Goal: Contribute content: Contribute content

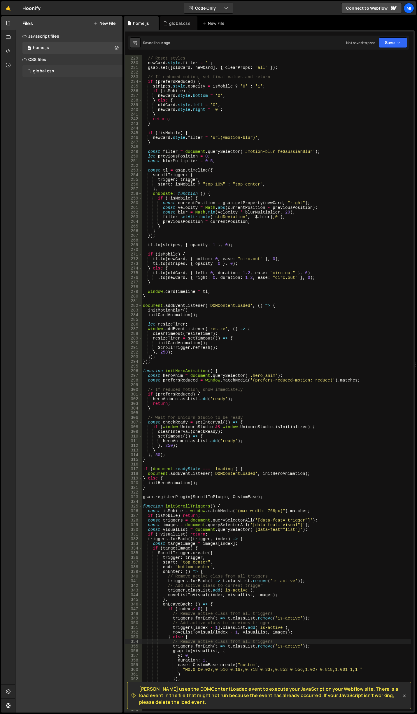
scroll to position [1068, 0]
click at [60, 73] on div "global.css 0" at bounding box center [72, 71] width 100 height 12
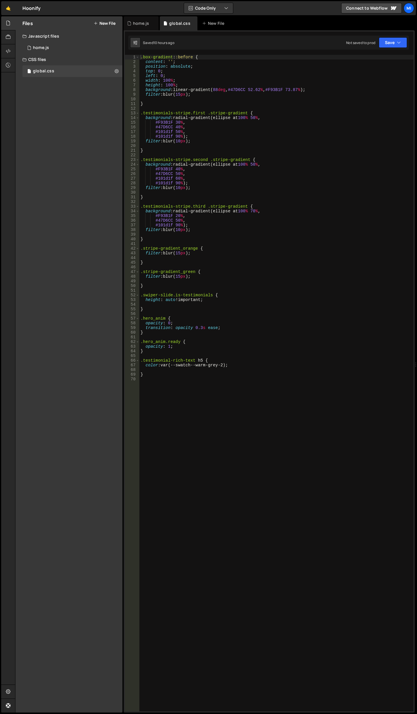
type textarea ".testimonials-stripe.third .stripe-gradient {"
click at [306, 208] on div ".box-gradient : :before { content : ' ' ; position : absolute ; top : 0 ; left …" at bounding box center [276, 388] width 274 height 666
click at [277, 442] on div ".box-gradient : :before { content : ' ' ; position : absolute ; top : 0 ; left …" at bounding box center [276, 388] width 274 height 666
paste textarea "nav_wrap"
type textarea ".nav_wrap {}"
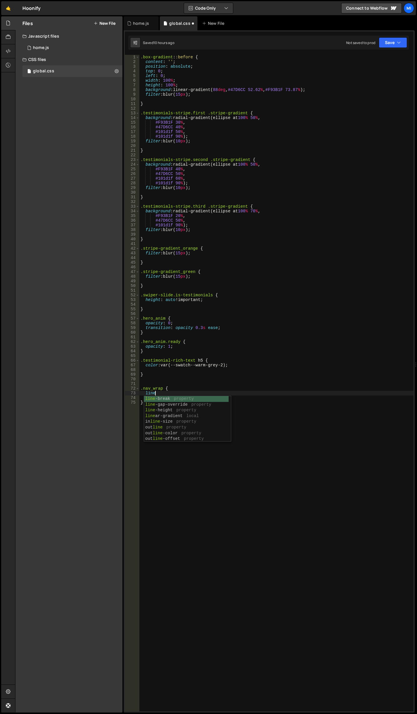
scroll to position [0, 0]
type textarea "l"
type textarea "background: linear-gradient(90deg, var(--swatch--dark), var(--swatch--dark-2));"
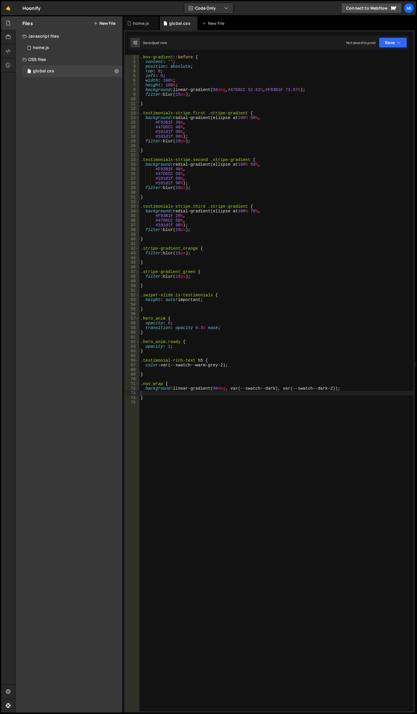
click at [217, 388] on div ".box-gradient : :before { content : ' ' ; position : absolute ; top : 0 ; left …" at bounding box center [276, 388] width 274 height 666
click at [213, 388] on div ".box-gradient : :before { content : ' ' ; position : absolute ; top : 0 ; left …" at bounding box center [276, 388] width 274 height 666
drag, startPoint x: 285, startPoint y: 390, endPoint x: 335, endPoint y: 388, distance: 50.2
click at [335, 388] on div ".box-gradient : :before { content : ' ' ; position : absolute ; top : 0 ; left …" at bounding box center [276, 388] width 274 height 666
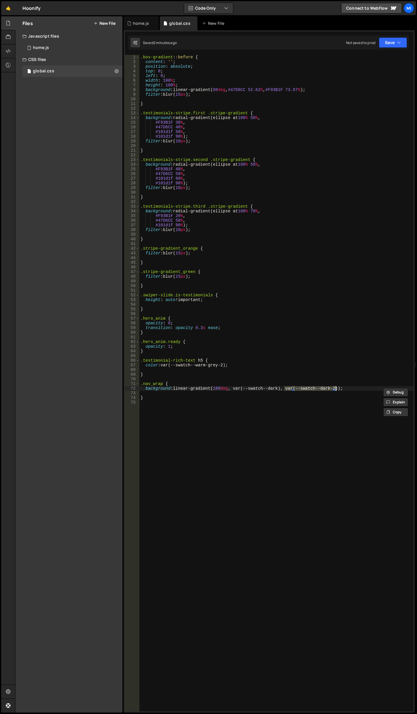
scroll to position [0, 10]
paste textarea "1D3439"
type textarea "background: linear-gradient(180deg, var(--swatch--dark), #1D3439);"
click at [210, 431] on div ".box-gradient : :before { content : ' ' ; position : absolute ; top : 0 ; left …" at bounding box center [276, 388] width 274 height 666
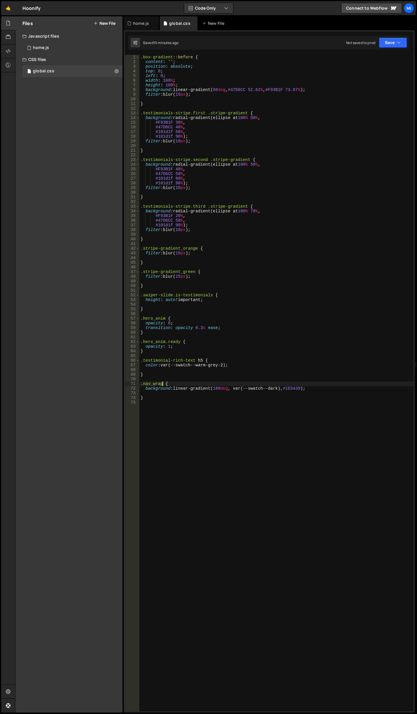
click at [163, 383] on div ".box-gradient : :before { content : ' ' ; position : absolute ; top : 0 ; left …" at bounding box center [276, 388] width 274 height 666
type textarea ".nav_component {"
click at [201, 469] on div ".box-gradient : :before { content : ' ' ; position : absolute ; top : 0 ; left …" at bounding box center [276, 388] width 274 height 666
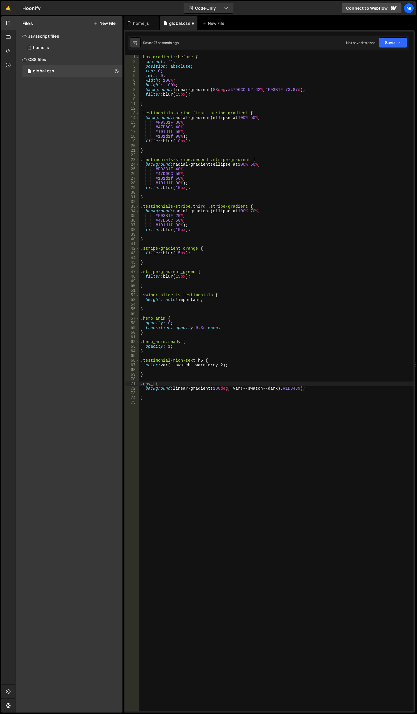
type textarea ".nav_wrap {"
click at [212, 408] on div ".box-gradient : :before { content : ' ' ; position : absolute ; top : 0 ; left …" at bounding box center [276, 388] width 274 height 666
click at [221, 383] on div ".box-gradient : :before { content : ' ' ; position : absolute ; top : 0 ; left …" at bounding box center [276, 388] width 274 height 666
click at [198, 397] on div ".box-gradient : :before { content : ' ' ; position : absolute ; top : 0 ; left …" at bounding box center [276, 388] width 274 height 666
type textarea "}"
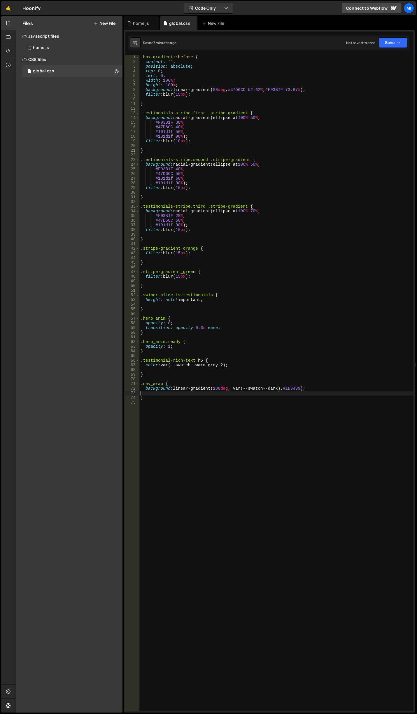
click at [198, 392] on div ".box-gradient : :before { content : ' ' ; position : absolute ; top : 0 ; left …" at bounding box center [276, 388] width 274 height 666
paste textarea "Colors Color format"
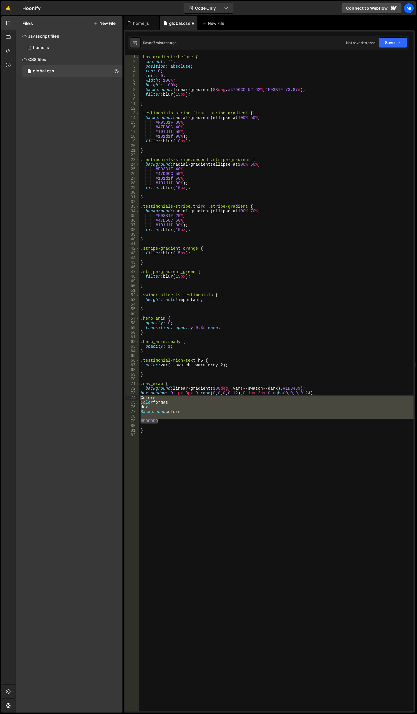
drag, startPoint x: 165, startPoint y: 421, endPoint x: 135, endPoint y: 399, distance: 36.5
click at [135, 399] on div "1 2 3 4 5 6 7 8 9 10 11 12 13 14 15 16 17 18 19 20 21 22 23 24 25 26 27 28 29 3…" at bounding box center [269, 383] width 289 height 657
type textarea "Colors Color format"
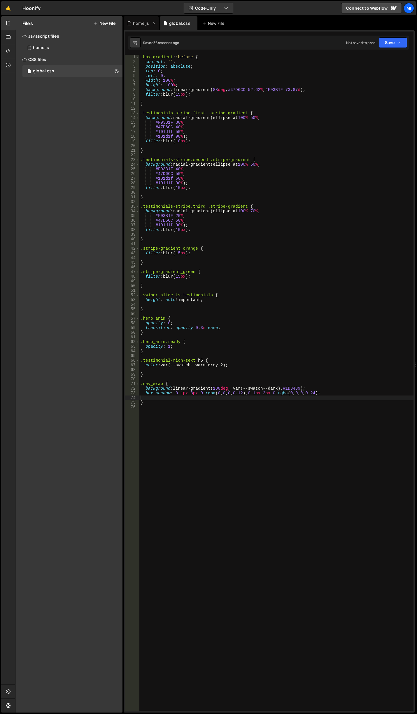
click at [132, 23] on div "home.js" at bounding box center [139, 23] width 25 height 6
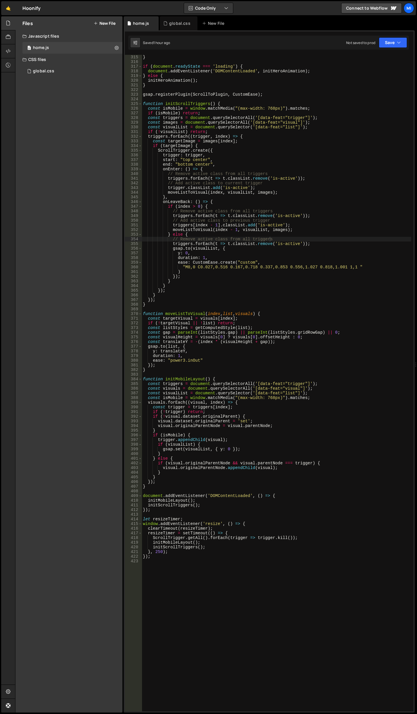
scroll to position [1649, 0]
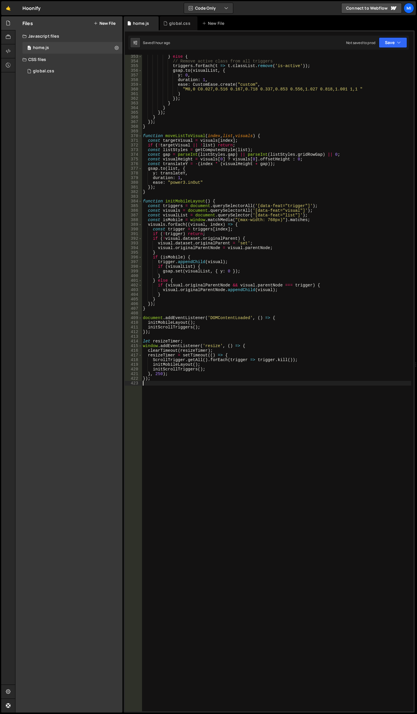
click at [222, 573] on div "} else { // Remove active class from all triggers triggers . forEach ( t => t .…" at bounding box center [277, 387] width 270 height 666
click at [106, 22] on button "New File" at bounding box center [105, 23] width 22 height 5
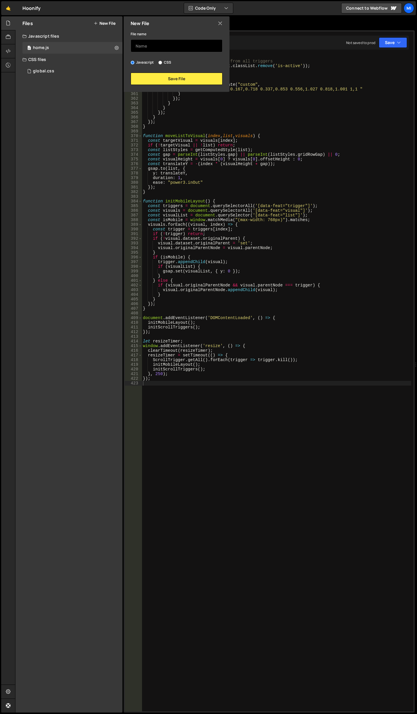
click at [145, 44] on input "text" at bounding box center [177, 45] width 92 height 13
type input "global"
click at [157, 77] on button "Save File" at bounding box center [177, 79] width 92 height 12
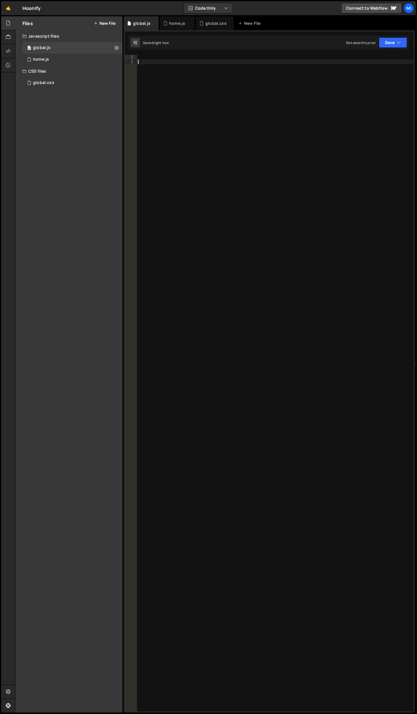
click at [192, 92] on div at bounding box center [275, 388] width 277 height 666
paste textarea "});"
type textarea "});"
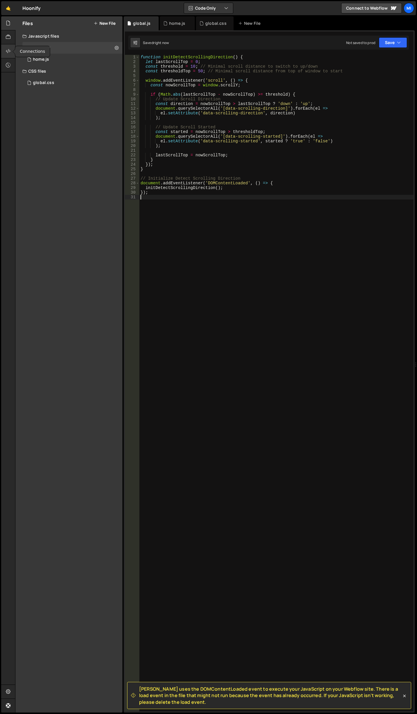
click at [4, 51] on div at bounding box center [8, 51] width 14 height 14
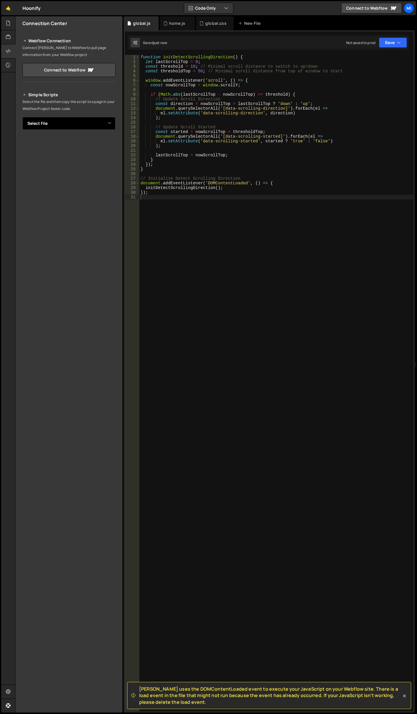
click at [78, 123] on select "Select File home.js global.css global.js" at bounding box center [68, 123] width 93 height 13
select select "48240"
click at [22, 117] on select "Select File home.js global.css global.js" at bounding box center [68, 123] width 93 height 13
drag, startPoint x: 259, startPoint y: 289, endPoint x: 250, endPoint y: 230, distance: 59.1
click at [259, 289] on div "function initDetectScrollingDirection ( ) { let lastScrollTop = 0 ; const thres…" at bounding box center [276, 388] width 274 height 666
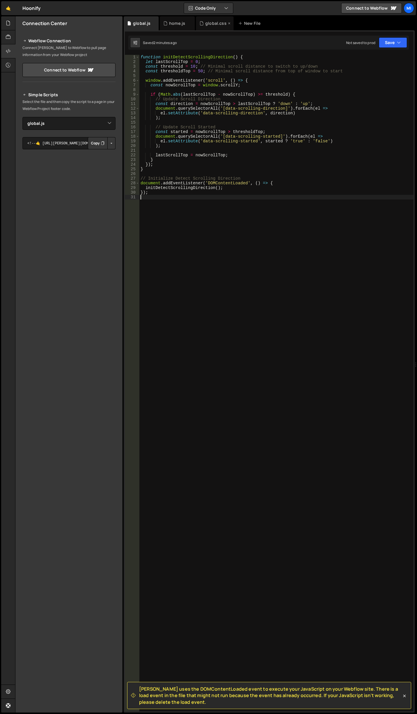
click at [202, 23] on icon at bounding box center [202, 23] width 4 height 6
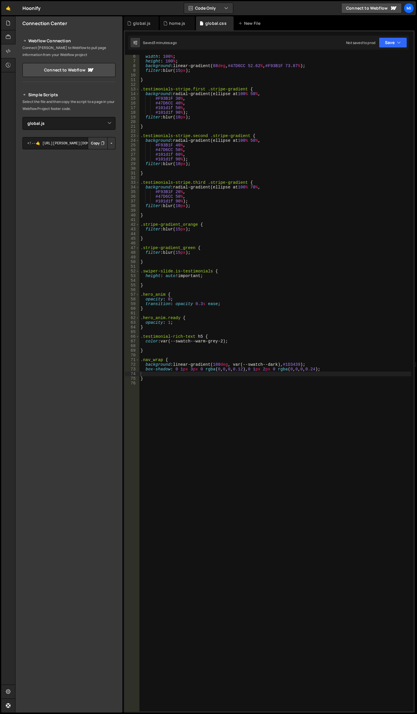
scroll to position [24, 0]
click at [258, 399] on div "width : 100 % ; height : 100 % ; background : linear-gradient( 88 deg , #47D6CC…" at bounding box center [275, 387] width 272 height 666
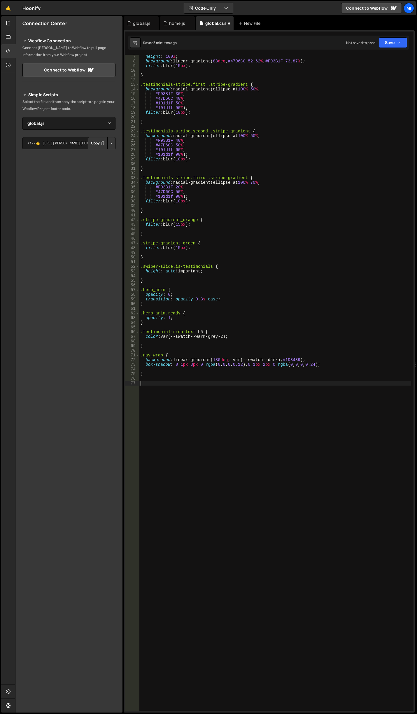
scroll to position [29, 0]
paste textarea "data-scrolling-started="false""
type textarea "."
paste textarea "data-scrolling-started="false"]"
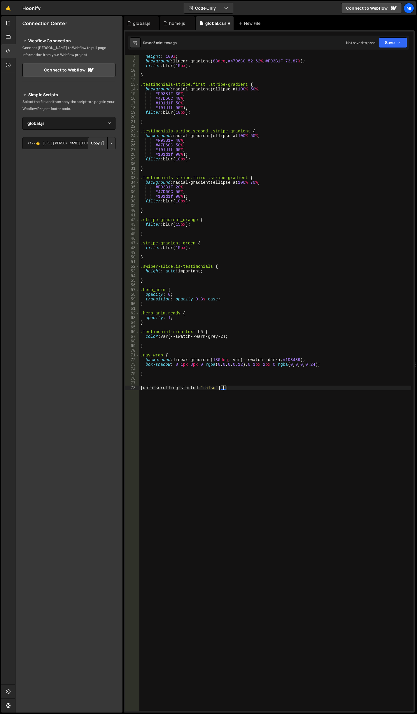
paste textarea "data-scrolling-started="false"]"
click at [316, 387] on div "height : 100 % ; background : linear-gradient( 88 deg , #47D6CC 52.62 % , #F93B…" at bounding box center [275, 387] width 272 height 666
paste textarea "nav_banner_wrap"
click at [362, 387] on div "height : 100 % ; background : linear-gradient( 88 deg , #47D6CC 52.62 % , #F93B…" at bounding box center [275, 387] width 272 height 666
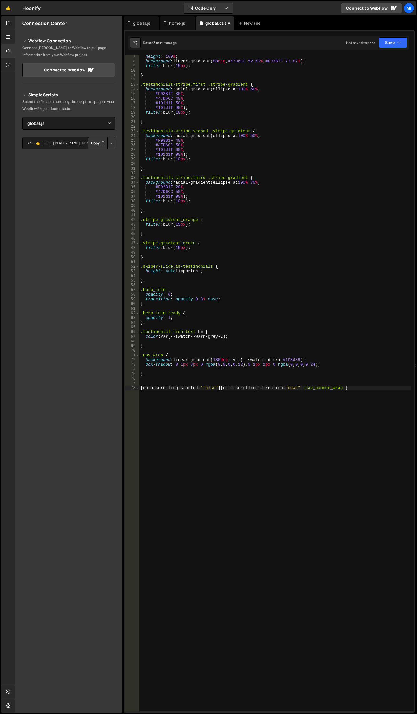
scroll to position [0, 14]
type textarea "[data-scrolling-started="false"][data-scrolling-direction="down"] .nav_banner_w…"
paste textarea "var(--nav--banner-height))"
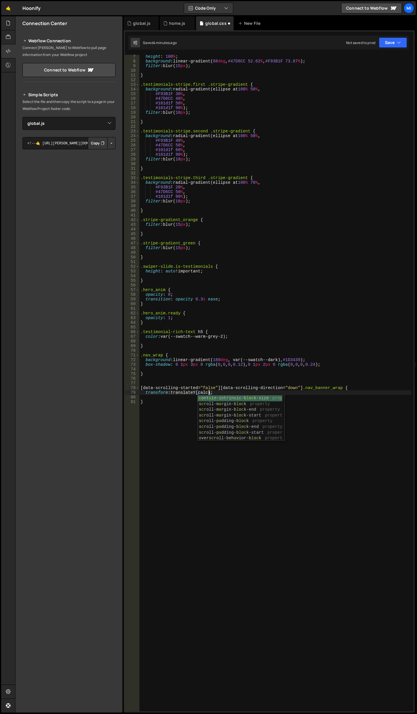
scroll to position [0, 5]
paste textarea "var(--nav--banner-height))"
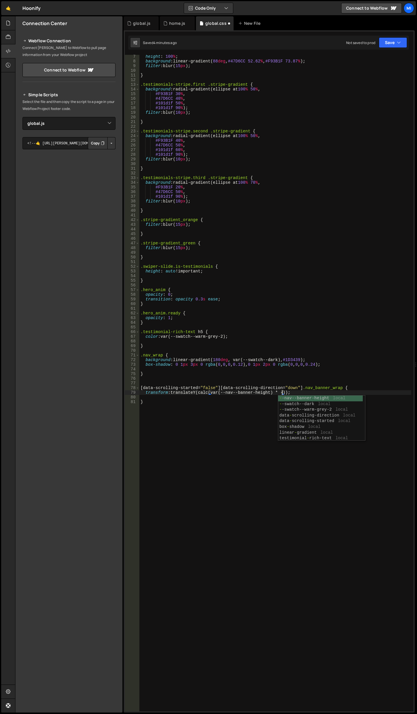
type textarea "transform: translateY(calc(var(--nav--banner-height) * -1));"
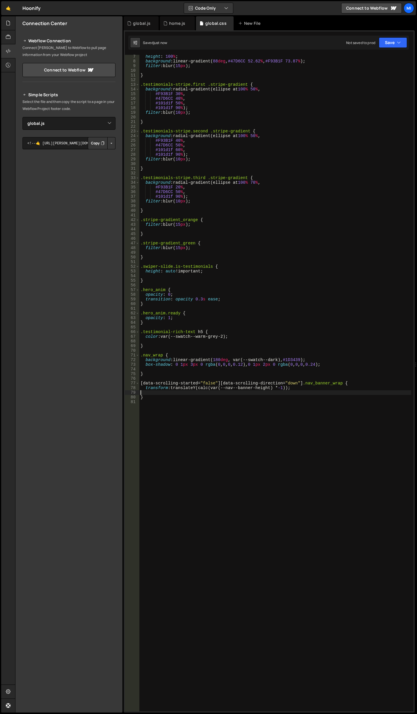
click at [280, 393] on div "height : 100 % ; background : linear-gradient( 88 deg , #47D6CC 52.62 % , #F93B…" at bounding box center [275, 387] width 272 height 666
click at [287, 385] on div "height : 100 % ; background : linear-gradient( 88 deg , #47D6CC 52.62 % , #F93B…" at bounding box center [275, 387] width 272 height 666
drag, startPoint x: 201, startPoint y: 388, endPoint x: 287, endPoint y: 386, distance: 86.1
click at [287, 386] on div "height : 100 % ; background : linear-gradient( 88 deg , #47D6CC 52.62 % , #F93B…" at bounding box center [275, 387] width 272 height 666
paste textarea "var(--nav--banner-height)"
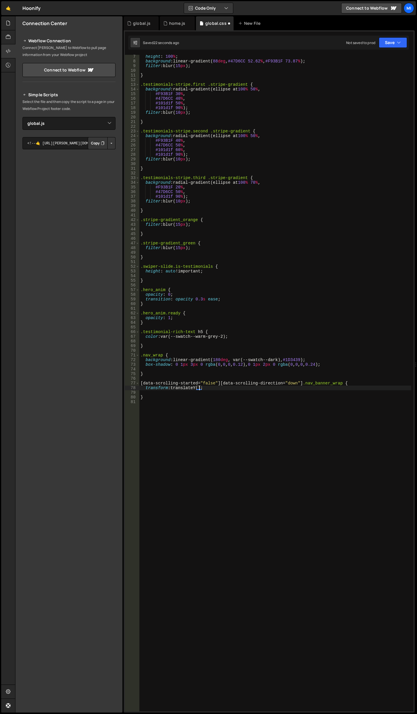
paste textarea "var(--nav--banner-height)"
type textarea "transform: translateY(var(--nav--banner-height));"
click at [233, 404] on div "height : 100 % ; background : linear-gradient( 88 deg , #47D6CC 52.62 % , #F93B…" at bounding box center [275, 387] width 272 height 666
drag, startPoint x: 267, startPoint y: 386, endPoint x: 201, endPoint y: 389, distance: 65.7
click at [201, 389] on div "height : 100 % ; background : linear-gradient( 88 deg , #47D6CC 52.62 % , #F93B…" at bounding box center [275, 387] width 272 height 666
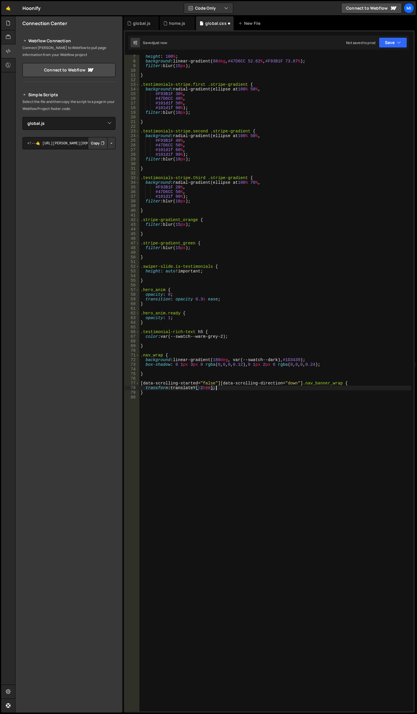
scroll to position [0, 5]
drag, startPoint x: 201, startPoint y: 383, endPoint x: 213, endPoint y: 383, distance: 12.0
click at [213, 383] on div "height : 100 % ; background : linear-gradient( 88 deg , #47D6CC 52.62 % , #F93B…" at bounding box center [275, 387] width 272 height 666
drag, startPoint x: 202, startPoint y: 387, endPoint x: 211, endPoint y: 387, distance: 8.8
click at [211, 387] on div "height : 100 % ; background : linear-gradient( 88 deg , #47D6CC 52.62 % , #F93B…" at bounding box center [275, 387] width 272 height 666
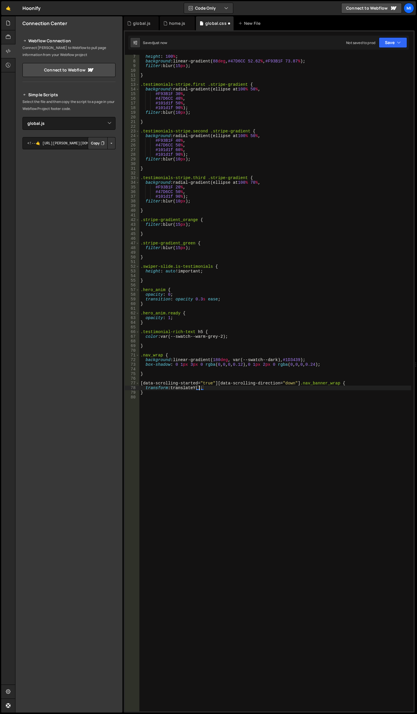
scroll to position [0, 4]
paste textarea "var(--nav--banner-height)"
click at [214, 386] on div "height : 100 % ; background : linear-gradient( 88 deg , #47D6CC 52.62 % , #F93B…" at bounding box center [275, 387] width 272 height 666
drag, startPoint x: 337, startPoint y: 383, endPoint x: 66, endPoint y: 384, distance: 271.4
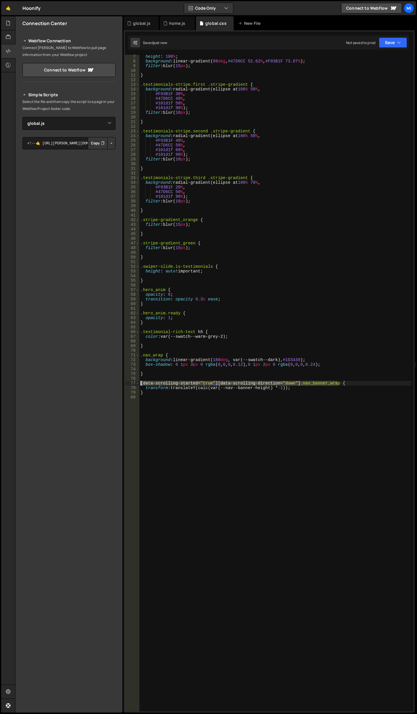
click at [66, 384] on div "Files New File Javascript files 0 global.js 0 0 home.js 0 CSS files global.css 0" at bounding box center [216, 364] width 402 height 697
click at [338, 383] on div "height : 100 % ; background : linear-gradient( 88 deg , #47D6CC 52.62 % , #F93B…" at bounding box center [275, 383] width 272 height 657
paste textarea "[data-scrolling-started="true"][data-scrolling-direction="down"] .nav_banner_wr…"
click at [376, 399] on div "height : 100 % ; background : linear-gradient( 88 deg , #47D6CC 52.62 % , #F93B…" at bounding box center [275, 387] width 272 height 666
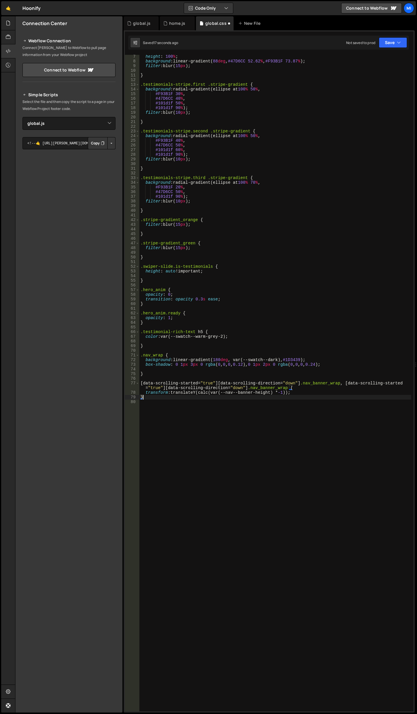
scroll to position [0, 0]
drag, startPoint x: 249, startPoint y: 387, endPoint x: 286, endPoint y: 388, distance: 36.8
click at [286, 388] on div "height : 100 % ; background : linear-gradient( 88 deg , #47D6CC 52.62 % , #F93B…" at bounding box center [275, 387] width 272 height 666
paste textarea
type textarea "[data-scrolling-started="true"][data-scrolling-direction="down"] .nav_banner_wr…"
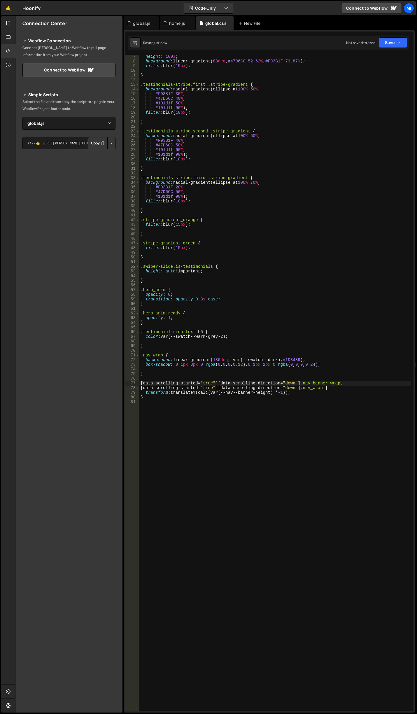
click at [230, 496] on div "height : 100 % ; background : linear-gradient( 88 deg , #47D6CC 52.62 % , #F93B…" at bounding box center [275, 387] width 272 height 666
click at [183, 378] on div "height : 100 % ; background : linear-gradient( 88 deg , #47D6CC 52.62 % , #F93B…" at bounding box center [275, 387] width 272 height 666
click at [183, 374] on div "height : 100 % ; background : linear-gradient( 88 deg , #47D6CC 52.62 % , #F93B…" at bounding box center [275, 387] width 272 height 666
type textarea "}"
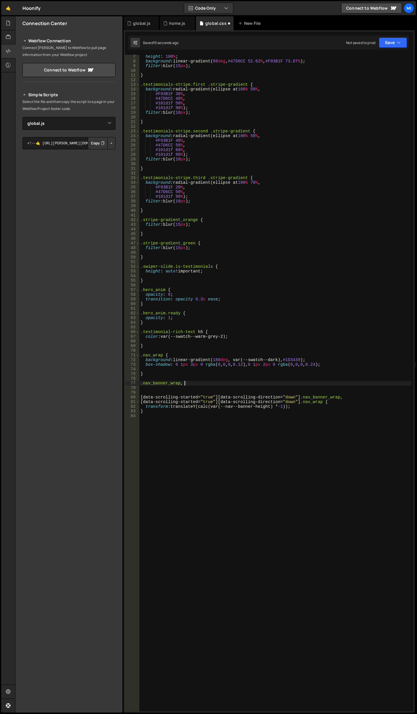
scroll to position [0, 3]
type textarea ".nav_banner_wrap, .nav_wrap {}"
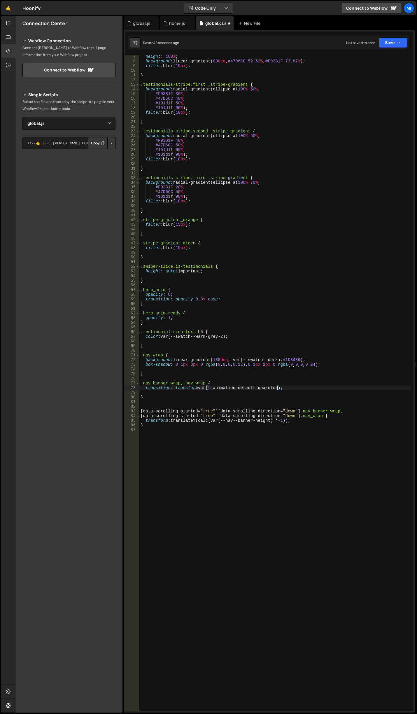
scroll to position [0, 1]
drag, startPoint x: 176, startPoint y: 392, endPoint x: 197, endPoint y: 393, distance: 20.5
click at [197, 393] on div "height : 100 % ; background : linear-gradient( 88 deg , #47D6CC 52.62 % , #F93B…" at bounding box center [275, 387] width 272 height 666
click at [255, 392] on div "height : 100 % ; background : linear-gradient( 88 deg , #47D6CC 52.62 % , #F93B…" at bounding box center [275, 387] width 272 height 666
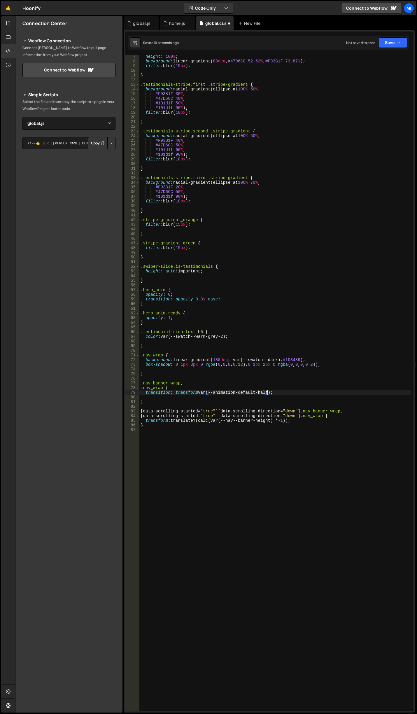
scroll to position [0, 9]
type textarea "transition: transform var(--animation-default-half);"
click at [176, 23] on div "home.js" at bounding box center [177, 23] width 16 height 6
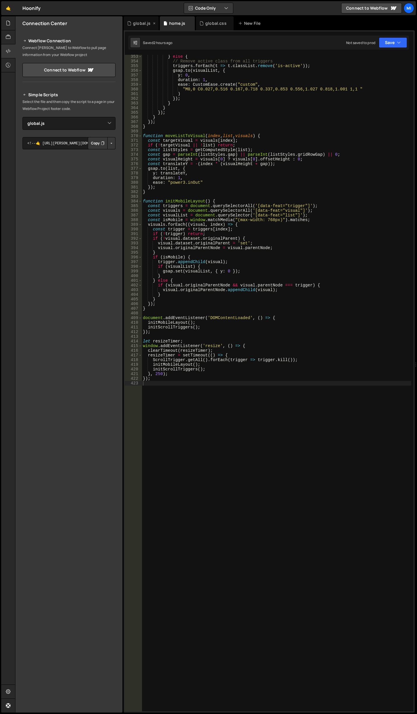
click at [138, 24] on div "global.js" at bounding box center [142, 23] width 18 height 6
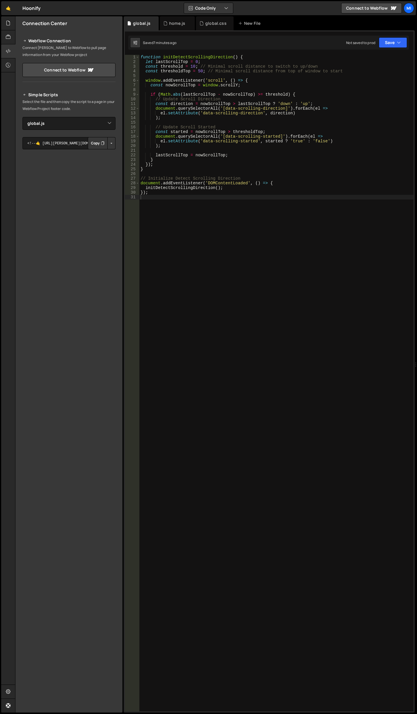
click at [272, 149] on div "function initDetectScrollingDirection ( ) { let lastScrollTop = 0 ; const thres…" at bounding box center [276, 388] width 274 height 666
drag, startPoint x: 191, startPoint y: 65, endPoint x: 195, endPoint y: 65, distance: 3.3
click at [195, 65] on div "function initDetectScrollingDirection ( ) { let lastScrollTop = 0 ; const thres…" at bounding box center [276, 388] width 274 height 666
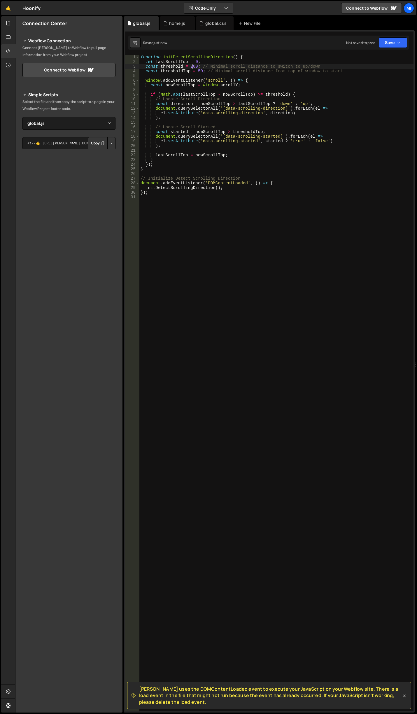
click at [192, 64] on div "function initDetectScrollingDirection ( ) { let lastScrollTop = 0 ; const thres…" at bounding box center [276, 388] width 274 height 666
type textarea "const threshold = 600; // Minimal scroll distance to switch to up/down"
click at [218, 74] on div "function initDetectScrollingDirection ( ) { let lastScrollTop = 0 ; const thres…" at bounding box center [276, 388] width 274 height 666
click at [200, 71] on div "function initDetectScrollingDirection ( ) { let lastScrollTop = 0 ; const thres…" at bounding box center [276, 388] width 274 height 666
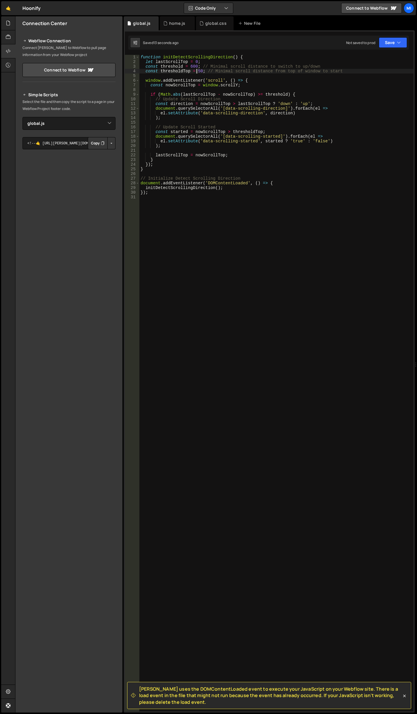
click at [198, 70] on div "function initDetectScrollingDirection ( ) { let lastScrollTop = 0 ; const thres…" at bounding box center [276, 388] width 274 height 666
type textarea "const thresholdTop = 550; // Minimal scroll distance from top of window to start"
click at [219, 74] on div "function initDetectScrollingDirection ( ) { let lastScrollTop = 0 ; const thres…" at bounding box center [276, 388] width 274 height 666
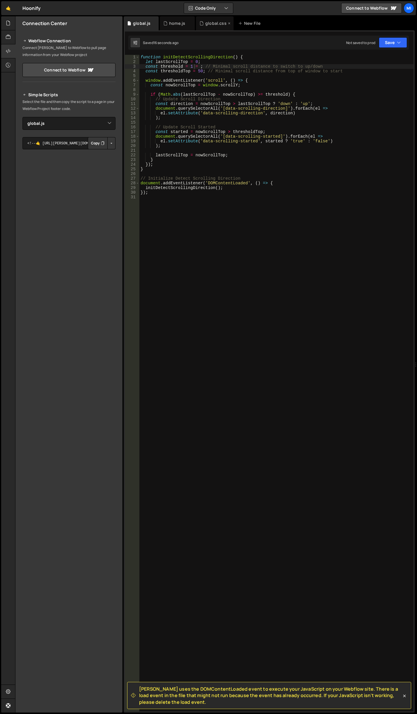
drag, startPoint x: 193, startPoint y: 67, endPoint x: 225, endPoint y: 23, distance: 54.6
click at [193, 67] on div "function initDetectScrollingDirection ( ) { let lastScrollTop = 0 ; const thres…" at bounding box center [276, 388] width 274 height 666
type textarea "const threshold = 200; // Minimal scroll distance to switch to up/down"
click at [176, 26] on div "home.js" at bounding box center [177, 23] width 16 height 6
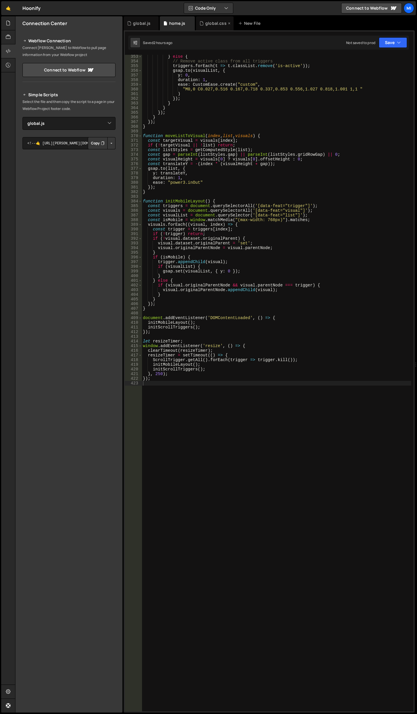
click at [211, 21] on div "global.css" at bounding box center [215, 23] width 21 height 6
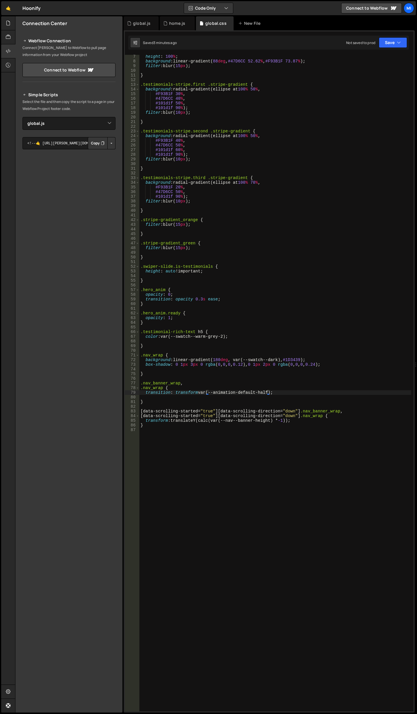
click at [266, 449] on div "height : 100 % ; background : linear-gradient( 88 deg , #47D6CC 52.62 % , #F93B…" at bounding box center [275, 387] width 272 height 666
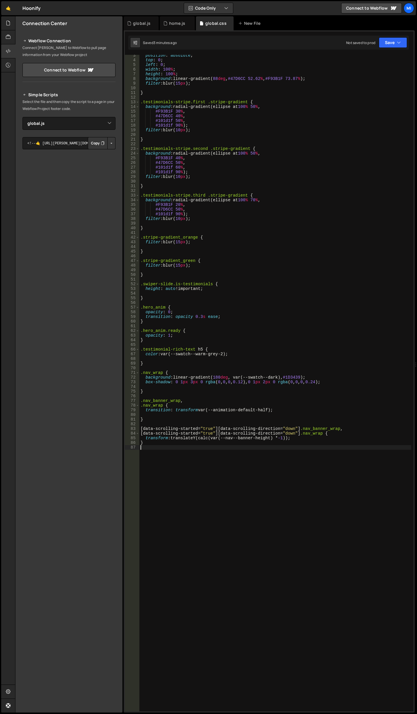
scroll to position [0, 0]
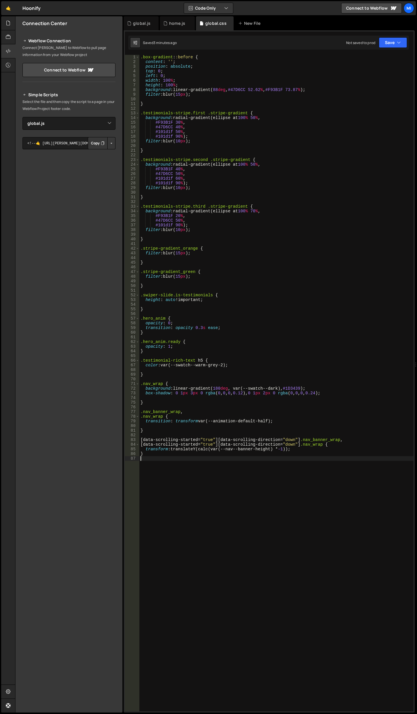
click at [215, 511] on div ".box-gradient : :before { content : ' ' ; position : absolute ; top : 0 ; left …" at bounding box center [276, 388] width 274 height 666
click at [212, 498] on div ".box-gradient : :before { content : ' ' ; position : absolute ; top : 0 ; left …" at bounding box center [276, 388] width 274 height 666
click at [248, 560] on div ".box-gradient : :before { content : ' ' ; position : absolute ; top : 0 ; left …" at bounding box center [276, 388] width 274 height 666
type textarea "p"
type textarea ".page-wrapper {}"
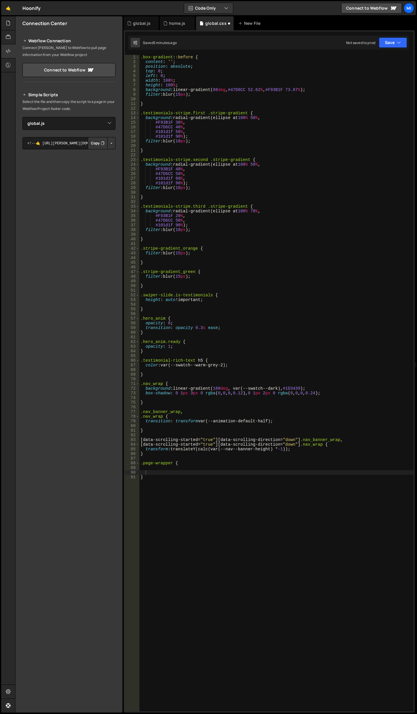
click at [170, 469] on div ".box-gradient : :before { content : ' ' ; position : absolute ; top : 0 ; left …" at bounding box center [276, 388] width 274 height 666
paste textarea "[URL][DOMAIN_NAME])"
drag, startPoint x: 285, startPoint y: 468, endPoint x: 199, endPoint y: 469, distance: 85.8
click at [199, 469] on div ".box-gradient : :before { content : ' ' ; position : absolute ; top : 0 ; left …" at bounding box center [276, 388] width 274 height 666
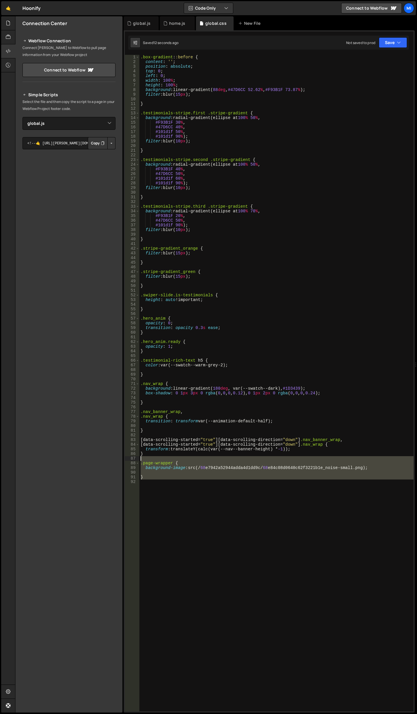
drag, startPoint x: 168, startPoint y: 491, endPoint x: 128, endPoint y: 461, distance: 49.6
click at [128, 461] on div "background-image: src(/68e7942a52944adda4d1dd9c/68e84c08d0640c62f3221b1e_noise-…" at bounding box center [269, 383] width 289 height 657
type textarea ".page-wrapper {"
click at [195, 494] on div ".box-gradient : :before { content : ' ' ; position : absolute ; top : 0 ; left …" at bounding box center [276, 383] width 274 height 657
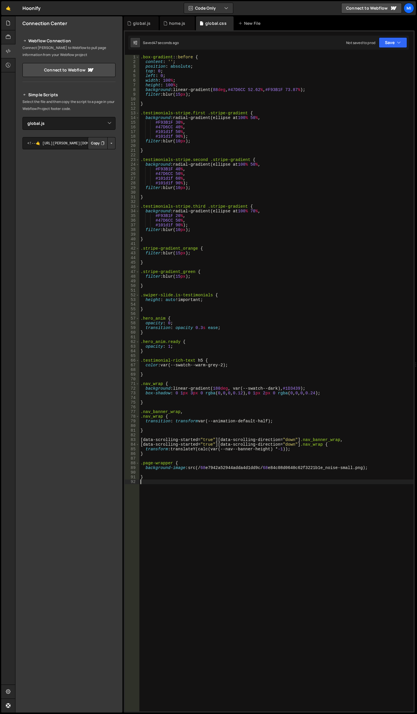
scroll to position [0, 0]
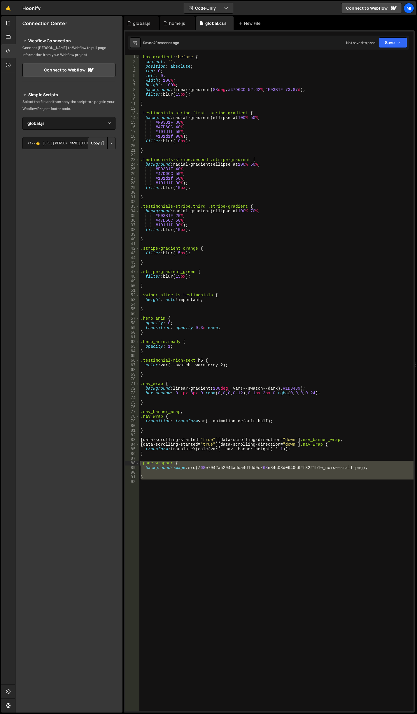
drag, startPoint x: 157, startPoint y: 487, endPoint x: 129, endPoint y: 463, distance: 37.1
click at [129, 463] on div "1 2 3 4 5 6 7 8 9 10 11 12 13 14 15 16 17 18 19 20 21 22 23 24 25 26 27 28 29 3…" at bounding box center [269, 383] width 289 height 657
paste textarea "}"
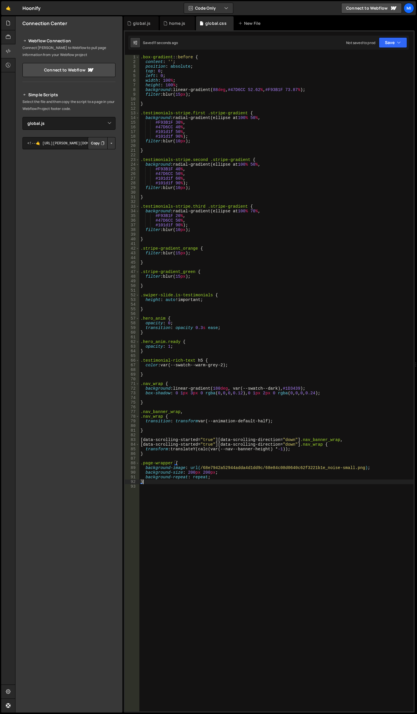
click at [169, 484] on div ".box-gradient : :before { content : ' ' ; position : absolute ; top : 0 ; left …" at bounding box center [276, 388] width 274 height 666
drag, startPoint x: 199, startPoint y: 467, endPoint x: 359, endPoint y: 468, distance: 160.5
click at [359, 468] on div ".box-gradient : :before { content : ' ' ; position : absolute ; top : 0 ; left …" at bounding box center [276, 388] width 274 height 666
paste textarea "[URL][DOMAIN_NAME]"
type textarea "background-image: url([URL][DOMAIN_NAME]);"
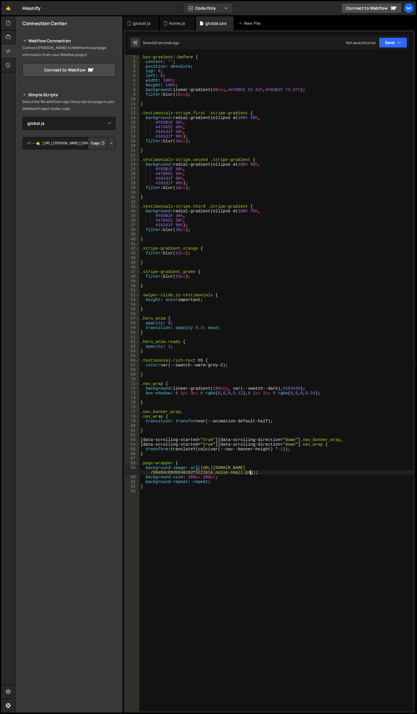
drag, startPoint x: 249, startPoint y: 490, endPoint x: 248, endPoint y: 481, distance: 9.1
click at [249, 490] on div ".box-gradient : :before { content : ' ' ; position : absolute ; top : 0 ; left …" at bounding box center [276, 388] width 274 height 666
click at [248, 481] on div ".box-gradient : :before { content : ' ' ; position : absolute ; top : 0 ; left …" at bounding box center [276, 388] width 274 height 666
type textarea "background-repeat: repeat;"
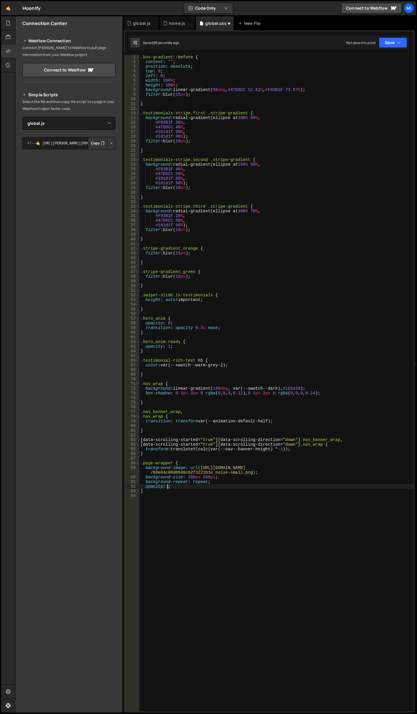
paste textarea "0.0625;;"
click at [203, 488] on div ".box-gradient : :before { content : ' ' ; position : absolute ; top : 0 ; left …" at bounding box center [276, 388] width 274 height 666
click at [187, 490] on div ".box-gradient : :before { content : ' ' ; position : absolute ; top : 0 ; left …" at bounding box center [276, 388] width 274 height 666
type textarea ";"
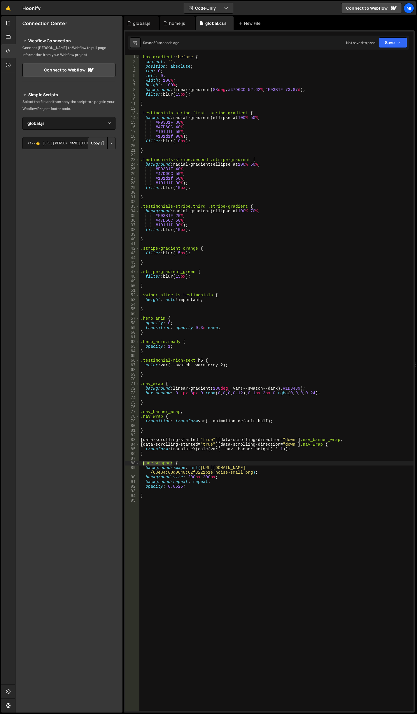
drag, startPoint x: 172, startPoint y: 463, endPoint x: 142, endPoint y: 463, distance: 30.1
click at [142, 463] on div ".box-gradient : :before { content : ' ' ; position : absolute ; top : 0 ; left …" at bounding box center [276, 388] width 274 height 666
paste textarea "vfx"
type textarea ".vfx {"
click at [233, 512] on div ".box-gradient : :before { content : ' ' ; position : absolute ; top : 0 ; left …" at bounding box center [276, 388] width 274 height 666
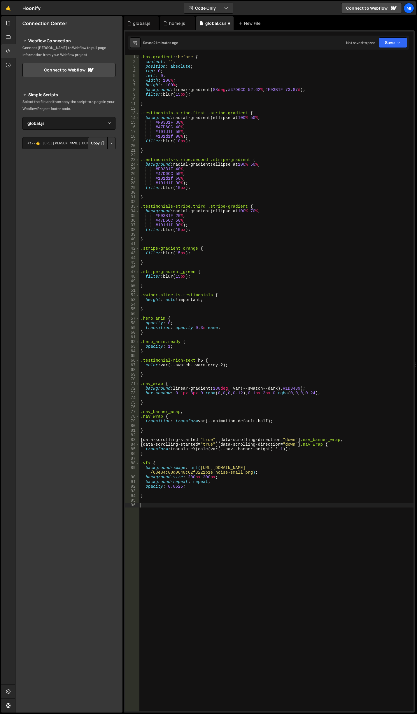
paste textarea "data-anim-card"
type textarea ".wf-design-mode .data-anim-card {}"
drag, startPoint x: 184, startPoint y: 507, endPoint x: 201, endPoint y: 480, distance: 31.5
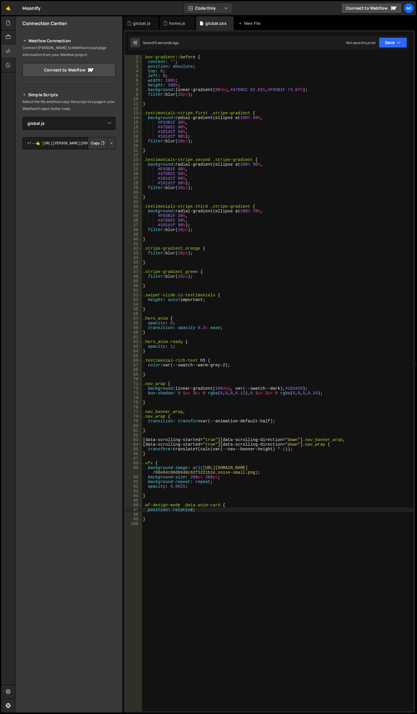
click at [184, 507] on div ".box-gradient : :before { content : ' ' ; position : absolute ; top : 0 ; left …" at bounding box center [278, 388] width 272 height 666
type textarea ".wf-design-mode [data-anim-card] {"
click at [176, 19] on div "home.js" at bounding box center [177, 23] width 35 height 14
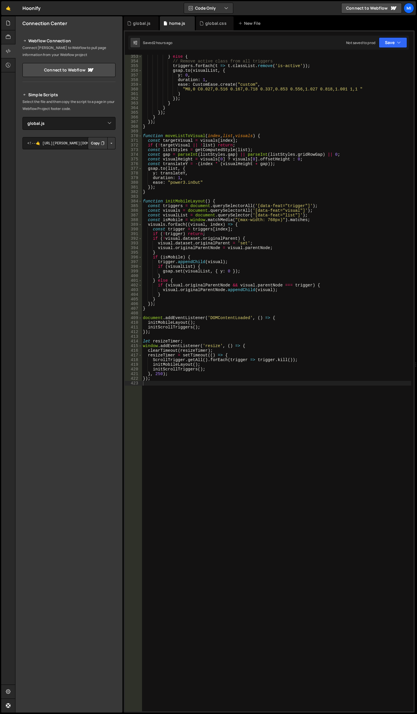
click at [198, 484] on div "} else { // Remove active class from all triggers triggers . forEach ( t => t .…" at bounding box center [277, 387] width 270 height 666
paste textarea "initIconTicker();"
type textarea "initIconTicker();"
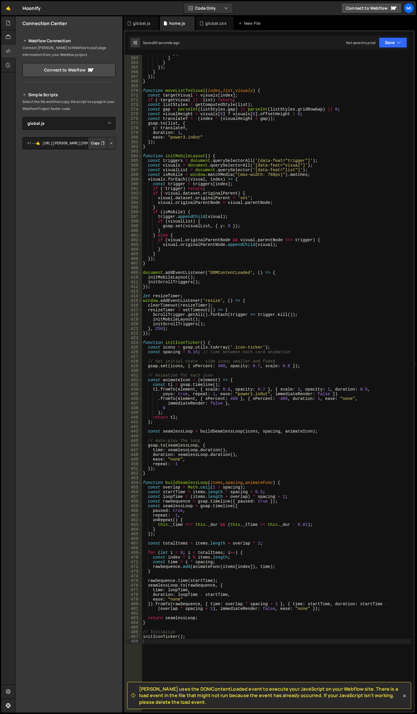
scroll to position [1694, 0]
click at [278, 520] on div "}) ; } } }) ; } }) ; } function moveListToVisual ( index , list , visuals ) { c…" at bounding box center [277, 384] width 270 height 666
click at [286, 404] on div "}) ; } } }) ; } }) ; } function moveListToVisual ( index , list , visuals ) { c…" at bounding box center [277, 384] width 270 height 666
click at [303, 175] on div "}) ; } } }) ; } }) ; } function moveListToVisual ( index , list , visuals ) { c…" at bounding box center [277, 384] width 270 height 666
type textarea "// Initialize initIconTicker();"
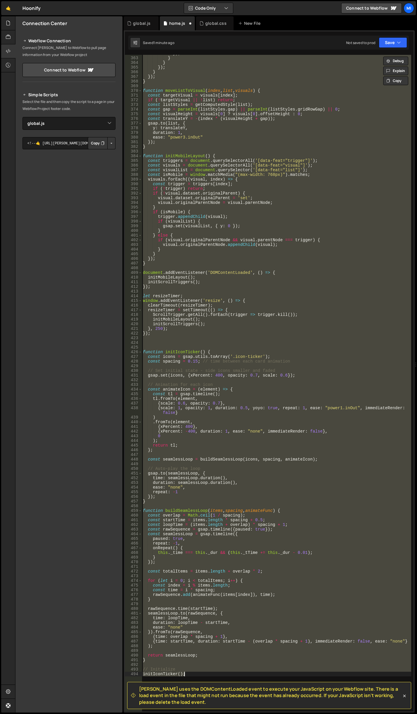
scroll to position [1663, 0]
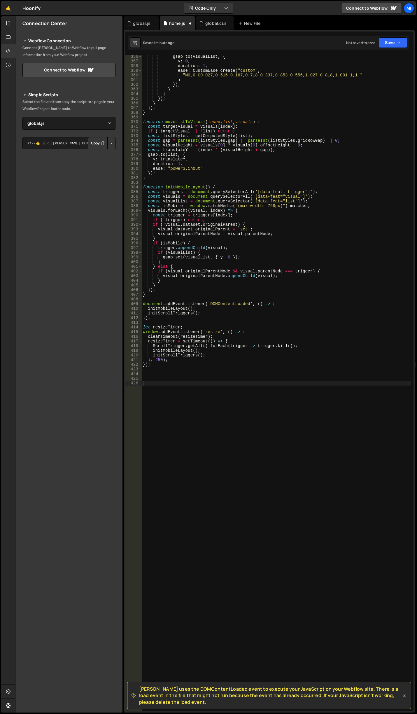
click at [199, 423] on div "gsap . to ( visualList , { y : 0 , duration : 1 , ease : CustomEase . create ( …" at bounding box center [277, 387] width 270 height 666
paste textarea "initIconTicker();"
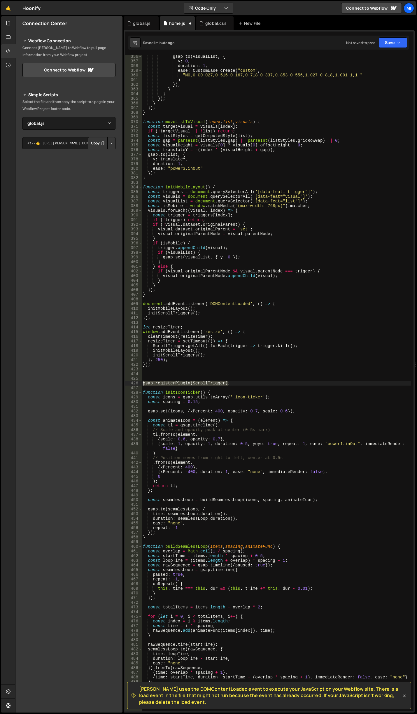
drag, startPoint x: 229, startPoint y: 385, endPoint x: 119, endPoint y: 382, distance: 109.8
click at [119, 382] on div "Files New File Javascript files 0 global.js 0 0 home.js 0 CSS files global.css 0" at bounding box center [216, 364] width 402 height 697
type textarea "gsap.registerPlugin(ScrollTrigger);"
type textarea "const spacing = 0.15;"
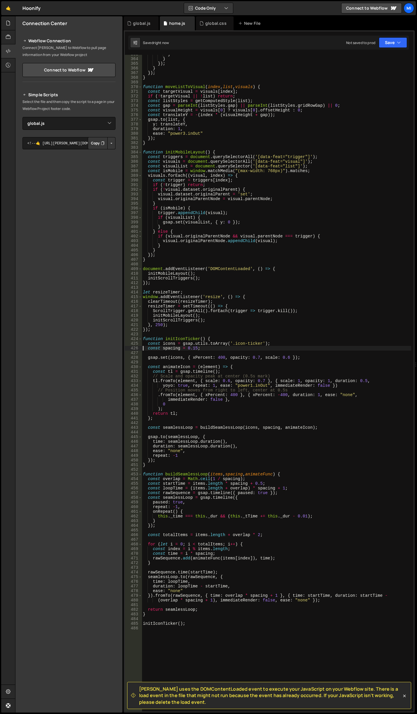
scroll to position [1768, 0]
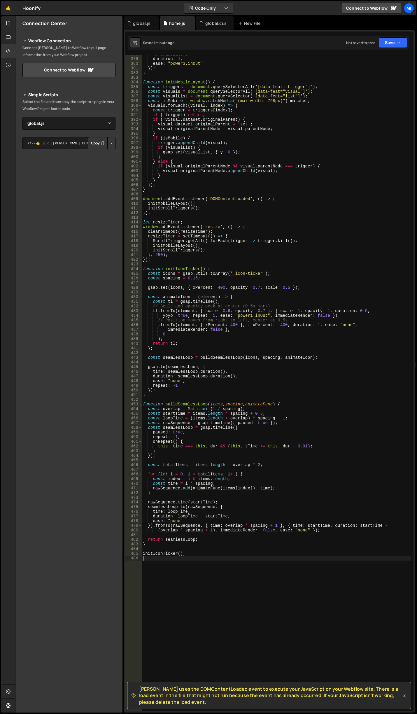
drag, startPoint x: 223, startPoint y: 559, endPoint x: 215, endPoint y: 560, distance: 7.4
click at [222, 559] on div "y : translateY , duration : 1 , ease : "power3.inOut" }) ; } function initMobil…" at bounding box center [277, 385] width 270 height 666
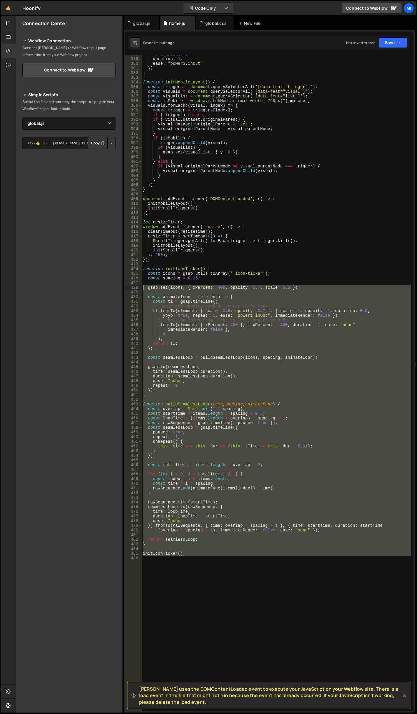
drag, startPoint x: 214, startPoint y: 561, endPoint x: 115, endPoint y: 287, distance: 290.7
click at [115, 287] on div "Files New File Javascript files 0 global.js 0 0 home.js 0 CSS files global.css 0" at bounding box center [216, 364] width 402 height 697
click at [276, 349] on div "y : translateY , duration : 1 , ease : "power3.inOut" }) ; } function initMobil…" at bounding box center [277, 383] width 270 height 657
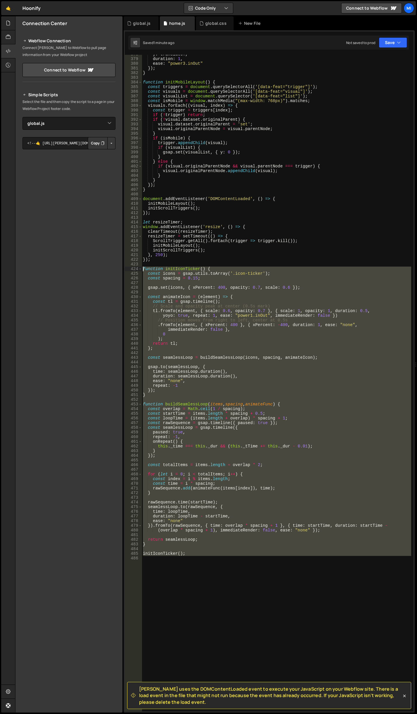
drag, startPoint x: 187, startPoint y: 528, endPoint x: 130, endPoint y: 268, distance: 266.6
click at [130, 268] on div "}; 378 379 380 381 382 383 384 385 386 387 388 389 390 391 392 393 394 395 396 …" at bounding box center [269, 383] width 289 height 657
paste textarea "initIconTicker("
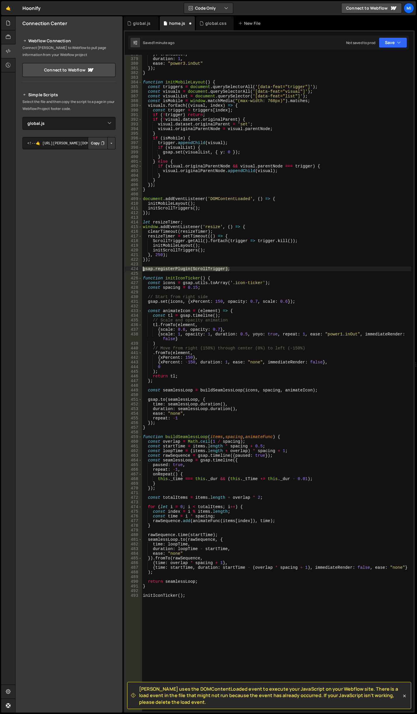
drag, startPoint x: 238, startPoint y: 270, endPoint x: 129, endPoint y: 267, distance: 109.5
click at [129, 267] on div "initIconTicker(); 378 379 380 381 382 383 384 385 386 387 388 389 390 391 392 3…" at bounding box center [269, 383] width 289 height 657
type textarea "gsap.registerPlugin(ScrollTrigger);"
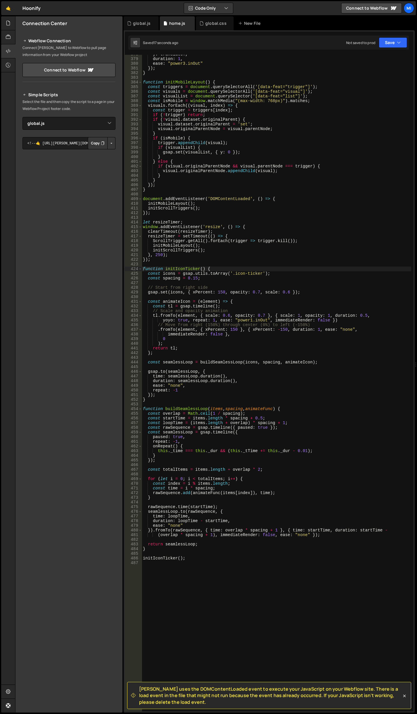
click at [247, 370] on div "y : translateY , duration : 1 , ease : "power3.inOut" }) ; } function initMobil…" at bounding box center [277, 385] width 270 height 666
click at [250, 334] on div "y : translateY , duration : 1 , ease : "power3.inOut" }) ; } function initMobil…" at bounding box center [277, 385] width 270 height 666
click at [243, 335] on div "y : translateY , duration : 1 , ease : "power3.inOut" }) ; } function initMobil…" at bounding box center [277, 385] width 270 height 666
click at [266, 506] on div "y : translateY , duration : 1 , ease : "power3.inOut" }) ; } function initMobil…" at bounding box center [277, 385] width 270 height 666
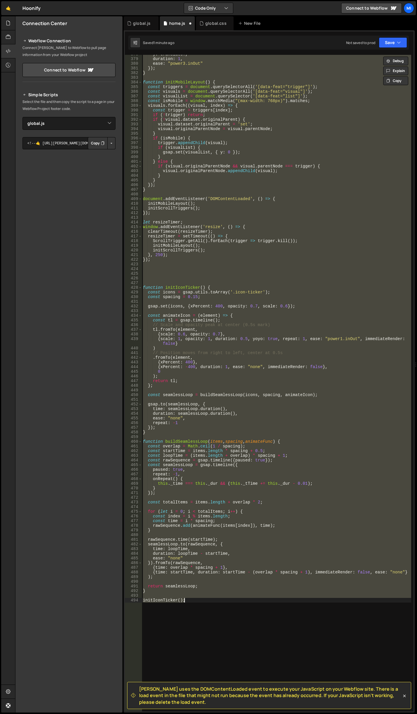
click at [263, 492] on div "y : translateY , duration : 1 , ease : "power3.inOut" }) ; } function initMobil…" at bounding box center [277, 383] width 270 height 657
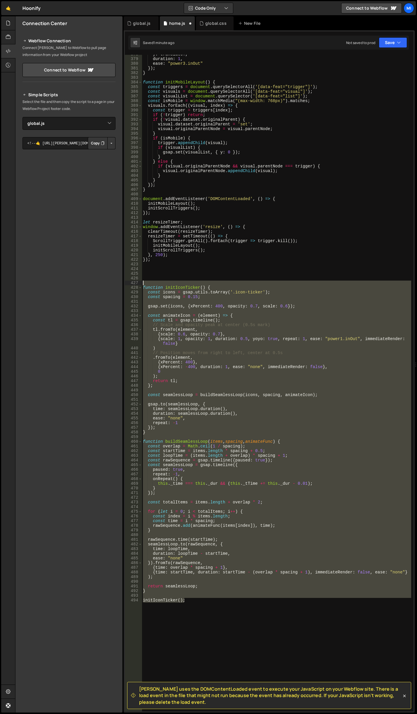
drag, startPoint x: 206, startPoint y: 614, endPoint x: 123, endPoint y: 285, distance: 339.5
click at [123, 285] on div "Files New File Javascript files 0 global.js 0 0 home.js 0 CSS files global.css 0" at bounding box center [216, 364] width 402 height 697
type textarea "function initIconTicker() {"
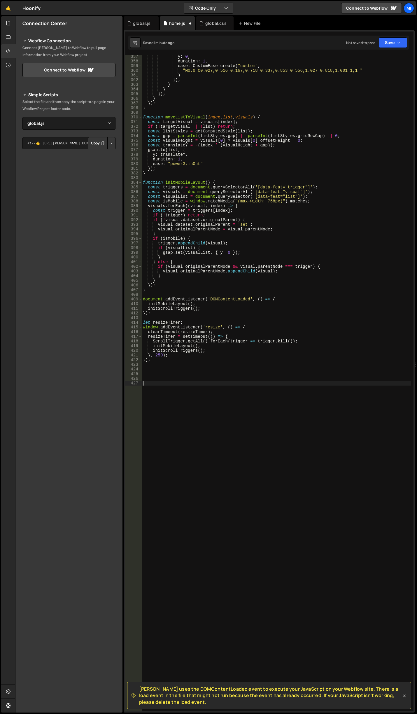
scroll to position [1668, 0]
click at [301, 462] on div "y : 0 , duration : 1 , ease : CustomEase . create ( "custom" , "M0,0 C0.027,0.5…" at bounding box center [277, 387] width 270 height 666
paste textarea "{time: overlap * spacing + 1},"
type textarea "{time: overlap * spacing + 1},"
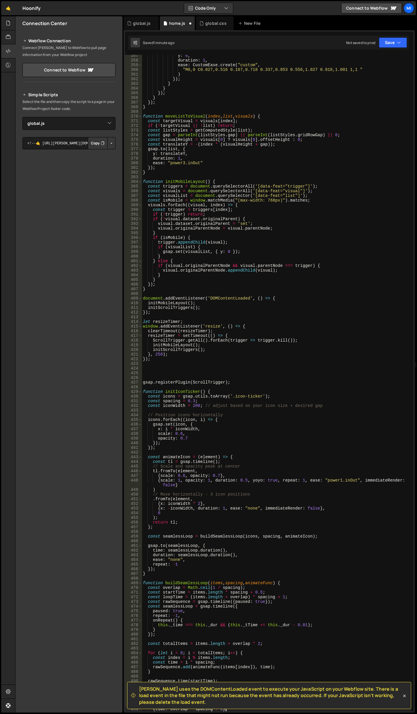
scroll to position [1668, 0]
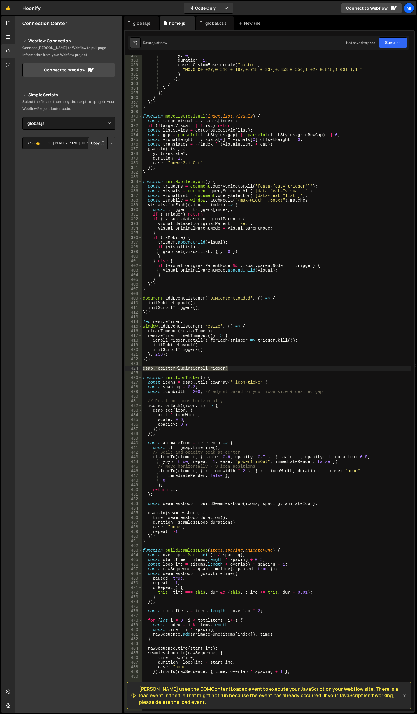
drag, startPoint x: 251, startPoint y: 368, endPoint x: 135, endPoint y: 368, distance: 115.8
click at [135, 368] on div "357 358 359 360 361 362 363 364 365 366 367 368 369 370 371 372 373 374 375 376…" at bounding box center [269, 383] width 289 height 657
type textarea "gsap.registerPlugin(ScrollTrigger);"
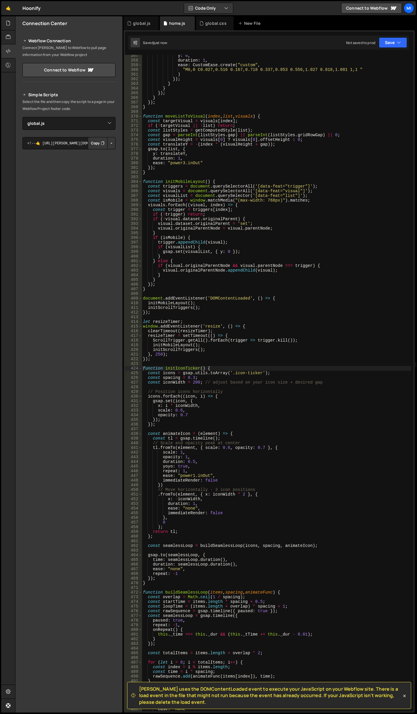
click at [271, 312] on div "y : 0 , duration : 1 , ease : CustomEase . create ( "custom" , "M0,0 C0.027,0.5…" at bounding box center [277, 386] width 270 height 666
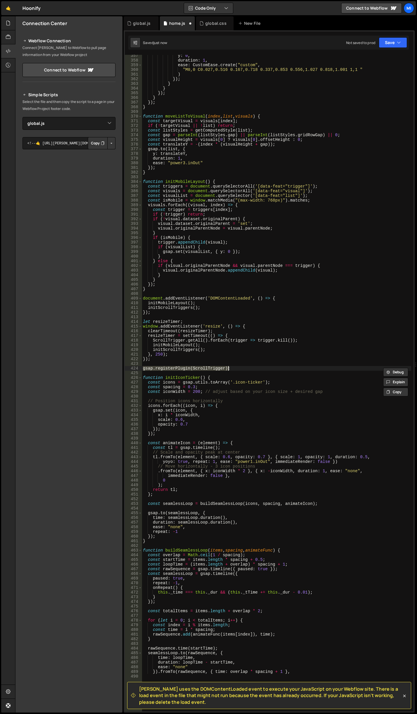
type textarea "}).fromTo(rawSequence, {time: overlap * spacing + 1},"
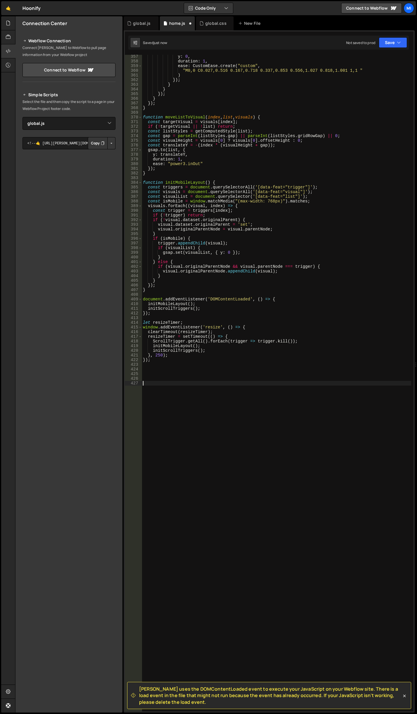
scroll to position [1649, 0]
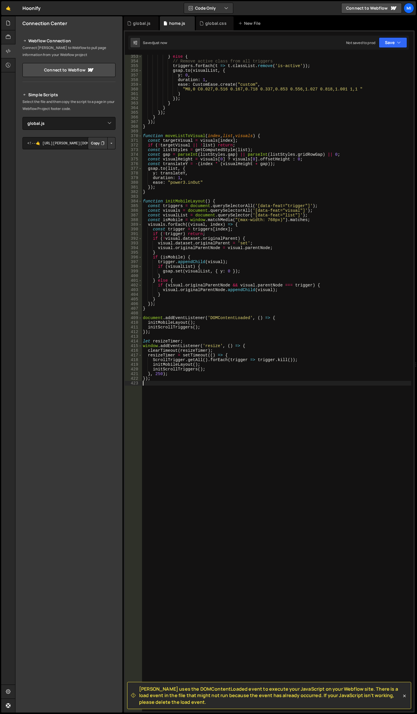
click at [239, 504] on div "} else { // Remove active class from all triggers triggers . forEach ( t => t .…" at bounding box center [277, 387] width 270 height 666
paste textarea "initIconTicker();"
type textarea "initIconTicker();"
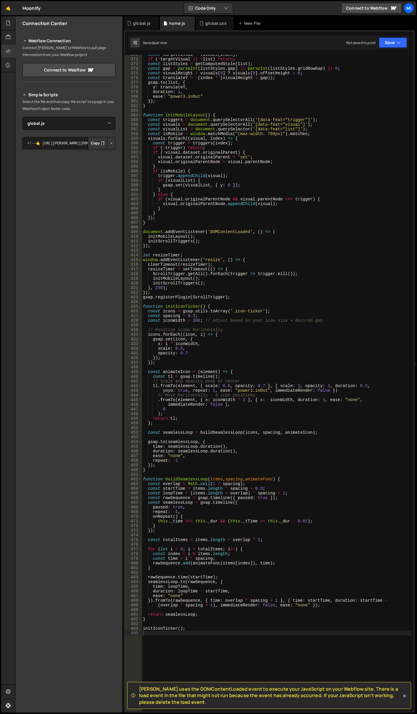
scroll to position [1787, 0]
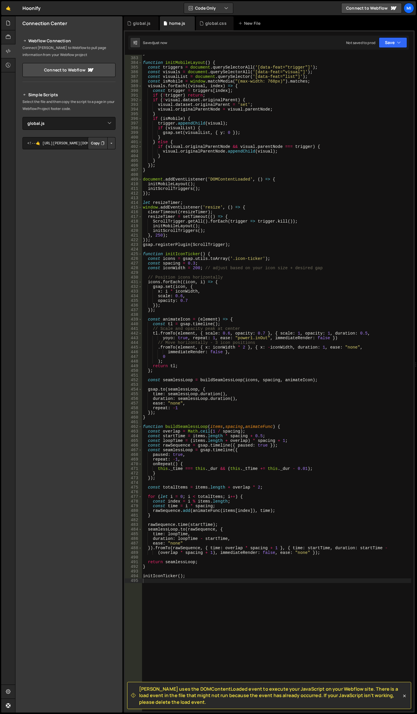
click at [248, 311] on div "} function initMobileLayout ( ) { const triggers = document . querySelectorAll …" at bounding box center [277, 384] width 270 height 666
click at [211, 235] on div "} function initMobileLayout ( ) { const triggers = document . querySelectorAll …" at bounding box center [277, 384] width 270 height 666
click at [194, 265] on div "} function initMobileLayout ( ) { const triggers = document . querySelectorAll …" at bounding box center [277, 384] width 270 height 666
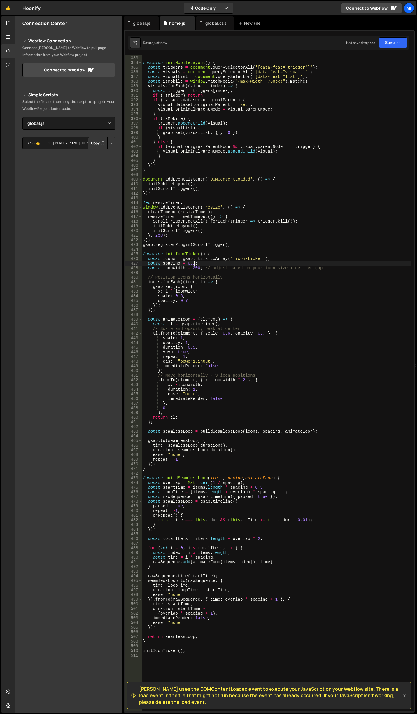
click at [194, 267] on div "} function initMobileLayout ( ) { const triggers = document . querySelectorAll …" at bounding box center [277, 384] width 270 height 666
click at [259, 357] on div "} function initMobileLayout ( ) { const triggers = document . querySelectorAll …" at bounding box center [277, 384] width 270 height 666
drag, startPoint x: 193, startPoint y: 268, endPoint x: 198, endPoint y: 268, distance: 4.4
click at [198, 268] on div "} function initMobileLayout ( ) { const triggers = document . querySelectorAll …" at bounding box center [277, 384] width 270 height 666
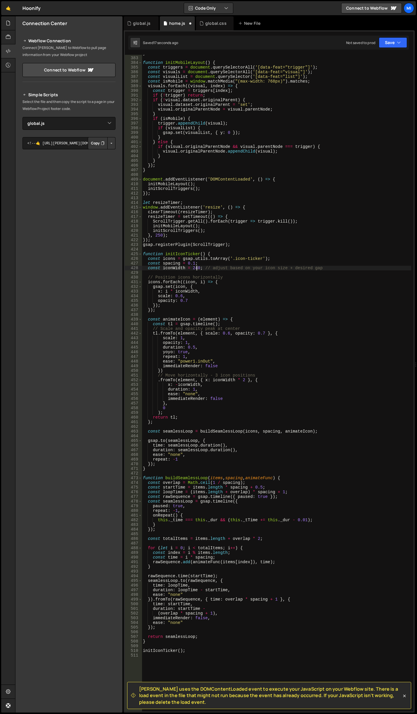
scroll to position [0, 4]
type textarea "const iconWidth = 48; // adjust based on your icon size + desired gap"
click at [275, 314] on div "} function initMobileLayout ( ) { const triggers = document . querySelectorAll …" at bounding box center [277, 384] width 270 height 666
click at [192, 262] on div "} function initMobileLayout ( ) { const triggers = document . querySelectorAll …" at bounding box center [277, 384] width 270 height 666
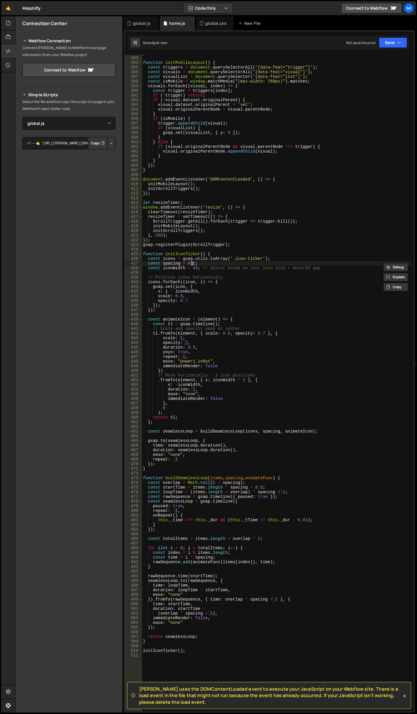
scroll to position [0, 3]
click at [236, 345] on div "} function initMobileLayout ( ) { const triggers = document . querySelectorAll …" at bounding box center [277, 384] width 270 height 666
click at [192, 389] on div "} function initMobileLayout ( ) { const triggers = document . querySelectorAll …" at bounding box center [277, 384] width 270 height 666
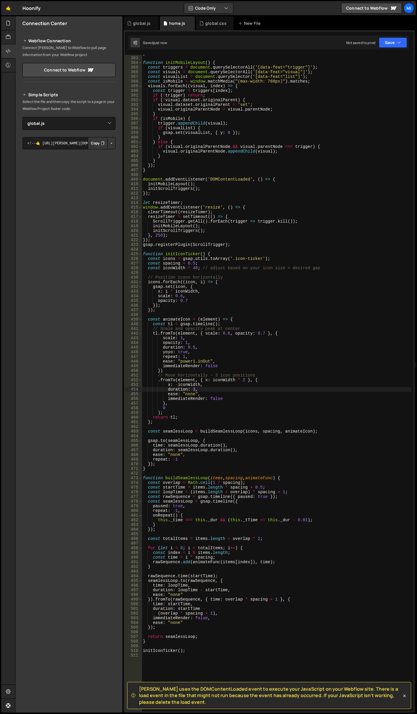
click at [235, 367] on div "} function initMobileLayout ( ) { const triggers = document . querySelectorAll …" at bounding box center [277, 384] width 270 height 666
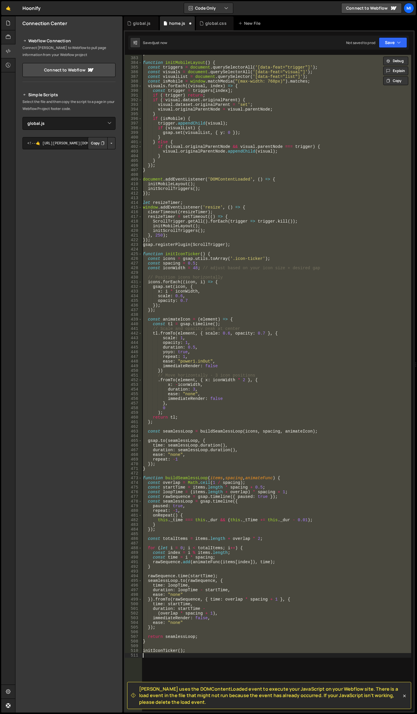
scroll to position [0, 3]
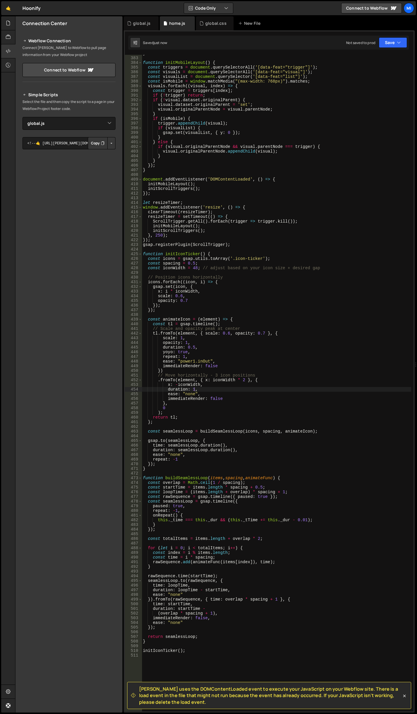
drag, startPoint x: 196, startPoint y: 304, endPoint x: 197, endPoint y: 301, distance: 3.3
click at [196, 304] on div "} function initMobileLayout ( ) { const triggers = document . querySelectorAll …" at bounding box center [277, 384] width 270 height 666
click at [192, 262] on div "} function initMobileLayout ( ) { const triggers = document . querySelectorAll …" at bounding box center [277, 384] width 270 height 666
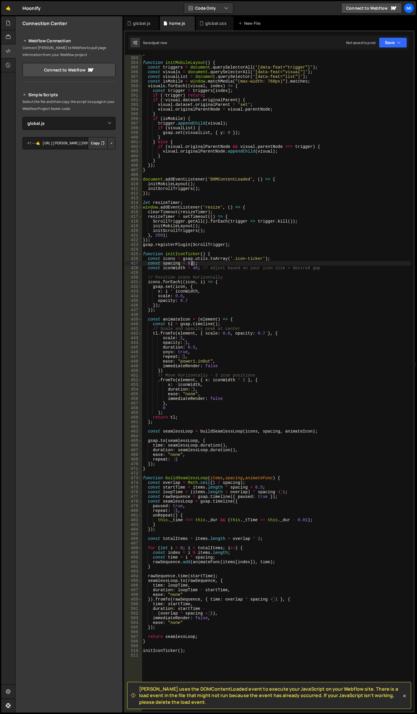
click at [193, 261] on div "} function initMobileLayout ( ) { const triggers = document . querySelectorAll …" at bounding box center [277, 384] width 270 height 666
click at [192, 261] on div "} function initMobileLayout ( ) { const triggers = document . querySelectorAll …" at bounding box center [277, 384] width 270 height 666
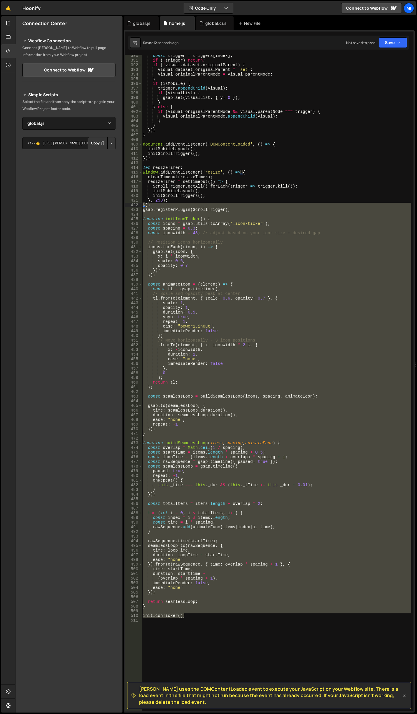
drag, startPoint x: 190, startPoint y: 616, endPoint x: 117, endPoint y: 207, distance: 415.6
click at [117, 207] on div "Files New File Javascript files 0 global.js 0 0 home.js 0 CSS files global.css 0" at bounding box center [216, 364] width 402 height 697
click at [221, 212] on div "const trigger = triggers [ index ] ; if ( ! trigger ) return ; if ( ! visual . …" at bounding box center [277, 383] width 270 height 657
type textarea "gsap.registerPlugin(ScrollTrigger);"
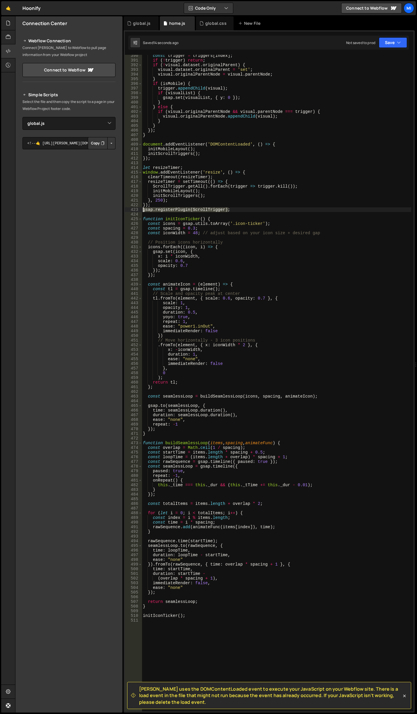
drag, startPoint x: 240, startPoint y: 211, endPoint x: 134, endPoint y: 209, distance: 106.8
click at [134, 209] on div "gsap.registerPlugin(ScrollTrigger); 390 391 392 393 394 395 396 397 398 399 400…" at bounding box center [269, 383] width 289 height 657
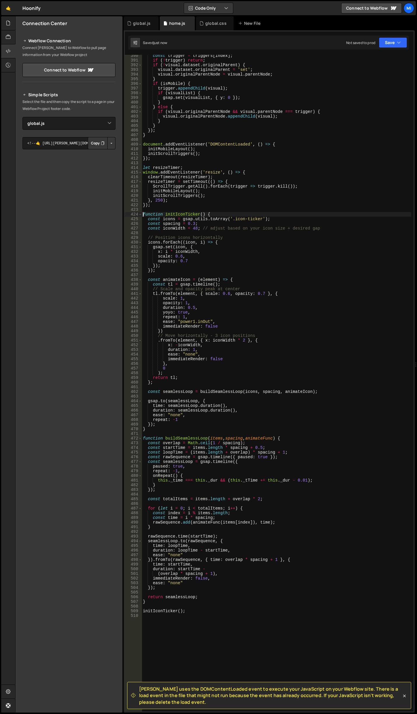
click at [216, 278] on div "const trigger = triggers [ index ] ; if ( ! trigger ) return ; if ( ! visual . …" at bounding box center [277, 386] width 270 height 666
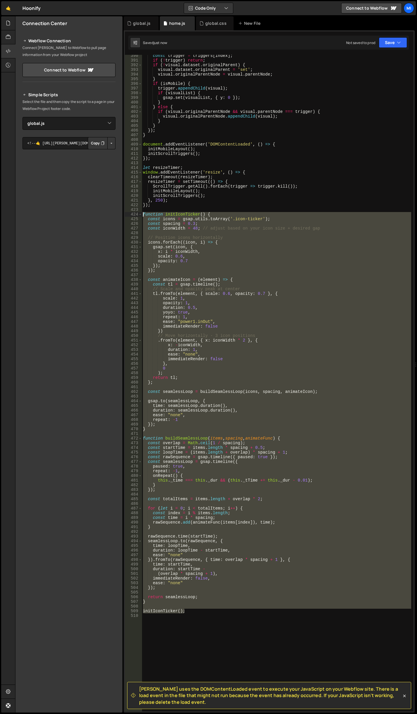
drag, startPoint x: 168, startPoint y: 592, endPoint x: 128, endPoint y: 214, distance: 380.3
click at [128, 214] on div "const animateIcon = (element) => { 390 391 392 393 394 395 396 397 398 399 400 …" at bounding box center [269, 383] width 289 height 657
click at [312, 481] on div "const trigger = triggers [ index ] ; if ( ! trigger ) return ; if ( ! visual . …" at bounding box center [277, 383] width 270 height 657
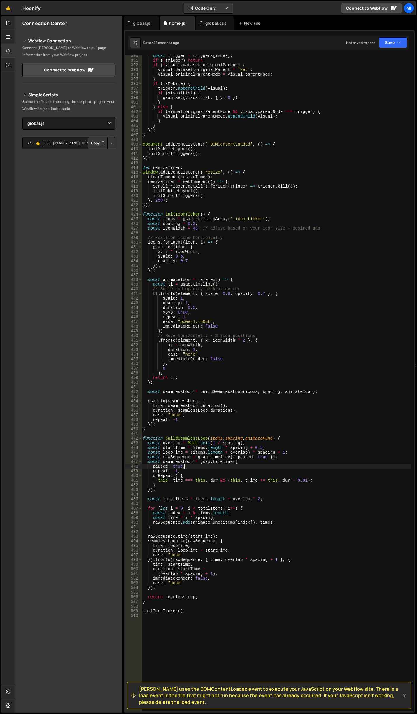
click at [235, 466] on div "const trigger = triggers [ index ] ; if ( ! trigger ) return ; if ( ! visual . …" at bounding box center [277, 386] width 270 height 666
drag, startPoint x: 235, startPoint y: 410, endPoint x: 163, endPoint y: 408, distance: 71.5
click at [234, 410] on div "const trigger = triggers [ index ] ; if ( ! trigger ) return ; if ( ! visual . …" at bounding box center [277, 386] width 270 height 666
drag, startPoint x: 178, startPoint y: 411, endPoint x: 233, endPoint y: 411, distance: 54.9
click at [233, 411] on div "const trigger = triggers [ index ] ; if ( ! trigger ) return ; if ( ! visual . …" at bounding box center [277, 386] width 270 height 666
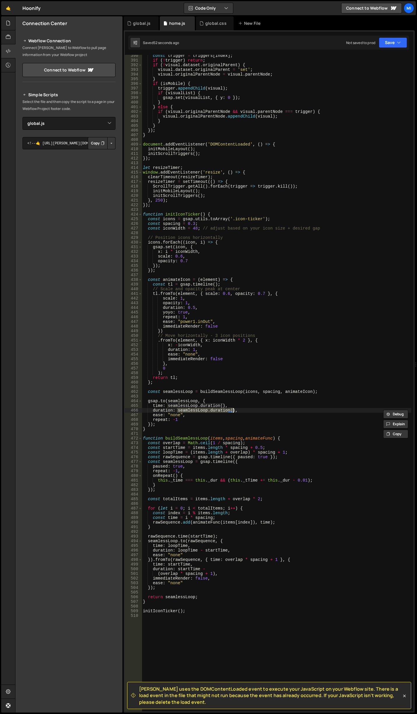
paste textarea "duration: seamlessLoop.duration() * 2"
drag, startPoint x: 177, startPoint y: 410, endPoint x: 202, endPoint y: 407, distance: 25.0
click at [202, 407] on div "const trigger = triggers [ index ] ; if ( ! trigger ) return ; if ( ! visual . …" at bounding box center [277, 386] width 270 height 666
click at [208, 404] on div "const trigger = triggers [ index ] ; if ( ! trigger ) return ; if ( ! visual . …" at bounding box center [277, 383] width 270 height 657
drag, startPoint x: 199, startPoint y: 411, endPoint x: 177, endPoint y: 409, distance: 22.2
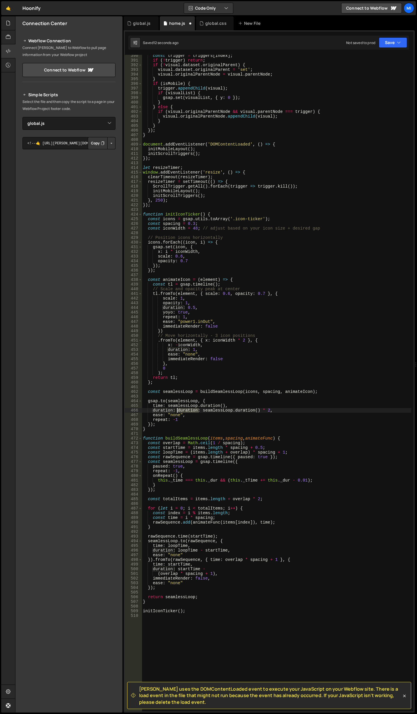
click at [177, 409] on div "const trigger = triggers [ index ] ; if ( ! trigger ) return ; if ( ! visual . …" at bounding box center [277, 386] width 270 height 666
type textarea "duration: seamlessLoop.duration() * 2,"
click at [229, 273] on div "const trigger = triggers [ index ] ; if ( ! trigger ) return ; if ( ! visual . …" at bounding box center [277, 386] width 270 height 666
click at [193, 224] on div "const trigger = triggers [ index ] ; if ( ! trigger ) return ; if ( ! visual . …" at bounding box center [277, 386] width 270 height 666
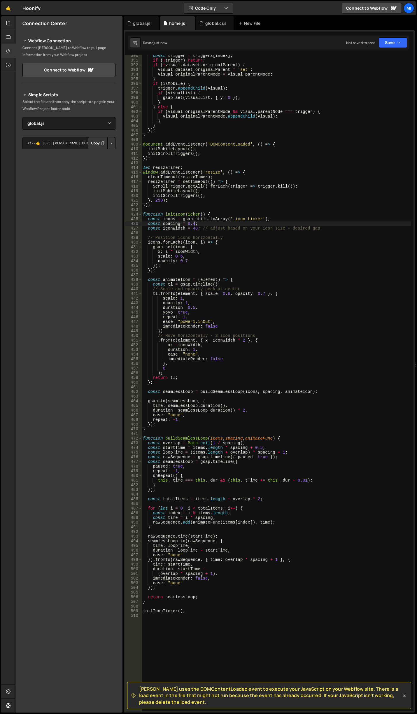
click at [217, 268] on div "const trigger = triggers [ index ] ; if ( ! trigger ) return ; if ( ! visual . …" at bounding box center [277, 386] width 270 height 666
click at [193, 223] on div "const trigger = triggers [ index ] ; if ( ! trigger ) return ; if ( ! visual . …" at bounding box center [277, 386] width 270 height 666
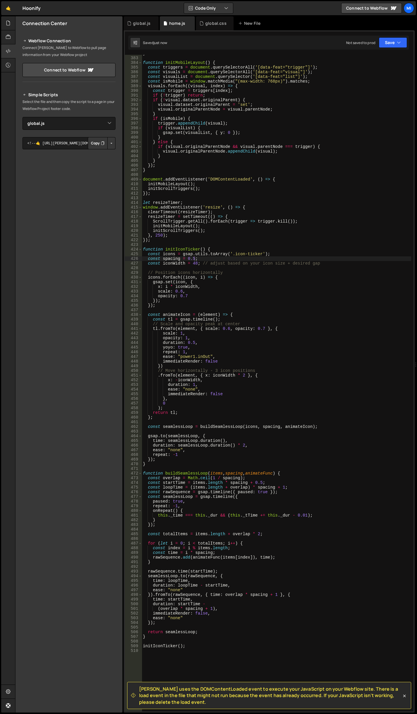
click at [230, 273] on div "} function initMobileLayout ( ) { const triggers = document . querySelectorAll …" at bounding box center [277, 384] width 270 height 666
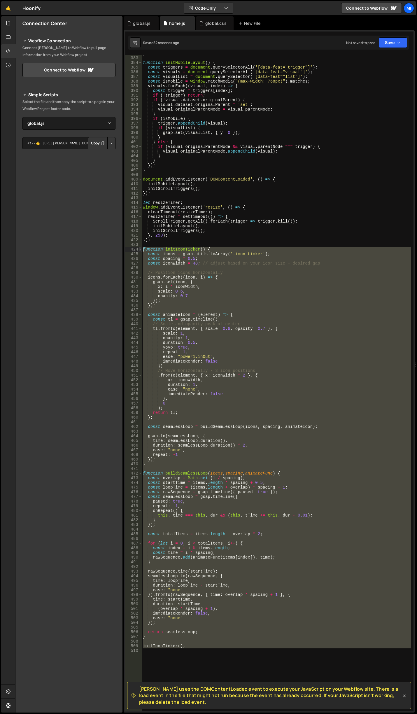
drag, startPoint x: 208, startPoint y: 637, endPoint x: 139, endPoint y: 249, distance: 394.2
click at [139, 249] on div "// Position icons horizontally 382 383 384 385 386 387 388 389 390 391 392 393 …" at bounding box center [269, 383] width 289 height 657
type textarea "function initIconTicker() { const icons = gsap.utils.toArray('.icon-ticker');"
click at [211, 653] on div "} function initMobileLayout ( ) { const triggers = document . querySelectorAll …" at bounding box center [277, 383] width 270 height 657
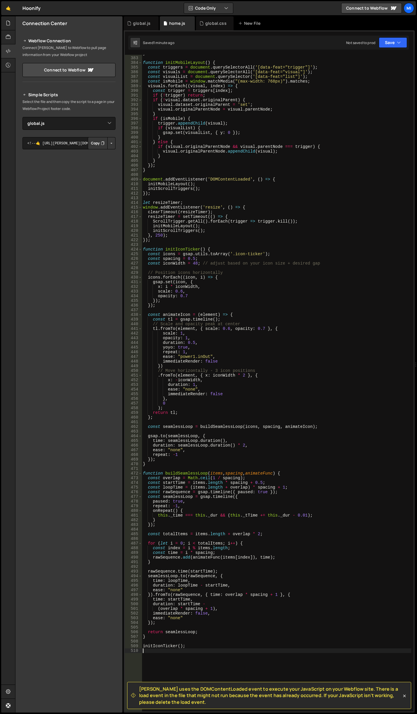
scroll to position [0, 0]
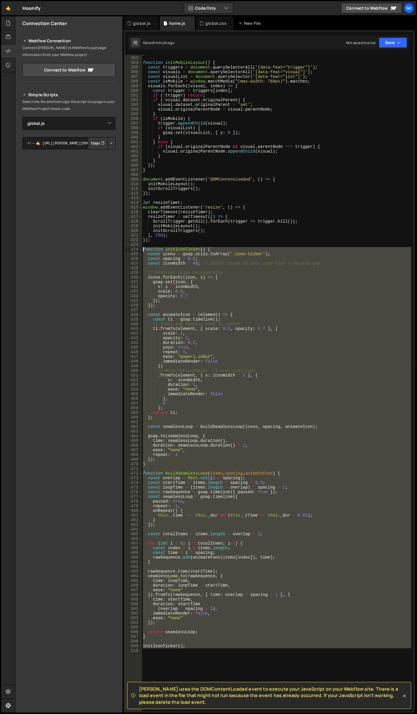
drag, startPoint x: 203, startPoint y: 655, endPoint x: 125, endPoint y: 249, distance: 413.7
click at [125, 249] on div "382 383 384 385 386 387 388 389 390 391 392 393 394 395 396 397 398 399 400 401…" at bounding box center [269, 383] width 289 height 657
paste textarea "const index = i % items.length"
type textarea "const index = i % items.length;"
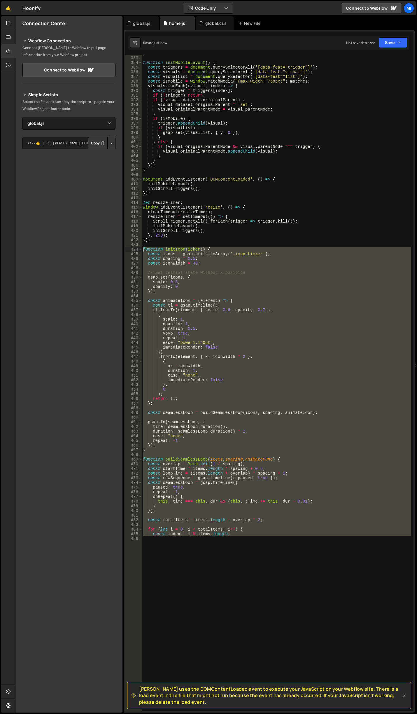
drag, startPoint x: 268, startPoint y: 563, endPoint x: 128, endPoint y: 250, distance: 342.3
click at [128, 250] on div "382 383 384 385 386 387 388 389 390 391 392 393 394 395 396 397 398 399 400 401…" at bounding box center [269, 383] width 289 height 657
paste textarea "initIconTicker("
type textarea "initIconTicker();"
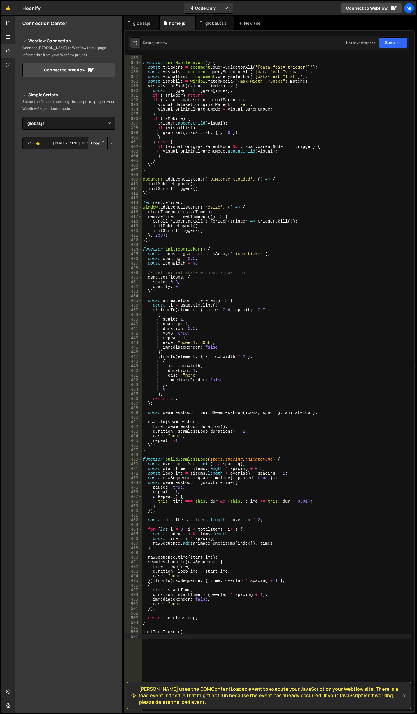
scroll to position [1840, 0]
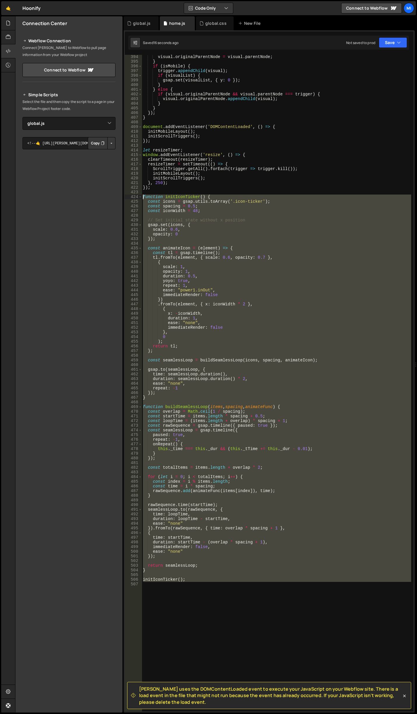
drag, startPoint x: 214, startPoint y: 593, endPoint x: 136, endPoint y: 198, distance: 403.2
click at [136, 198] on div "394 395 396 397 398 399 400 401 402 403 404 405 406 407 408 409 410 411 412 413…" at bounding box center [269, 383] width 289 height 657
paste textarea "initIconTicker("
type textarea "initIconTicker();"
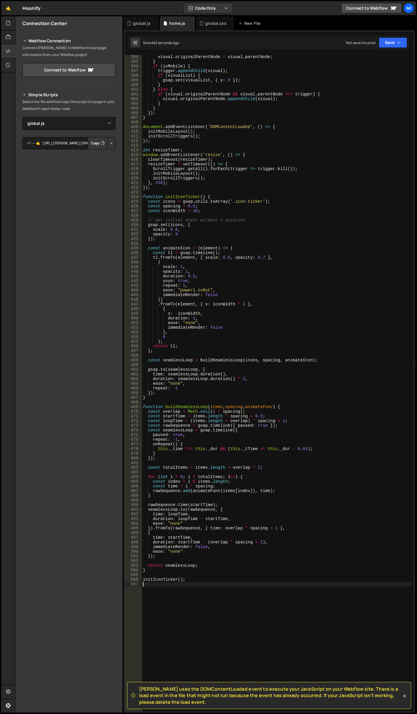
click at [260, 416] on div "visual . originalParentNode = visual . parentNode ; } if ( isMobile ) { trigger…" at bounding box center [277, 388] width 270 height 666
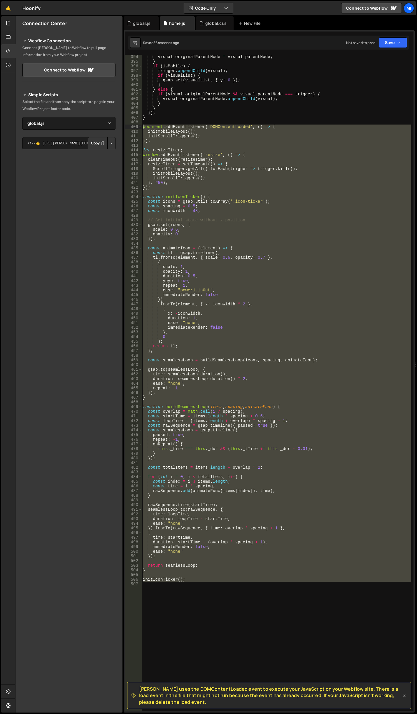
drag, startPoint x: 218, startPoint y: 589, endPoint x: 136, endPoint y: 128, distance: 468.3
click at [136, 128] on div "const startTime = items.length * spacing + 0.5; 394 395 396 397 398 399 400 401…" at bounding box center [269, 383] width 289 height 657
paste textarea "initIconTicker"
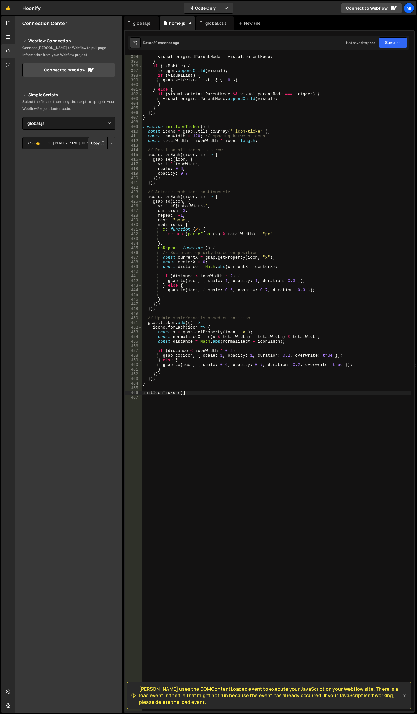
click at [227, 252] on div "visual . originalParentNode = visual . parentNode ; } if ( isMobile ) { trigger…" at bounding box center [277, 388] width 270 height 666
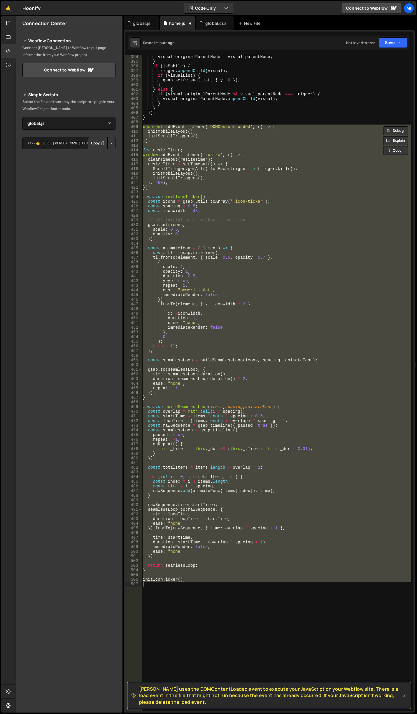
click at [256, 384] on div "visual . originalParentNode = visual . parentNode ; } if ( isMobile ) { trigger…" at bounding box center [277, 383] width 270 height 657
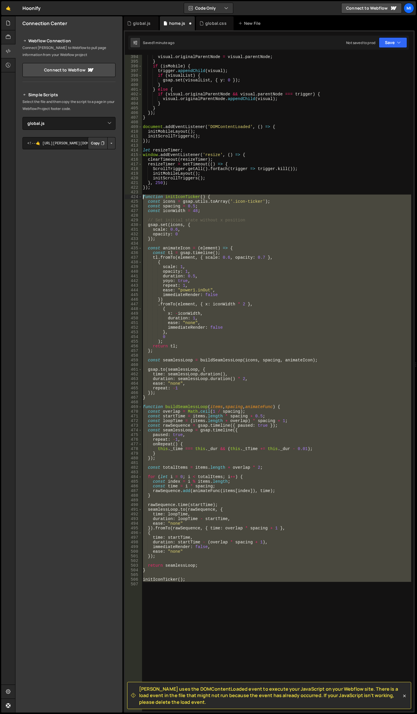
drag, startPoint x: 203, startPoint y: 586, endPoint x: 131, endPoint y: 196, distance: 397.1
click at [131, 196] on div "ease: "none", 394 395 396 397 398 399 400 401 402 403 404 405 406 407 408 409 4…" at bounding box center [269, 383] width 289 height 657
paste textarea "initIconTicker("
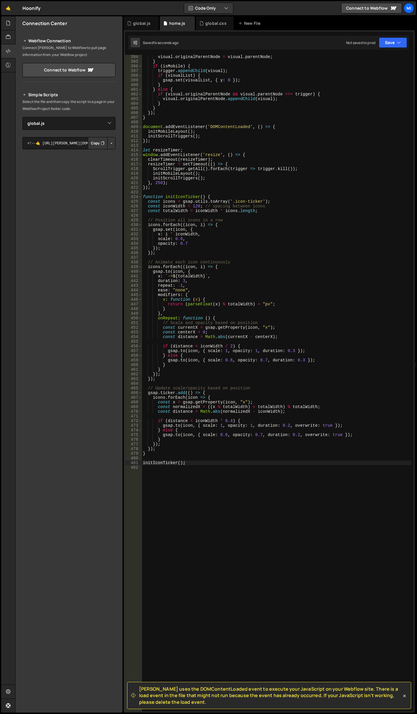
click at [225, 430] on div "visual . originalParentNode = visual . parentNode ; } if ( isMobile ) { trigger…" at bounding box center [277, 388] width 270 height 666
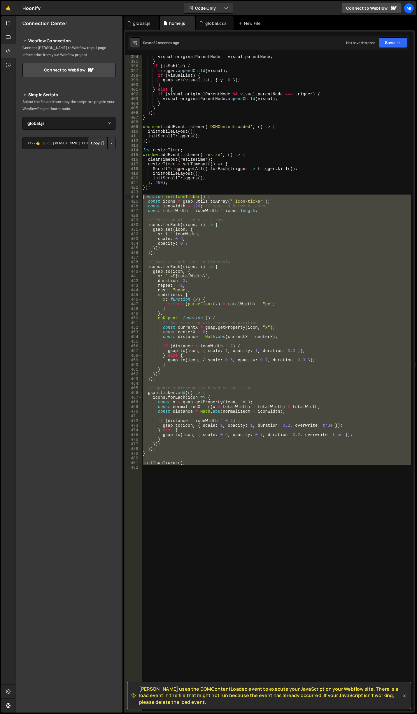
drag, startPoint x: 213, startPoint y: 492, endPoint x: 129, endPoint y: 196, distance: 308.4
click at [129, 196] on div "} else { 394 395 396 397 398 399 400 401 402 403 404 405 406 407 408 409 410 41…" at bounding box center [269, 383] width 289 height 657
paste textarea "initIconTicker("
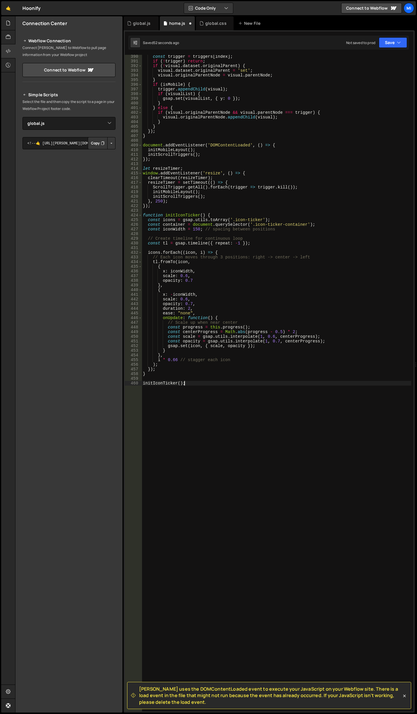
scroll to position [1822, 0]
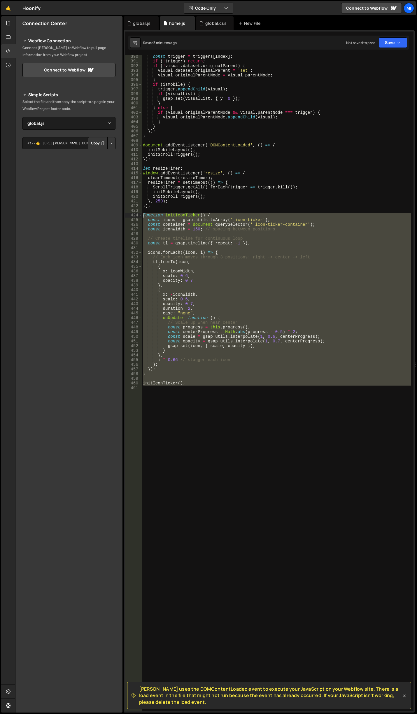
drag, startPoint x: 204, startPoint y: 393, endPoint x: 127, endPoint y: 215, distance: 194.1
click at [127, 215] on div "initIconTicker(); 390 391 392 393 394 395 396 397 398 399 400 401 402 403 404 4…" at bounding box center [269, 383] width 289 height 657
paste textarea "initIconTicker("
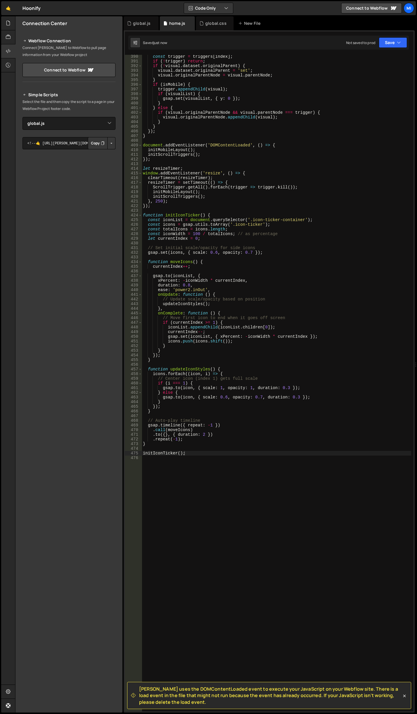
click at [225, 351] on div "const trigger = triggers [ index ] ; if ( ! trigger ) return ; if ( ! visual . …" at bounding box center [277, 387] width 270 height 666
click at [204, 355] on div "const trigger = triggers [ index ] ; if ( ! trigger ) return ; if ( ! visual . …" at bounding box center [277, 387] width 270 height 666
drag, startPoint x: 251, startPoint y: 219, endPoint x: 301, endPoint y: 218, distance: 49.9
click at [301, 218] on div "const trigger = triggers [ index ] ; if ( ! trigger ) return ; if ( ! visual . …" at bounding box center [277, 387] width 270 height 666
click at [258, 221] on div "const trigger = triggers [ index ] ; if ( ! trigger ) return ; if ( ! visual . …" at bounding box center [277, 383] width 270 height 657
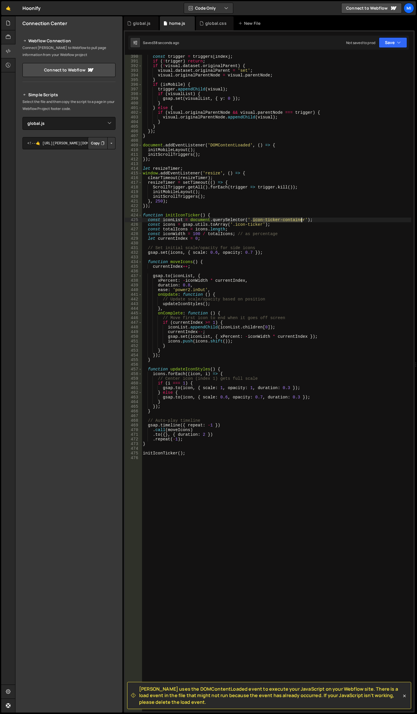
drag, startPoint x: 253, startPoint y: 219, endPoint x: 302, endPoint y: 219, distance: 49.0
click at [302, 219] on div "const trigger = triggers [ index ] ; if ( ! trigger ) return ; if ( ! visual . …" at bounding box center [277, 387] width 270 height 666
paste textarea "icons-tick"
click at [253, 219] on div "const trigger = triggers [ index ] ; if ( ! trigger ) return ; if ( ! visual . …" at bounding box center [277, 387] width 270 height 666
drag, startPoint x: 232, startPoint y: 223, endPoint x: 261, endPoint y: 223, distance: 28.9
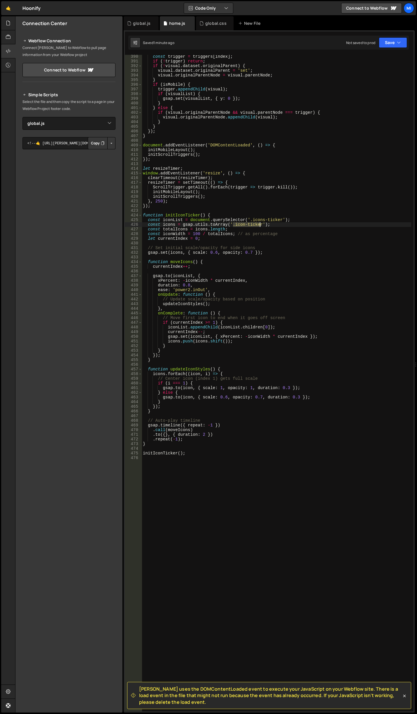
click at [261, 223] on div "const trigger = triggers [ index ] ; if ( ! trigger ) return ; if ( ! visual . …" at bounding box center [277, 387] width 270 height 666
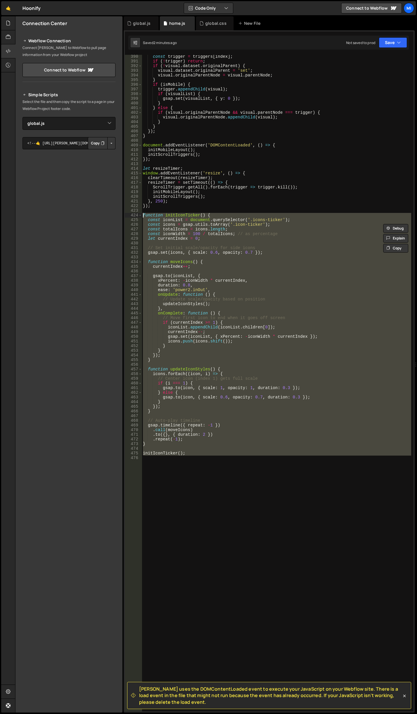
drag, startPoint x: 203, startPoint y: 509, endPoint x: 136, endPoint y: 216, distance: 300.6
click at [136, 216] on div "const icons = gsap.utils.toArray('.icon-ticker'); 390 391 392 393 394 395 396 3…" at bounding box center [269, 383] width 289 height 657
paste textarea "document.addEventListener('DOMContentLoaded', initIconLoop"
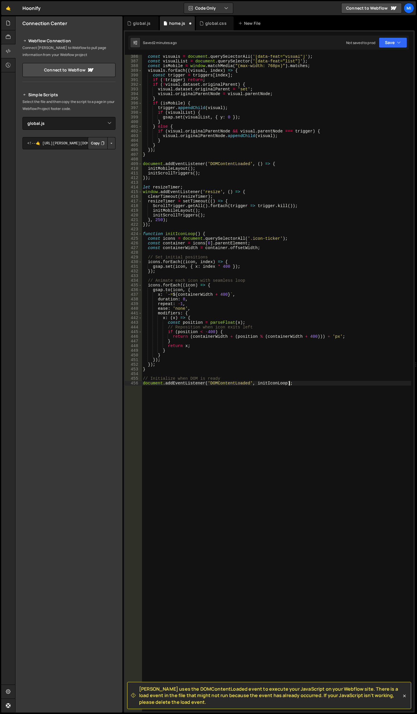
scroll to position [1803, 0]
click at [262, 292] on div "const visuals = document . querySelectorAll ( '[data-feat="visual"]' ) ; const …" at bounding box center [277, 387] width 270 height 666
type textarea "x: `-=${containerWidth + 400}`,"
click at [215, 439] on div "const visuals = document . querySelectorAll ( '[data-feat="visual"]' ) ; const …" at bounding box center [277, 387] width 270 height 666
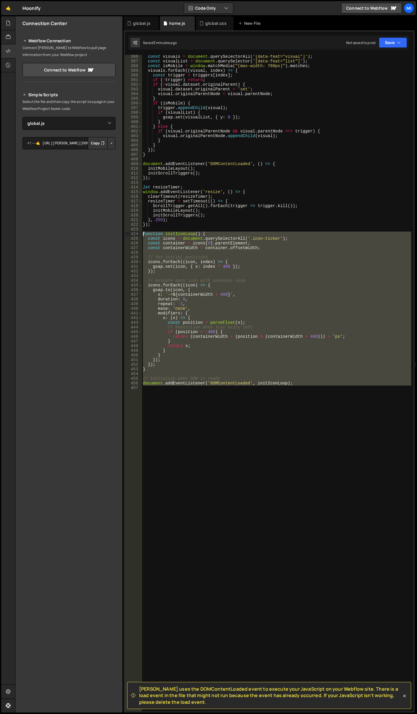
drag, startPoint x: 317, startPoint y: 409, endPoint x: 136, endPoint y: 235, distance: 250.5
click at [136, 235] on div "386 387 388 389 390 391 392 393 394 395 396 397 398 399 400 401 402 403 404 405…" at bounding box center [269, 383] width 289 height 657
type textarea "function initIconLoop() { const icons = document.querySelectorAll('.icon-ticker…"
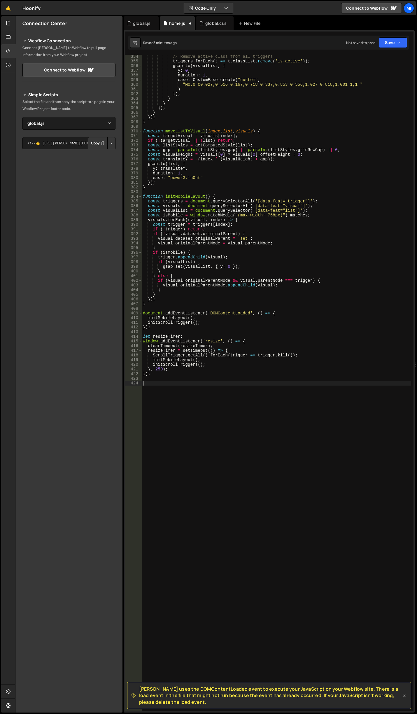
scroll to position [1654, 0]
click at [248, 490] on div "// Remove active class from all triggers triggers . forEach ( t => t . classLis…" at bounding box center [277, 387] width 270 height 666
paste textarea "document.addEventListener('DOMContentLoaded', initIconLoop);"
type textarea "document.addEventListener('DOMContentLoaded', initIconLoop);"
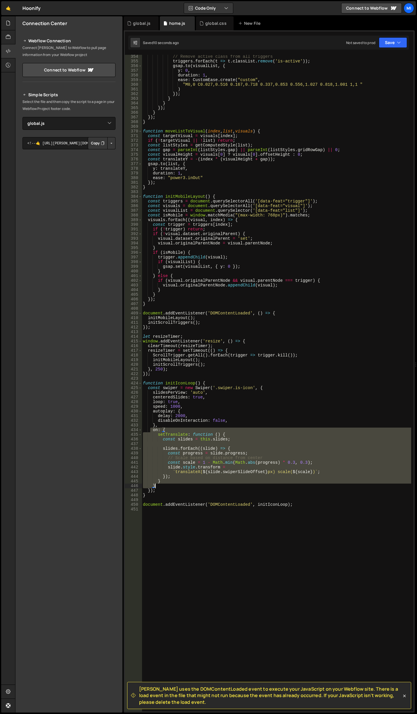
drag, startPoint x: 151, startPoint y: 431, endPoint x: 250, endPoint y: 484, distance: 112.4
click at [250, 484] on div "// Remove active class from all triggers triggers . forEach ( t => t . classLis…" at bounding box center [277, 387] width 270 height 666
type textarea "} }"
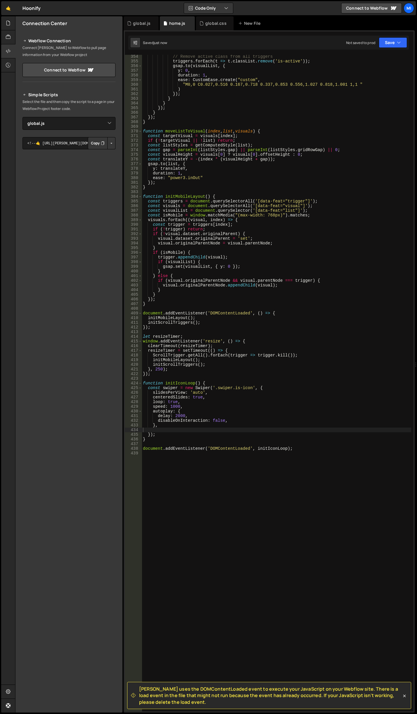
click at [234, 370] on div "// Remove active class from all triggers triggers . forEach ( t => t . classLis…" at bounding box center [277, 387] width 270 height 666
drag, startPoint x: 190, startPoint y: 392, endPoint x: 204, endPoint y: 394, distance: 13.5
click at [204, 394] on div "// Remove active class from all triggers triggers . forEach ( t => t . classLis…" at bounding box center [277, 387] width 270 height 666
click at [214, 402] on div "// Remove active class from all triggers triggers . forEach ( t => t . classLis…" at bounding box center [277, 387] width 270 height 666
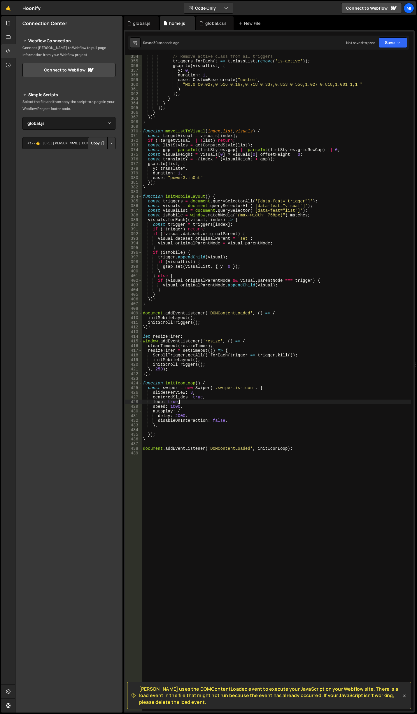
scroll to position [0, 2]
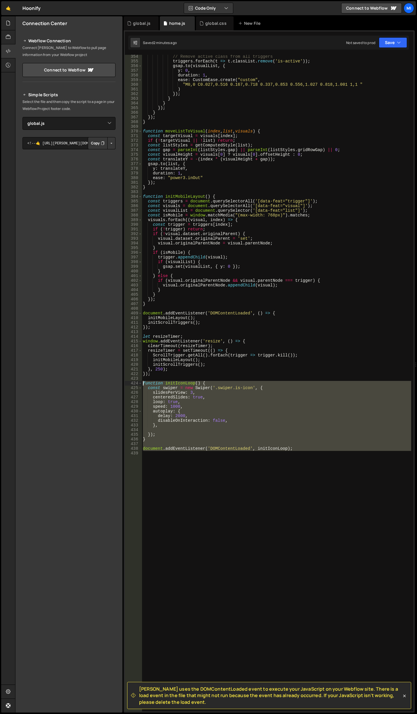
drag, startPoint x: 312, startPoint y: 479, endPoint x: 92, endPoint y: 383, distance: 239.9
click at [92, 383] on div "Files New File Javascript files 0 global.js 0 0 home.js 0 CSS files global.css 0" at bounding box center [216, 364] width 402 height 697
type textarea "function initIconLoop() { const swiper = new Swiper('.swiper.is-icon', {"
click at [200, 464] on div "// Remove active class from all triggers triggers . forEach ( t => t . classLis…" at bounding box center [277, 383] width 270 height 657
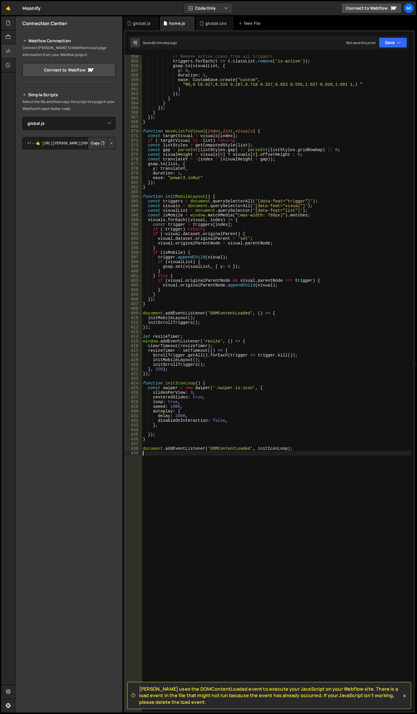
scroll to position [0, 0]
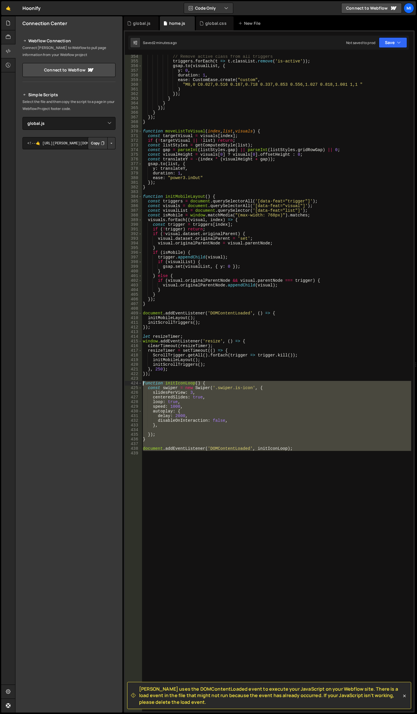
drag, startPoint x: 317, startPoint y: 466, endPoint x: 115, endPoint y: 381, distance: 218.8
click at [115, 381] on div "Files New File Javascript files 0 global.js 0 0 home.js 0 CSS files global.css 0" at bounding box center [216, 364] width 402 height 697
type textarea "function initIconLoop() { const swiper = new Swiper('.swiper.is-icon', {"
paste textarea
drag, startPoint x: 342, startPoint y: 502, endPoint x: 136, endPoint y: 384, distance: 237.1
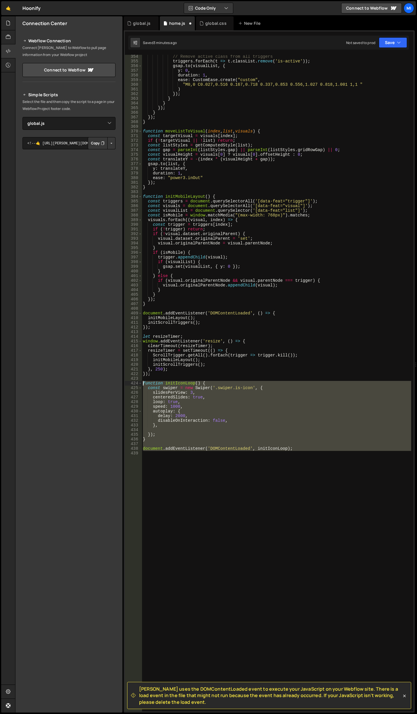
click at [136, 384] on div "354 355 356 357 358 359 360 361 362 363 364 365 366 367 368 369 370 371 372 373…" at bounding box center [269, 383] width 289 height 657
paste textarea "document.addEventListener('DOMContentLoaded', initIconLoop);"
type textarea "document.addEventListener('DOMContentLoaded', initIconLoop);"
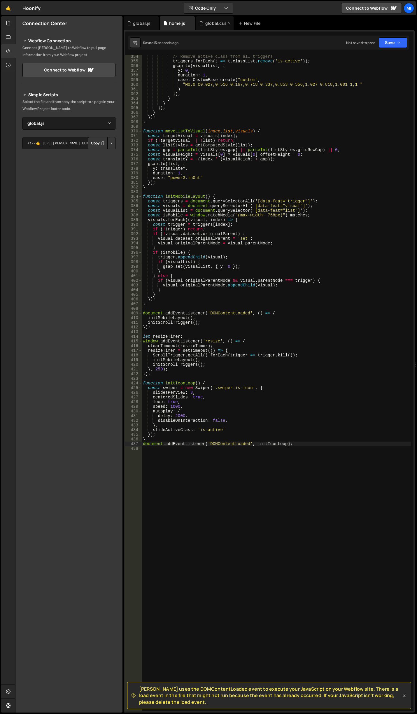
click at [206, 26] on div "global.css" at bounding box center [215, 23] width 21 height 6
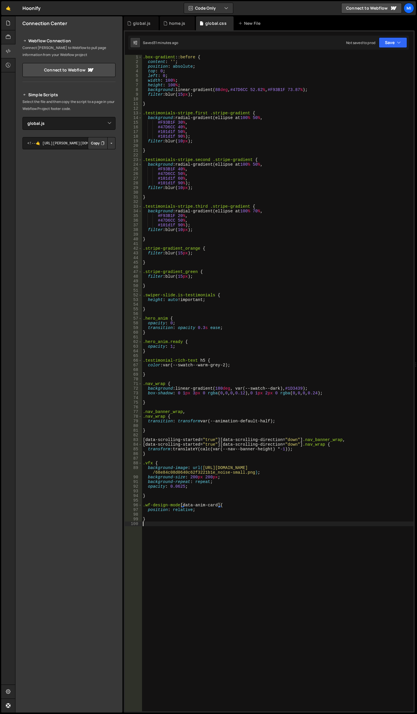
click at [264, 580] on div ".box-gradient : :before { content : ' ' ; position : absolute ; top : 0 ; left …" at bounding box center [278, 388] width 272 height 666
paste textarea "swiper-slide"
type textarea ".swiper-slide.is-icon {}"
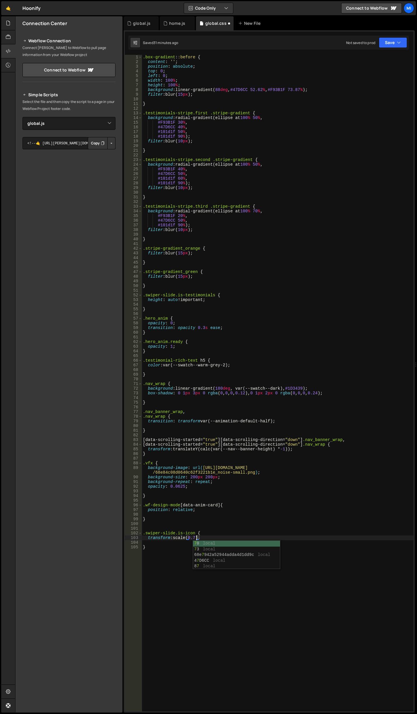
type textarea "transform: scale(0.7);"
type textarea "}"
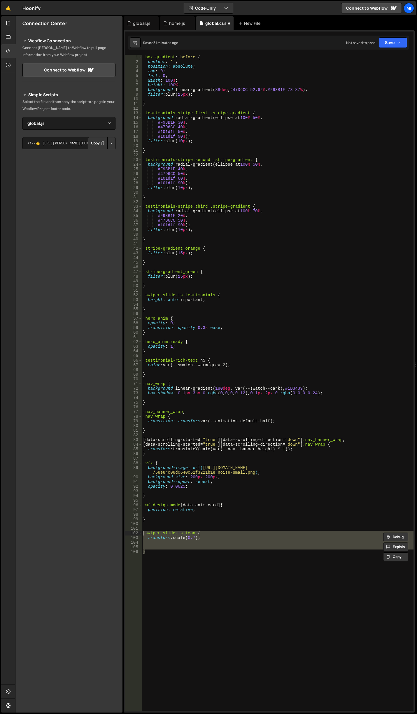
type textarea "}"
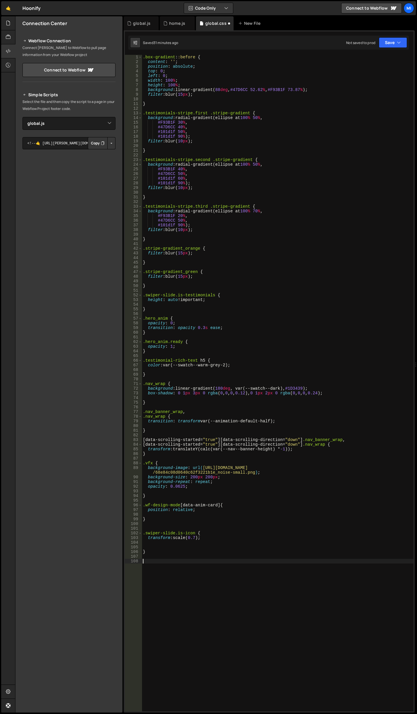
paste textarea "}"
type textarea "}"
click at [215, 551] on div ".box-gradient : :before { content : ' ' ; position : absolute ; top : 0 ; left …" at bounding box center [278, 388] width 272 height 666
click at [207, 535] on div ".box-gradient : :before { content : ' ' ; position : absolute ; top : 0 ; left …" at bounding box center [278, 388] width 272 height 666
type textarea "transform: scale(0.7);"
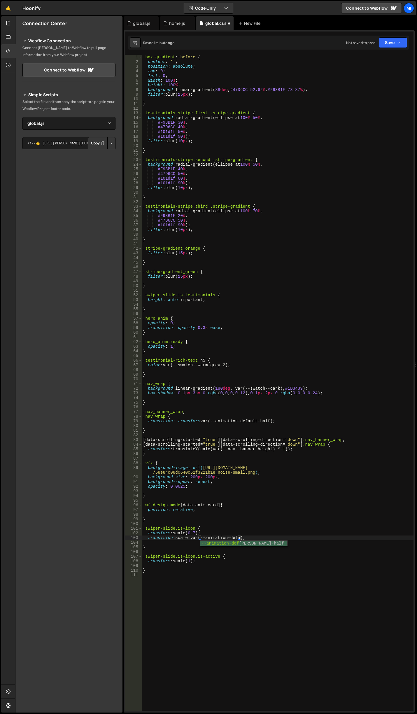
scroll to position [0, 7]
click at [261, 537] on div ".box-gradient : :before { content : ' ' ; position : absolute ; top : 0 ; left …" at bounding box center [278, 388] width 272 height 666
type textarea "transition: scale var(--animation-default);"
drag, startPoint x: 259, startPoint y: 538, endPoint x: 146, endPoint y: 538, distance: 112.1
click at [146, 538] on div ".box-gradient : :before { content : ' ' ; position : absolute ; top : 0 ; left …" at bounding box center [278, 388] width 272 height 666
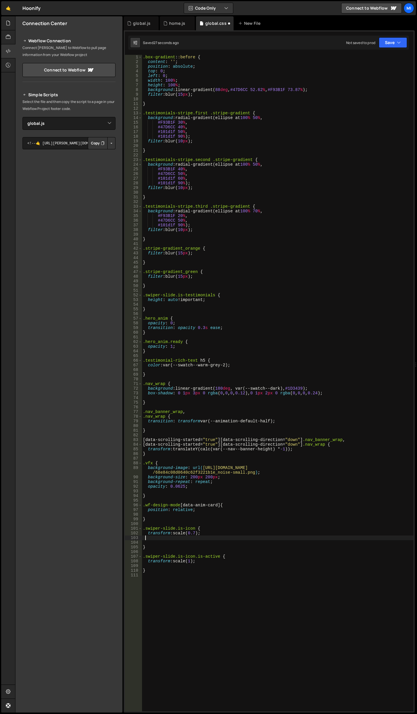
scroll to position [0, 0]
click at [211, 557] on div ".box-gradient : :before { content : ' ' ; position : absolute ; top : 0 ; left …" at bounding box center [278, 388] width 272 height 666
type textarea "transform: scale(1);"
click at [213, 561] on div ".box-gradient : :before { content : ' ' ; position : absolute ; top : 0 ; left …" at bounding box center [278, 388] width 272 height 666
paste textarea "transition: scale var(--animation-default);"
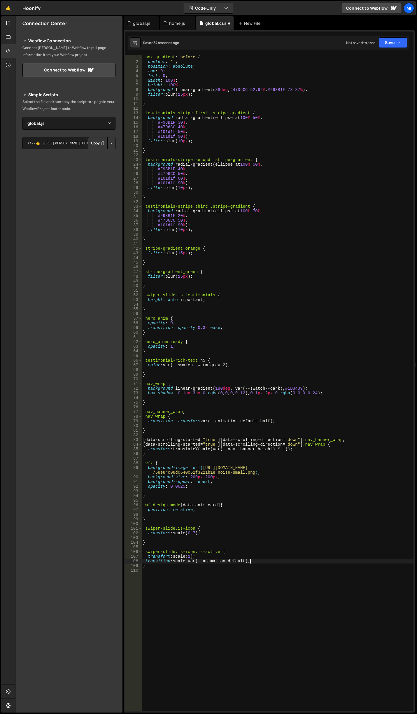
type textarea "transition: scale var(--animation-default);"
drag, startPoint x: 261, startPoint y: 561, endPoint x: 136, endPoint y: 560, distance: 124.9
click at [136, 560] on div "transition: scale var(--animation-default); 1 2 3 4 5 6 7 8 9 10 11 12 13 14 15…" at bounding box center [269, 383] width 289 height 657
click at [205, 536] on div ".box-gradient : :before { content : ' ' ; position : absolute ; top : 0 ; left …" at bounding box center [278, 388] width 272 height 666
paste textarea "transition: scale var(--animation-default);"
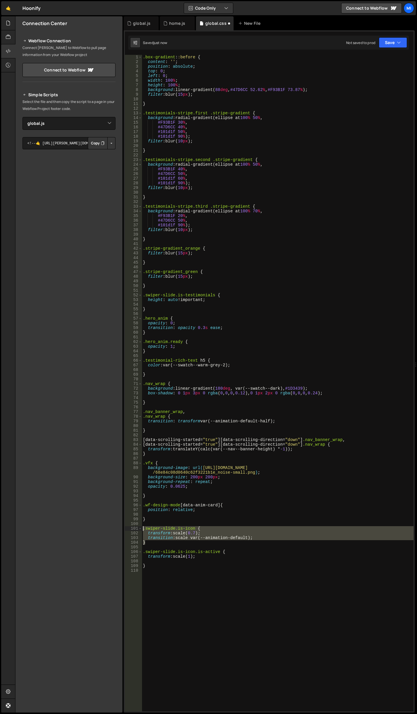
drag, startPoint x: 151, startPoint y: 542, endPoint x: 130, endPoint y: 530, distance: 24.1
click at [130, 530] on div "transition: scale var(--animation-default); 1 2 3 4 5 6 7 8 9 10 11 12 13 14 15…" at bounding box center [269, 383] width 289 height 657
type textarea ".swiper-slide.is-icon { transform: scale(0.7);"
click at [148, 545] on div ".box-gradient : :before { content : ' ' ; position : absolute ; top : 0 ; left …" at bounding box center [278, 388] width 272 height 666
drag, startPoint x: 148, startPoint y: 545, endPoint x: 137, endPoint y: 528, distance: 20.6
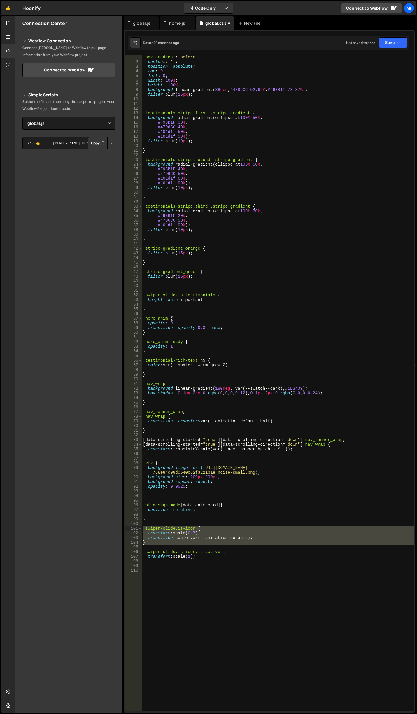
click at [137, 528] on div "1 2 3 4 5 6 7 8 9 10 11 12 13 14 15 16 17 18 19 20 21 22 23 24 25 26 27 28 29 3…" at bounding box center [269, 383] width 289 height 657
paste textarea "}"
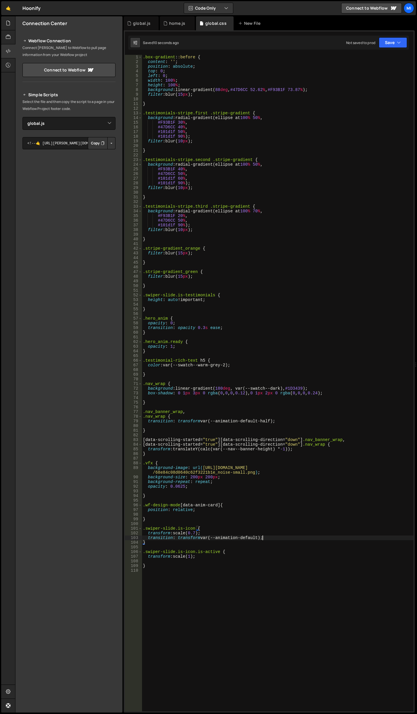
click at [312, 536] on div ".box-gradient : :before { content : ' ' ; position : absolute ; top : 0 ; left …" at bounding box center [278, 388] width 272 height 666
type textarea "transition: transform var(--animation-default);"
type textarea "}"
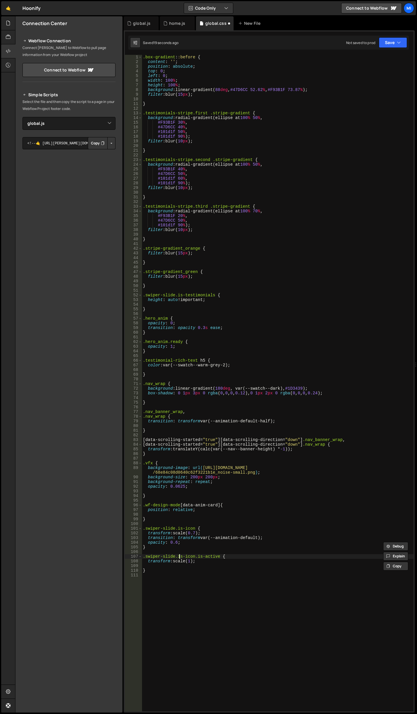
type textarea "transform: scale(1);"
paste textarea "opacity: 0.6;"
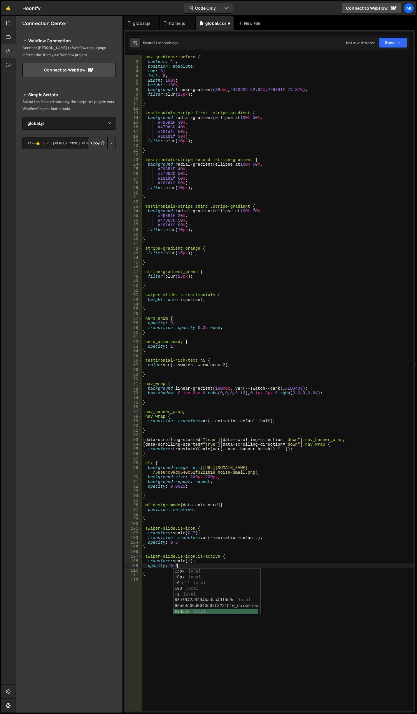
scroll to position [23, 0]
type textarea ".swiper-slide.is-icon.is-active {"
drag, startPoint x: 170, startPoint y: 564, endPoint x: 177, endPoint y: 564, distance: 7.0
click at [177, 564] on div ".box-gradient : :before { content : ' ' ; position : absolute ; top : 0 ; left …" at bounding box center [278, 388] width 272 height 666
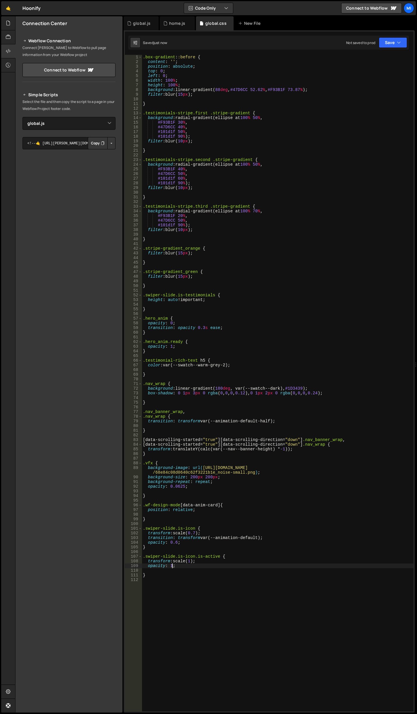
type textarea "opacity: 1;"
click at [236, 582] on div ".box-gradient : :before { content : ' ' ; position : absolute ; top : 0 ; left …" at bounding box center [278, 388] width 272 height 666
type textarea ".wf-design-mode .icons-ticker {}"
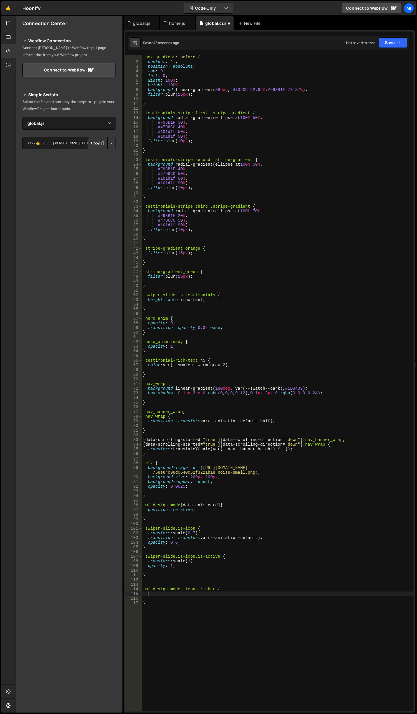
type textarea "f"
type textarea "display: block"
click at [203, 586] on div ".box-gradient : :before { content : ' ' ; position : absolute ; top : 0 ; left …" at bounding box center [278, 388] width 272 height 666
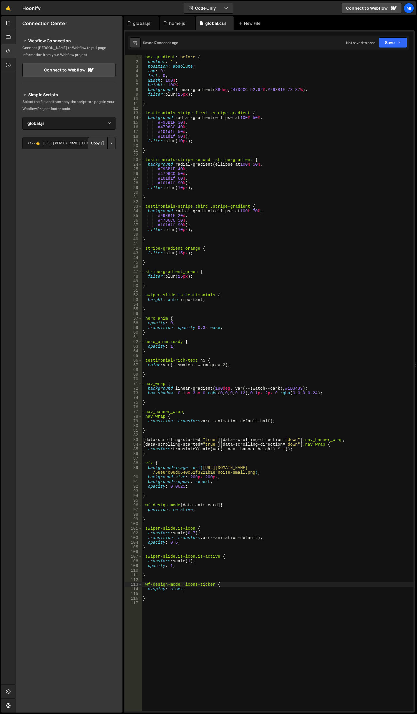
type textarea "display: block;"
type textarea "}"
type textarea ".wf-design-mode .swiper-slide.is-icon {}"
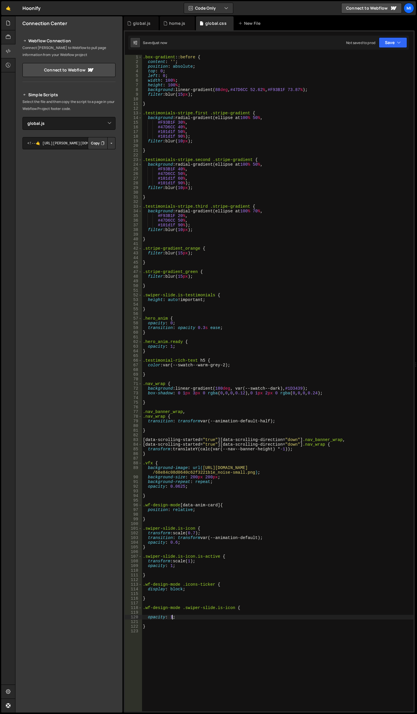
type textarea "opacity: 1;"
click at [152, 642] on div ".box-gradient : :before { content : ' ' ; position : absolute ; top : 0 ; left …" at bounding box center [278, 388] width 272 height 666
click at [143, 607] on div ".box-gradient : :before { content : ' ' ; position : absolute ; top : 0 ; left …" at bounding box center [278, 388] width 272 height 666
click at [143, 583] on div ".box-gradient : :before { content : ' ' ; position : absolute ; top : 0 ; left …" at bounding box center [278, 388] width 272 height 666
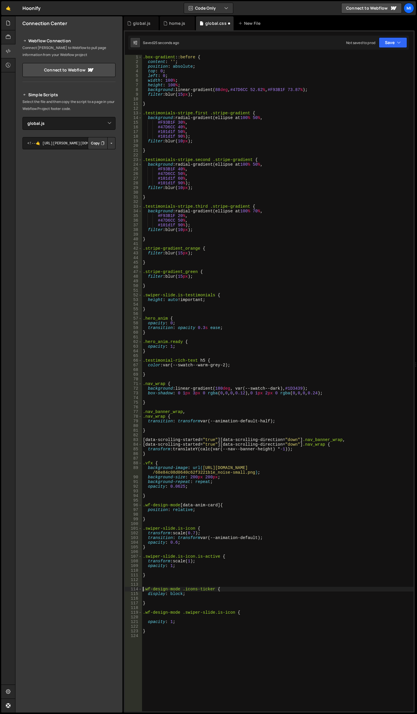
type textarea ".wf-design-mode .icons-ticker {"
paste textarea "icons-swiper]"
type textarea "[data-webflow-preview="true"]"
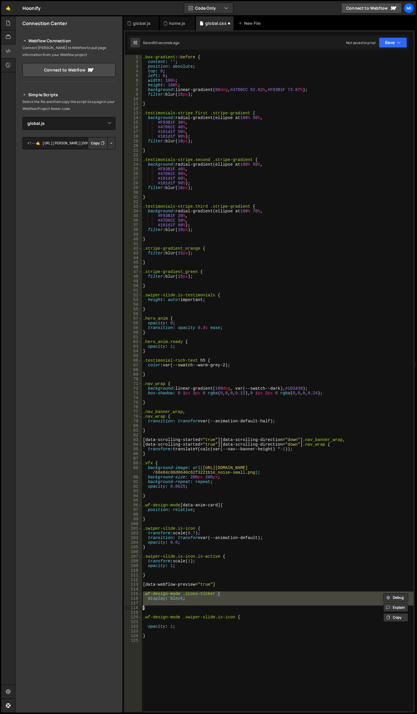
type textarea ".wf-design-mode .icons-ticker {"
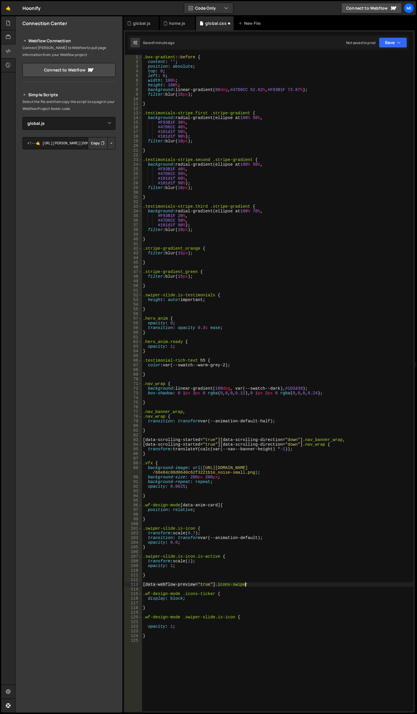
scroll to position [0, 7]
type textarea "[data-webflow-preview="true"].icons-swiper ."
type textarea ".icons-ticker {"
paste textarea ".wf-design-mode"
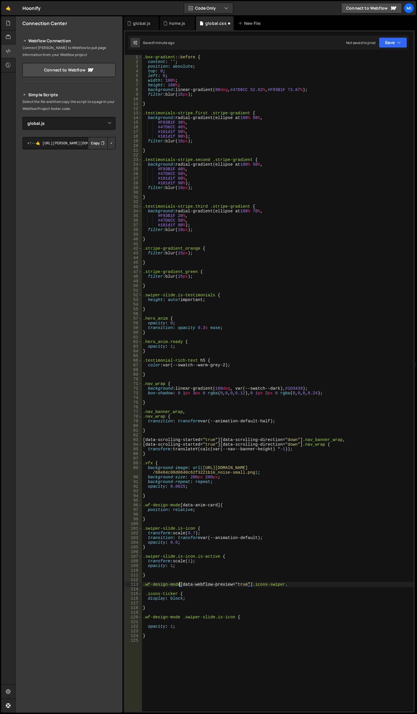
scroll to position [0, 3]
drag, startPoint x: 286, startPoint y: 585, endPoint x: 94, endPoint y: 585, distance: 192.3
click at [94, 585] on div "Files New File Javascript files 0 global.js 0 0 home.js 0 CSS files global.css 0" at bounding box center [216, 364] width 402 height 697
drag, startPoint x: 182, startPoint y: 609, endPoint x: 124, endPoint y: 608, distance: 57.5
click at [124, 608] on div "1 Type cmd + s to save your Javascript file. הההההההההההההההההההההההההההההההההה…" at bounding box center [269, 371] width 291 height 683
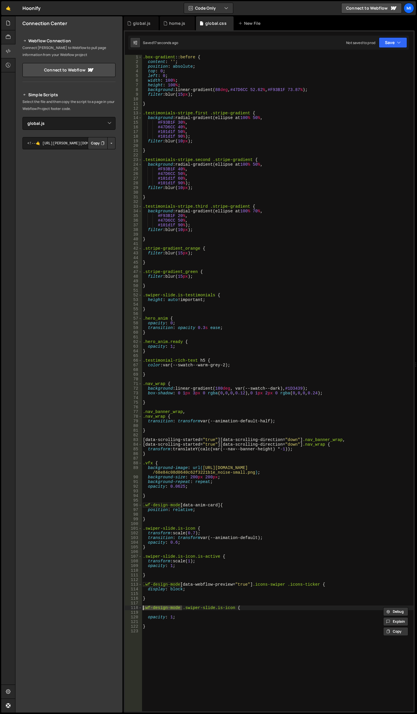
paste textarea "[data-webflow-preview="true"].icons-swiper"
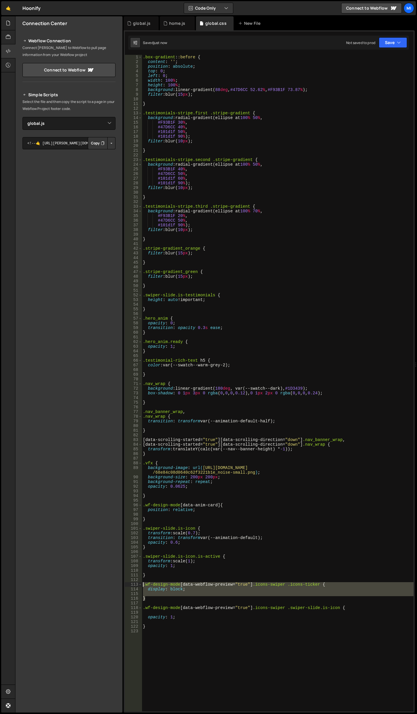
drag, startPoint x: 149, startPoint y: 598, endPoint x: 123, endPoint y: 583, distance: 30.3
click at [123, 583] on div "Files New File Javascript files 0 global.js 0 0 home.js 0 CSS files global.css 0" at bounding box center [216, 364] width 402 height 697
type textarea ".wf-design-mode [data-webflow-preview="true"].icons-swiper .icons-ticker { disp…"
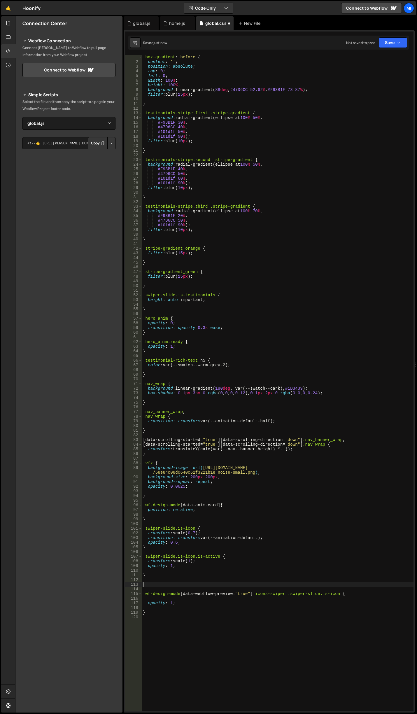
scroll to position [0, 0]
click at [189, 587] on div ".box-gradient : :before { content : ' ' ; position : absolute ; top : 0 ; left …" at bounding box center [278, 388] width 272 height 666
paste textarea "}"
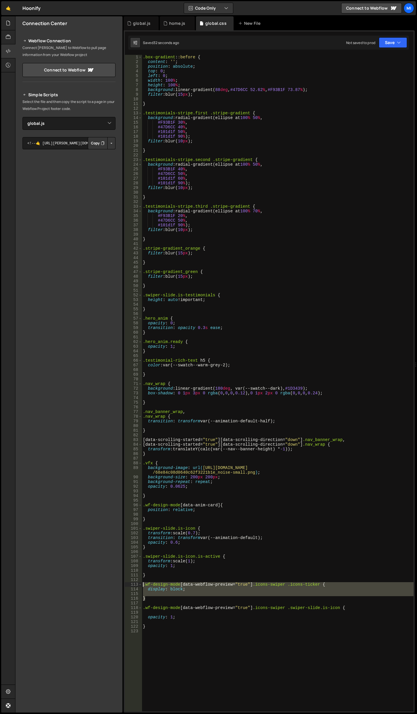
drag, startPoint x: 153, startPoint y: 597, endPoint x: 137, endPoint y: 584, distance: 20.6
click at [137, 584] on div "} 1 2 3 4 5 6 7 8 9 10 11 12 13 14 15 16 17 18 19 20 21 22 23 24 25 26 27 28 29…" at bounding box center [269, 383] width 289 height 657
type textarea ".wf-design-mode [data-webflow-preview="true"].icons-swiper .icons-ticker { disp…"
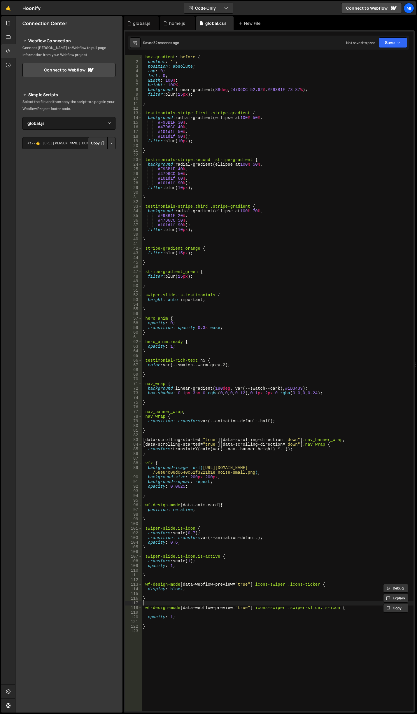
click at [158, 603] on div ".box-gradient : :before { content : ' ' ; position : absolute ; top : 0 ; left …" at bounding box center [278, 388] width 272 height 666
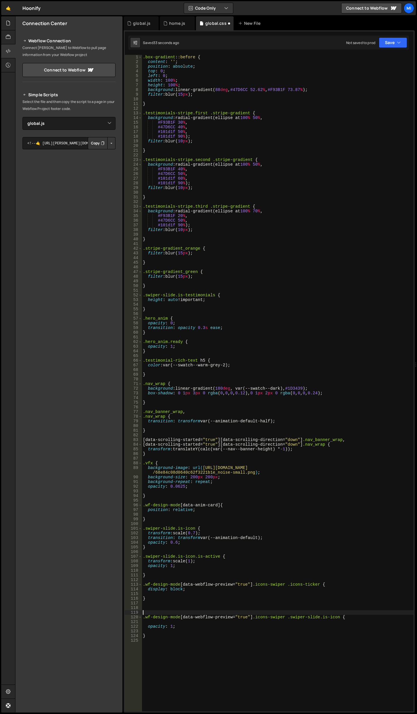
click at [159, 604] on div ".box-gradient : :before { content : ' ' ; position : absolute ; top : 0 ; left …" at bounding box center [278, 388] width 272 height 666
click at [160, 607] on div ".box-gradient : :before { content : ' ' ; position : absolute ; top : 0 ; left …" at bounding box center [278, 388] width 272 height 666
paste textarea "}"
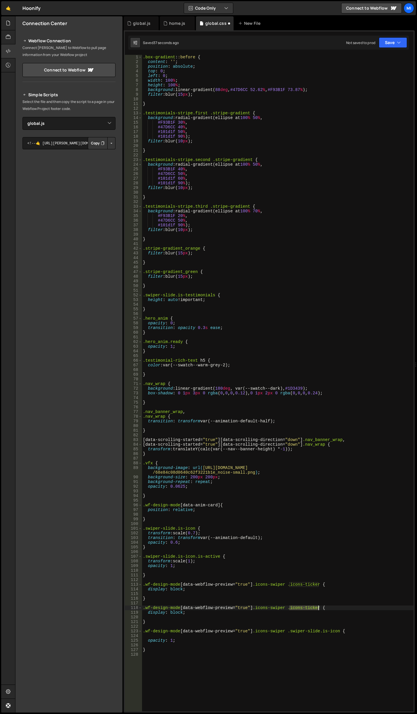
drag, startPoint x: 290, startPoint y: 607, endPoint x: 318, endPoint y: 607, distance: 28.0
click at [318, 607] on div ".box-gradient : :before { content : ' ' ; position : absolute ; top : 0 ; left …" at bounding box center [278, 388] width 272 height 666
paste textarea "swip"
click at [229, 611] on div ".box-gradient : :before { content : ' ' ; position : absolute ; top : 0 ; left …" at bounding box center [278, 388] width 272 height 666
drag, startPoint x: 286, startPoint y: 608, endPoint x: 318, endPoint y: 609, distance: 32.1
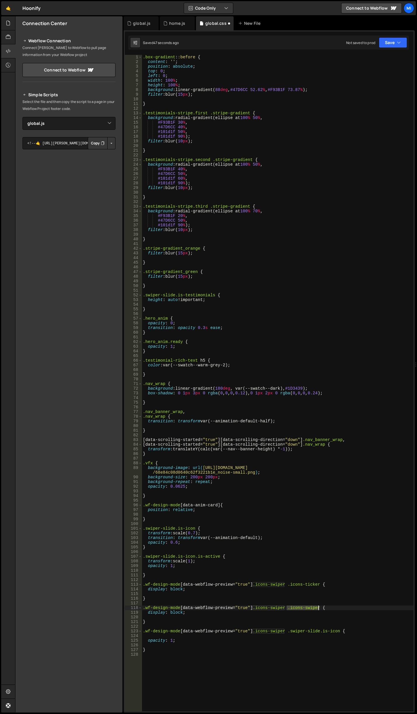
click at [318, 609] on div ".box-gradient : :before { content : ' ' ; position : absolute ; top : 0 ; left …" at bounding box center [278, 388] width 272 height 666
drag, startPoint x: 205, startPoint y: 614, endPoint x: 132, endPoint y: 610, distance: 72.2
click at [132, 610] on div ".wf-design-mode [data-webflow-preview="true"].icons-swiper { 1 2 3 4 5 6 7 8 9 …" at bounding box center [269, 383] width 289 height 657
type textarea "display: block;"
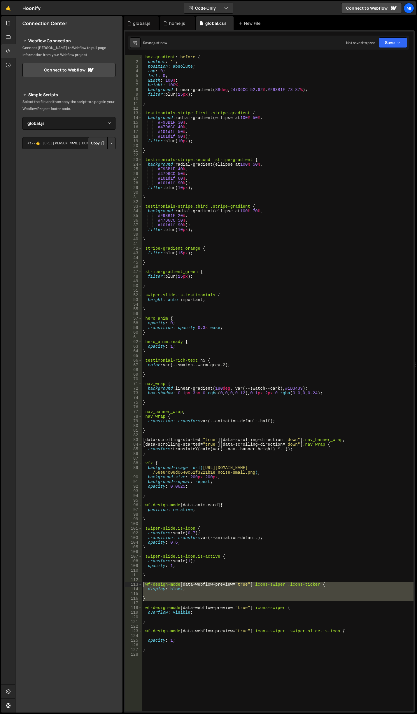
drag, startPoint x: 154, startPoint y: 601, endPoint x: 135, endPoint y: 586, distance: 24.7
click at [135, 586] on div "overflow: visible; 1 2 3 4 5 6 7 8 9 10 11 12 13 14 15 16 17 18 19 20 21 22 23 …" at bounding box center [269, 383] width 289 height 657
type textarea ".wf-design-mode [data-webflow-preview="true"].icons-swiper .icons-ticker { disp…"
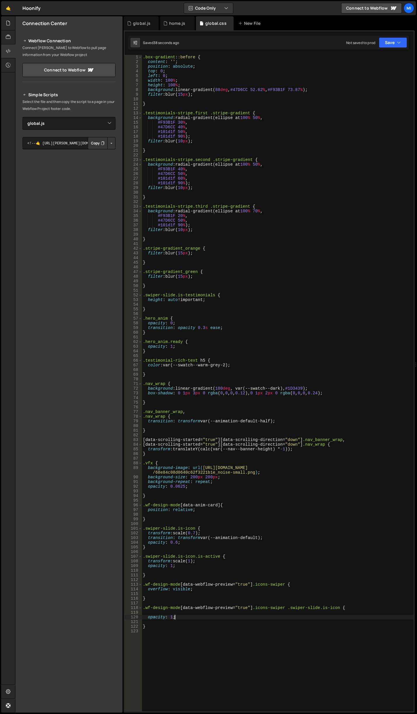
click at [204, 615] on div ".box-gradient : :before { content : ' ' ; position : absolute ; top : 0 ; left …" at bounding box center [278, 388] width 272 height 666
type textarea "opacity: 1;"
click at [208, 613] on div ".box-gradient : :before { content : ' ' ; position : absolute ; top : 0 ; left …" at bounding box center [278, 388] width 272 height 666
click at [208, 610] on div ".box-gradient : :before { content : ' ' ; position : absolute ; top : 0 ; left …" at bounding box center [278, 388] width 272 height 666
type textarea ".wf-design-mode [data-webflow-preview="true"].icons-swiper .swiper-slide.is-ico…"
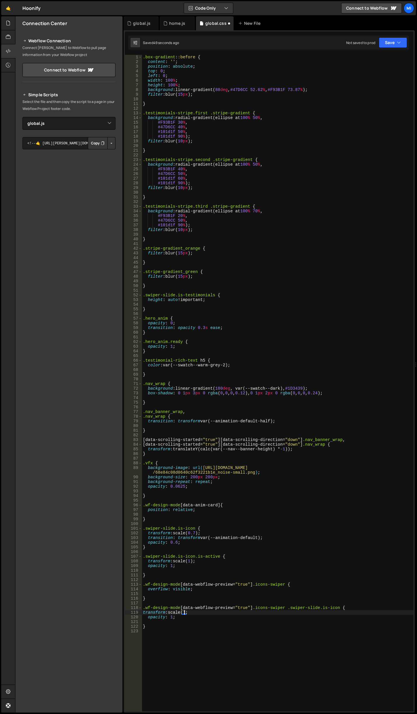
scroll to position [0, 3]
type textarea "transform: scale(1);"
click at [167, 21] on icon at bounding box center [165, 23] width 4 height 6
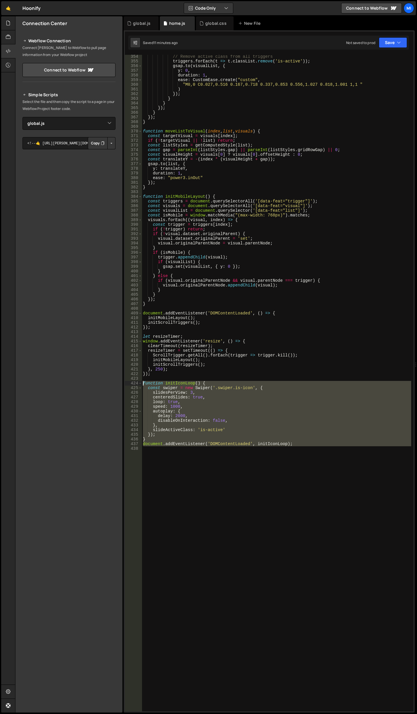
drag, startPoint x: 316, startPoint y: 476, endPoint x: 118, endPoint y: 384, distance: 218.4
click at [118, 384] on div "Files New File Javascript files 0 global.js 0 0 home.js 0 CSS files global.css 0" at bounding box center [216, 364] width 402 height 697
type textarea "function initIconLoop() { const swiper = new Swiper('.swiper.is-icon', {"
click at [322, 467] on div "// Remove active class from all triggers triggers . forEach ( t => t . classLis…" at bounding box center [277, 383] width 270 height 657
drag, startPoint x: 322, startPoint y: 467, endPoint x: 80, endPoint y: 381, distance: 256.8
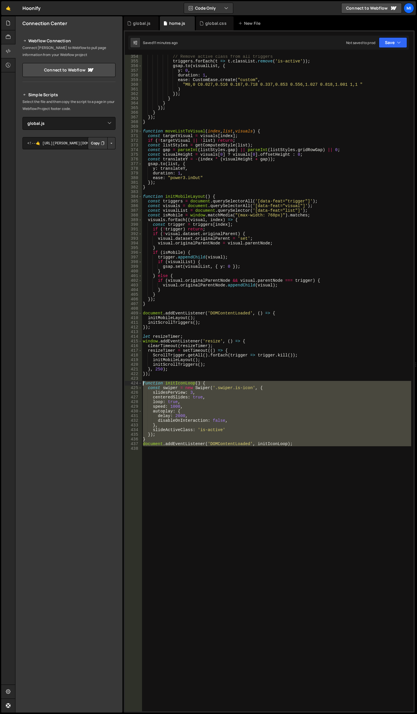
click at [80, 381] on div "Files New File Javascript files 0 global.js 0 0 home.js 0 CSS files global.css 0" at bounding box center [216, 364] width 402 height 697
paste textarea "document.addEventListener('DOMContentLoaded', initIconLoop);"
type textarea "document.addEventListener('DOMContentLoaded', initIconLoop);"
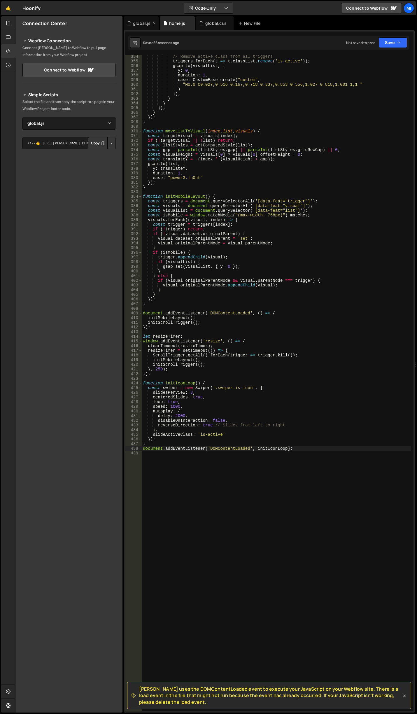
click at [146, 25] on div "global.js" at bounding box center [142, 23] width 18 height 6
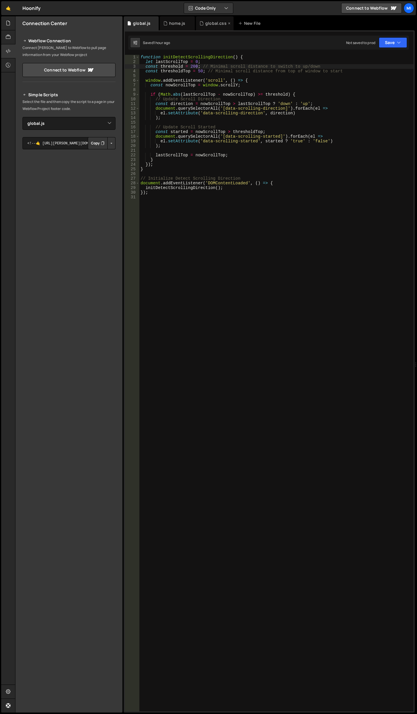
click at [210, 25] on div "global.css" at bounding box center [215, 23] width 21 height 6
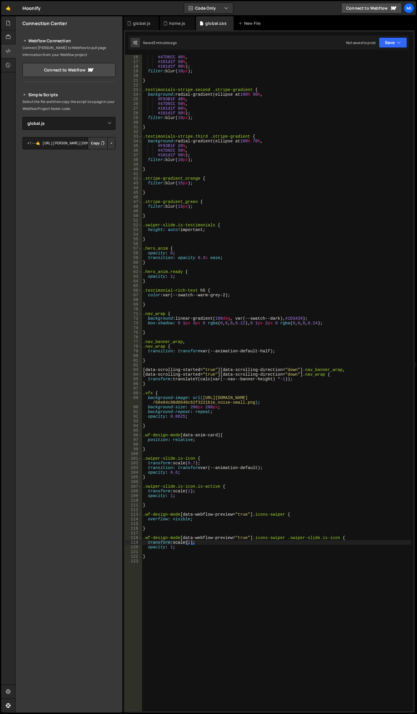
scroll to position [70, 0]
click at [210, 621] on div "#47D6CC 40 % , #101d1f 50 % , #101d1f 90 % ) ; filter : blur( 10 px ) ; } .test…" at bounding box center [277, 388] width 270 height 666
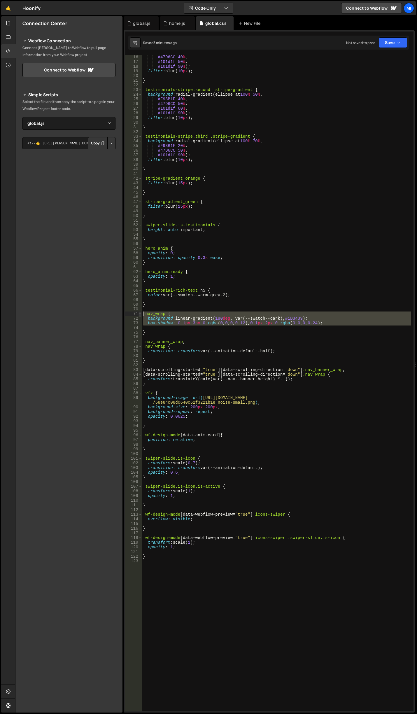
drag, startPoint x: 149, startPoint y: 327, endPoint x: 141, endPoint y: 316, distance: 13.4
click at [141, 316] on div "16 17 18 19 20 21 22 23 24 25 26 27 28 29 30 31 32 33 34 35 36 37 38 39 40 41 4…" at bounding box center [269, 383] width 289 height 657
type textarea ".nav_wrap { background: linear-gradient(180deg, var(--swatch--dark), #1D3439);"
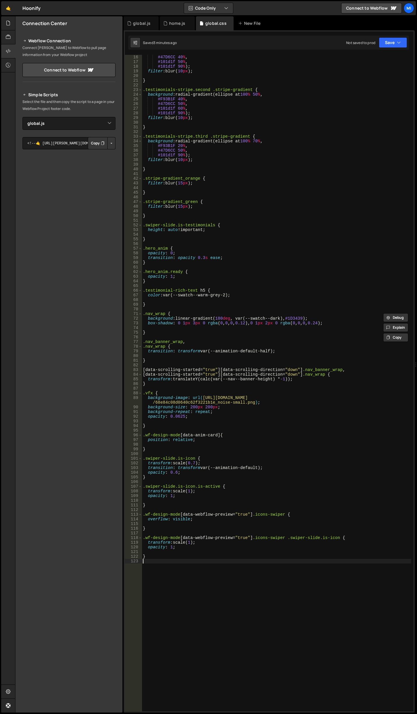
click at [181, 645] on div "#47D6CC 40 % , #101d1f 50 % , #101d1f 90 % ) ; filter : blur( 10 px ) ; } .test…" at bounding box center [277, 388] width 270 height 666
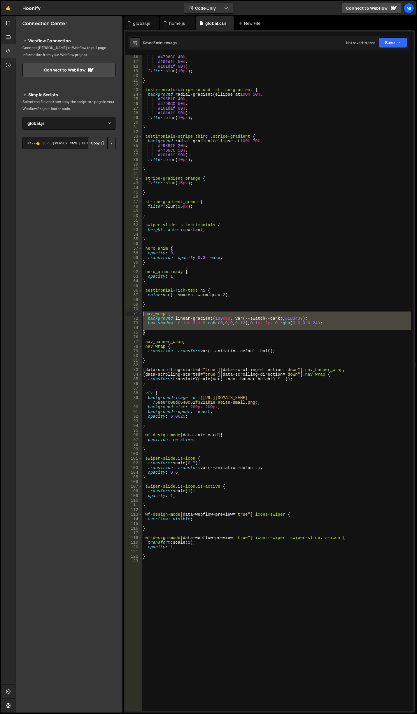
drag, startPoint x: 151, startPoint y: 333, endPoint x: 144, endPoint y: 317, distance: 17.9
click at [144, 315] on div "#47D6CC 40 % , #101d1f 50 % , #101d1f 90 % ) ; filter : blur( 10 px ) ; } .test…" at bounding box center [277, 388] width 270 height 666
type textarea ".nav_wrap { background: linear-gradient(180deg, var(--swatch--dark), #1D3439);"
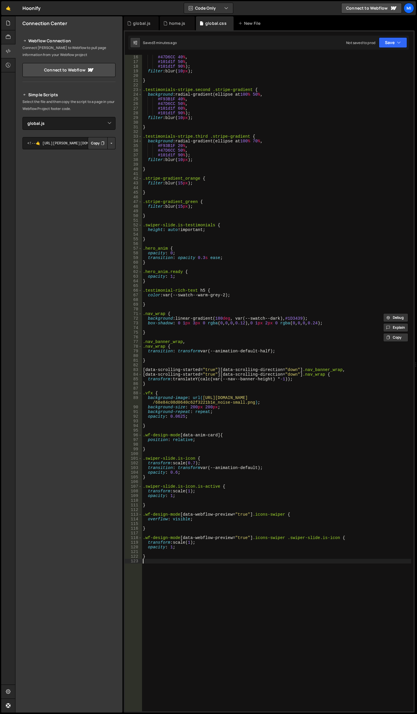
click at [175, 679] on div "#47D6CC 40 % , #101d1f 50 % , #101d1f 90 % ) ; filter : blur( 10 px ) ; } .test…" at bounding box center [277, 388] width 270 height 666
paste textarea "}"
type textarea "}"
drag, startPoint x: 287, startPoint y: 570, endPoint x: 303, endPoint y: 568, distance: 16.2
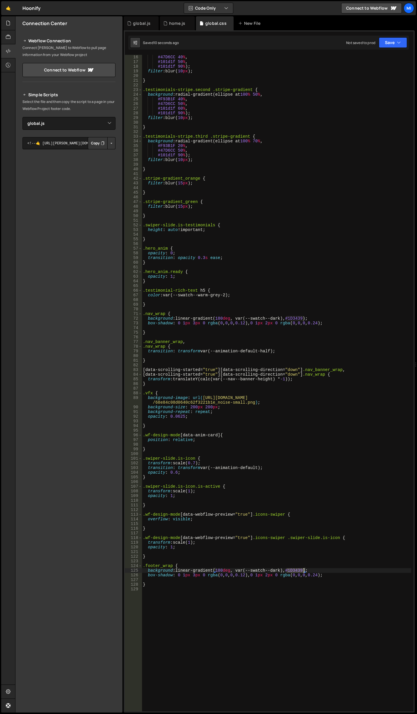
click at [303, 569] on div "#47D6CC 40 % , #101d1f 50 % , #101d1f 90 % ) ; filter : blur( 10 px ) ; } .test…" at bounding box center [277, 388] width 270 height 666
click at [233, 571] on div "#47D6CC 40 % , #101d1f 50 % , #101d1f 90 % ) ; filter : blur( 10 px ) ; } .test…" at bounding box center [277, 388] width 270 height 666
paste textarea "#1D3439"
click at [231, 435] on div "#47D6CC 40 % , #101d1f 50 % , #101d1f 90 % ) ; filter : blur( 10 px ) ; } .test…" at bounding box center [277, 388] width 270 height 666
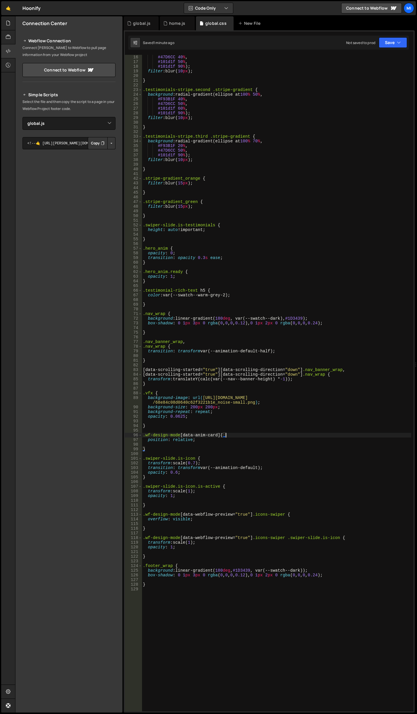
scroll to position [0, 6]
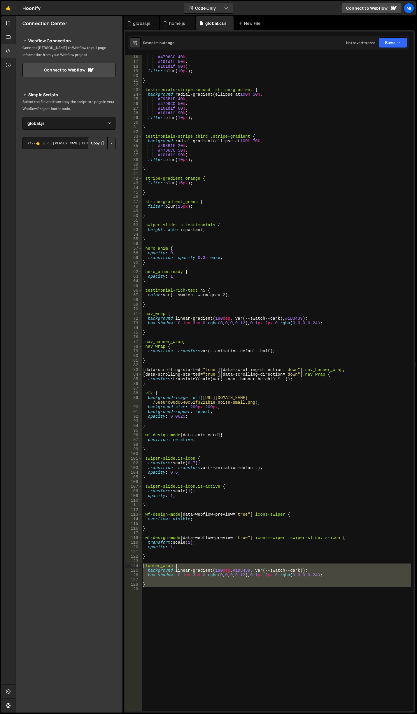
drag, startPoint x: 162, startPoint y: 593, endPoint x: 135, endPoint y: 566, distance: 37.8
click at [135, 566] on div ".wf-design-mode [data-anim-card] { 16 17 18 19 20 21 22 23 24 25 26 27 28 29 30…" at bounding box center [269, 383] width 289 height 657
type textarea ".footer_wrap { background: linear-gradient(180deg, #1D3439, var(--swatch--dark)…"
click at [175, 600] on div "#47D6CC 40 % , #101d1f 50 % , #101d1f 90 % ) ; filter : blur( 10 px ) ; } .test…" at bounding box center [277, 383] width 270 height 657
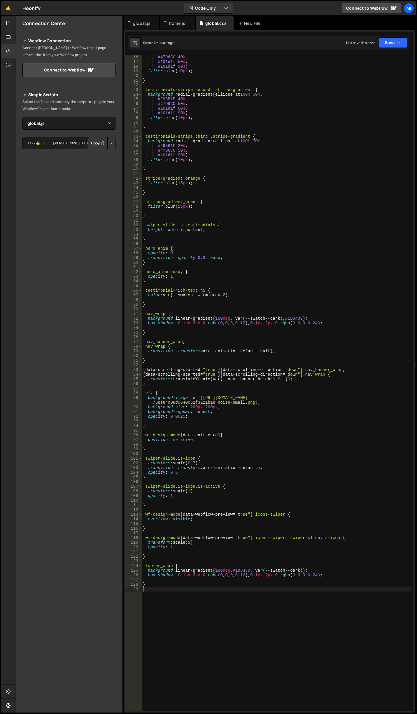
scroll to position [0, 0]
drag, startPoint x: 156, startPoint y: 591, endPoint x: 144, endPoint y: 573, distance: 21.6
click at [146, 575] on div "#47D6CC 40 % , #101d1f 50 % , #101d1f 90 % ) ; filter : blur( 10 px ) ; } .test…" at bounding box center [277, 388] width 270 height 666
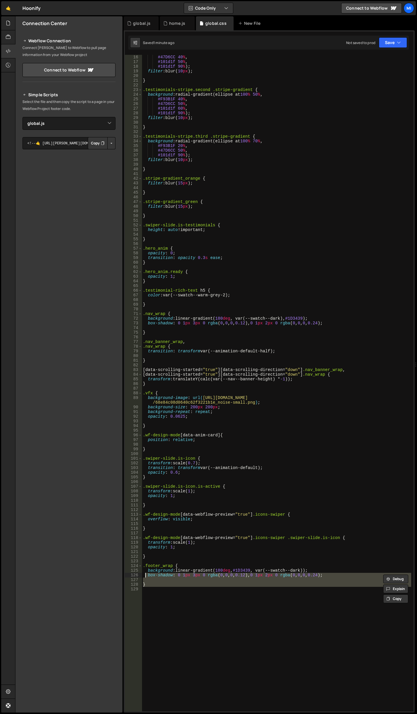
click at [138, 565] on div "124" at bounding box center [133, 566] width 17 height 5
type textarea ".footer_wrap { background: linear-gradient(180deg, #1D3439, var(--swatch--dark)…"
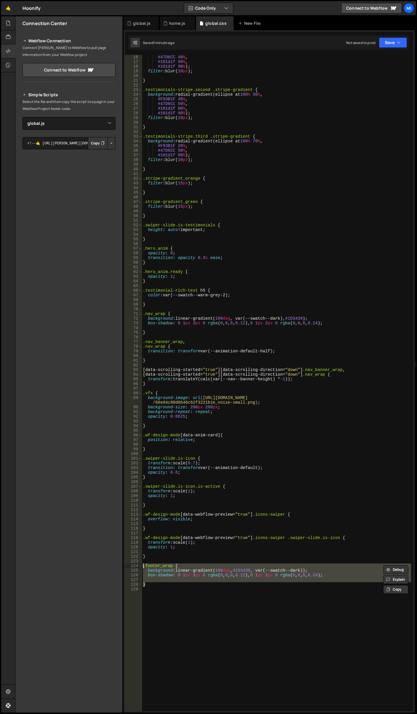
drag, startPoint x: 151, startPoint y: 583, endPoint x: 136, endPoint y: 567, distance: 21.7
click at [136, 567] on div ".footer_wrap { background: linear-gradient(180deg, #1D3439, var(--swatch--dark)…" at bounding box center [269, 383] width 289 height 657
paste textarea
drag, startPoint x: 185, startPoint y: 617, endPoint x: 139, endPoint y: 566, distance: 69.2
click at [139, 566] on div "16 17 18 19 20 21 22 23 24 25 26 27 28 29 30 31 32 33 34 35 36 37 38 39 40 41 4…" at bounding box center [269, 383] width 289 height 657
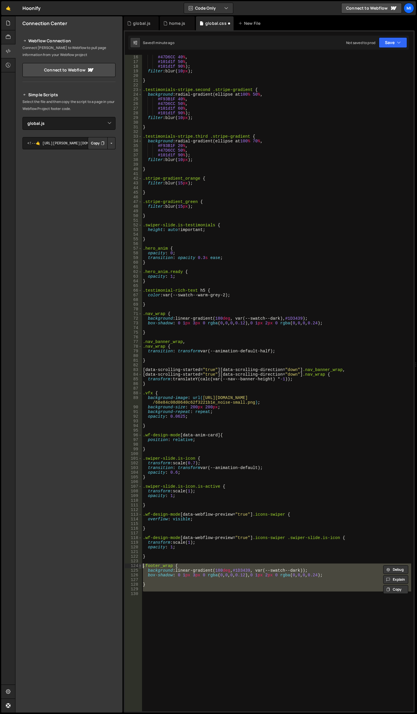
paste textarea "}"
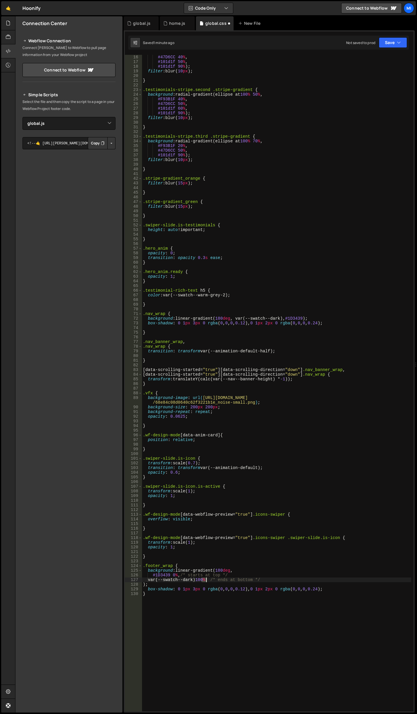
drag, startPoint x: 201, startPoint y: 581, endPoint x: 207, endPoint y: 578, distance: 5.9
click at [207, 580] on div "#47D6CC 40 % , #101d1f 50 % , #101d1f 90 % ) ; filter : blur( 10 px ) ; } .test…" at bounding box center [277, 388] width 270 height 666
click at [207, 585] on div "#47D6CC 40 % , #101d1f 50 % , #101d1f 90 % ) ; filter : blur( 10 px ) ; } .test…" at bounding box center [277, 388] width 270 height 666
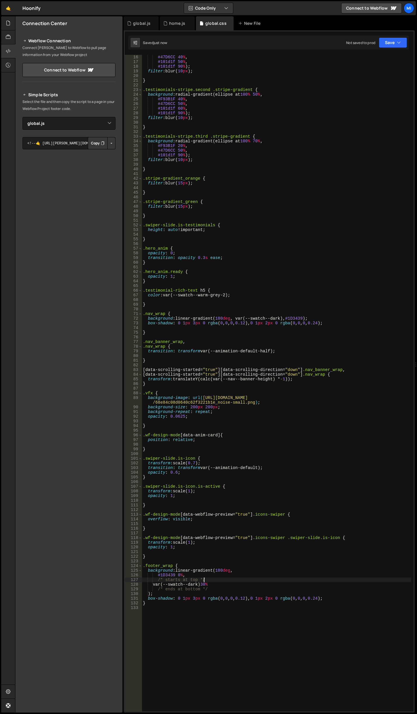
click at [212, 581] on div "#47D6CC 40 % , #101d1f 50 % , #101d1f 90 % ) ; filter : blur( 10 px ) ; } .test…" at bounding box center [277, 388] width 270 height 666
click at [207, 584] on div "#47D6CC 40 % , #101d1f 50 % , #101d1f 90 % ) ; filter : blur( 10 px ) ; } .test…" at bounding box center [277, 388] width 270 height 666
click at [208, 585] on div "#47D6CC 40 % , #101d1f 50 % , #101d1f 90 % ) ; filter : blur( 10 px ) ; } .test…" at bounding box center [277, 388] width 270 height 666
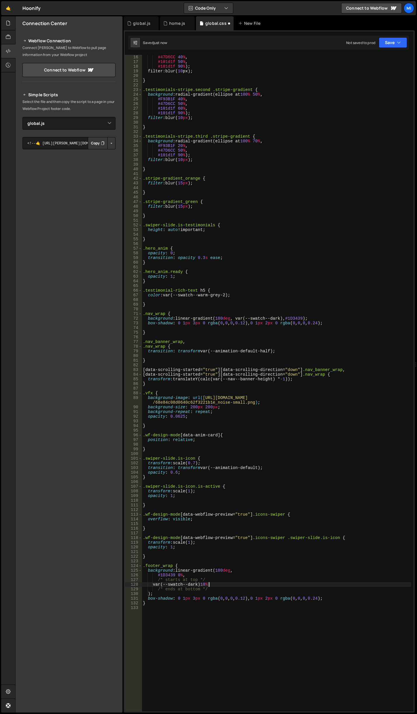
type textarea "var(--swatch--dark) 10%"
click at [280, 561] on div "#47D6CC 40 % , #101d1f 50 % , #101d1f 90 % ) ; filter : blur( 10 px ) ; } .test…" at bounding box center [277, 388] width 270 height 666
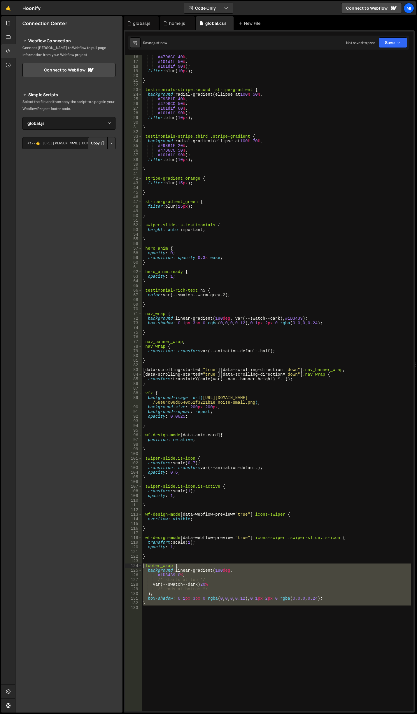
drag, startPoint x: 151, startPoint y: 608, endPoint x: 128, endPoint y: 564, distance: 49.5
click at [128, 564] on div "var(--swatch--dark) 20% 16 17 18 19 20 21 22 23 24 25 26 27 28 29 30 31 32 33 3…" at bounding box center [269, 383] width 289 height 657
type textarea ".footer_wrap { background: linear-gradient(180deg,"
click at [144, 616] on div "#47D6CC 40 % , #101d1f 50 % , #101d1f 90 % ) ; filter : blur( 10 px ) ; } .test…" at bounding box center [277, 383] width 270 height 657
drag, startPoint x: 147, startPoint y: 613, endPoint x: 139, endPoint y: 566, distance: 47.0
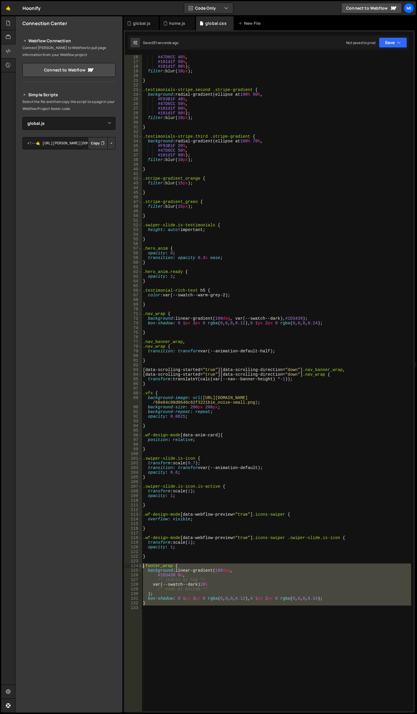
click at [139, 566] on div "16 17 18 19 20 21 22 23 24 25 26 27 28 29 30 31 32 33 34 35 36 37 38 39 40 41 4…" at bounding box center [269, 383] width 289 height 657
paste textarea "}"
type textarea "}"
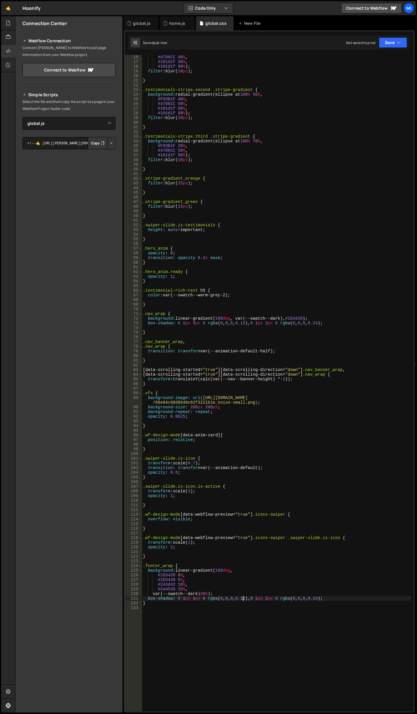
click at [243, 599] on div "#47D6CC 40 % , #101d1f 50 % , #101d1f 90 % ) ; filter : blur( 10 px ) ; } .test…" at bounding box center [277, 388] width 270 height 666
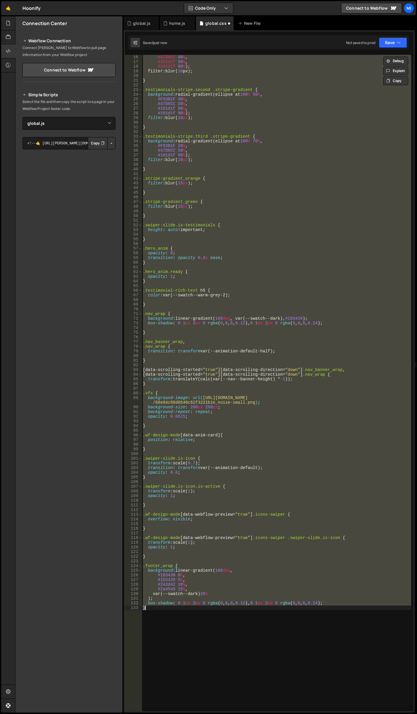
type textarea "}"
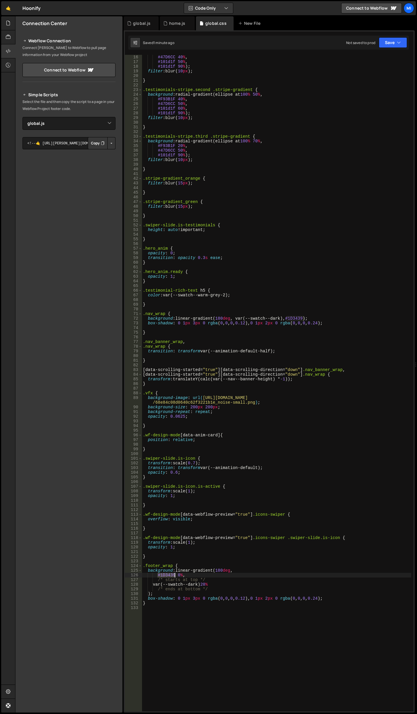
drag, startPoint x: 158, startPoint y: 576, endPoint x: 175, endPoint y: 576, distance: 16.6
click at [175, 576] on div "#47D6CC 40 % , #101d1f 50 % , #101d1f 90 % ) ; filter : blur( 10 px ) ; } .test…" at bounding box center [277, 388] width 270 height 666
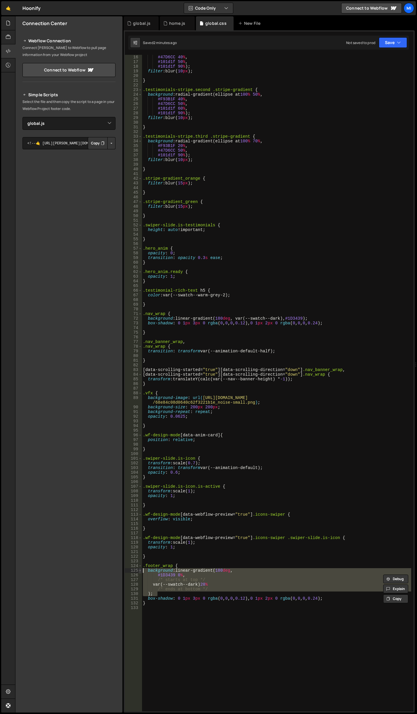
drag, startPoint x: 160, startPoint y: 594, endPoint x: 139, endPoint y: 571, distance: 30.6
click at [139, 571] on div "#1D3439 0%, 16 17 18 19 20 21 22 23 24 25 26 27 28 29 30 31 32 33 34 35 36 37 3…" at bounding box center [269, 383] width 289 height 657
type textarea "background: linear-gradient(180deg, #1D3439 0%,"
paste textarea
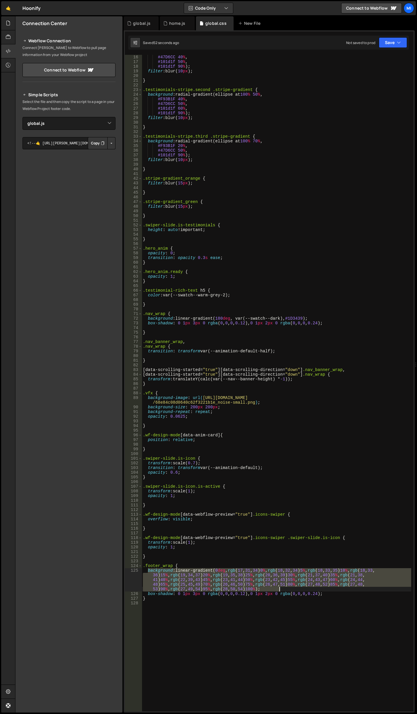
drag, startPoint x: 147, startPoint y: 570, endPoint x: 329, endPoint y: 588, distance: 182.1
click at [329, 588] on div "#47D6CC 40 % , #101d1f 50 % , #101d1f 90 % ) ; filter : blur( 10 px ) ; } .test…" at bounding box center [277, 388] width 270 height 666
paste textarea
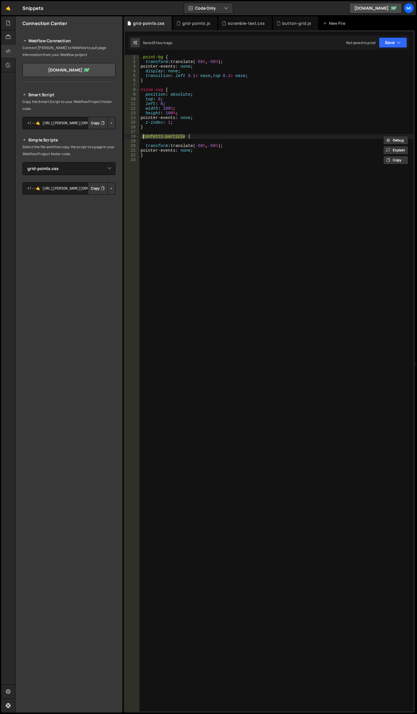
select select "48236"
click at [4, 10] on link "🤙" at bounding box center [8, 8] width 14 height 14
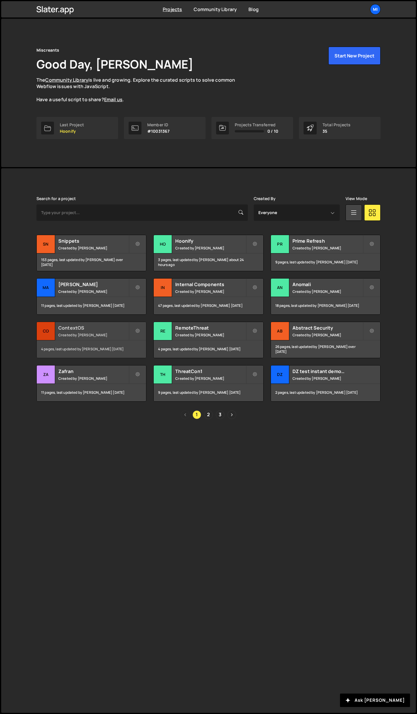
click at [99, 325] on h2 "ContextOS" at bounding box center [93, 328] width 70 height 6
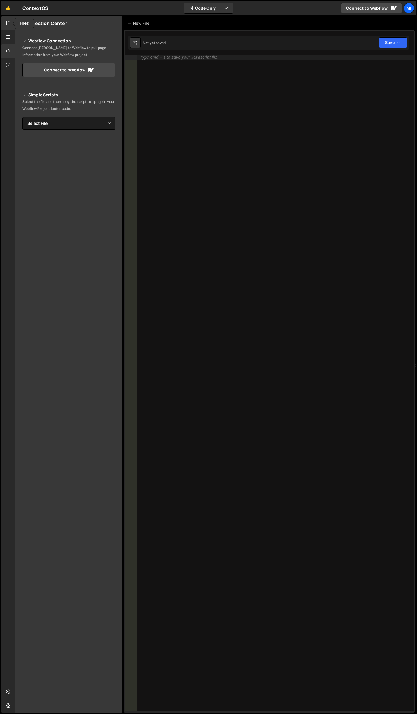
click at [5, 25] on div at bounding box center [8, 23] width 14 height 14
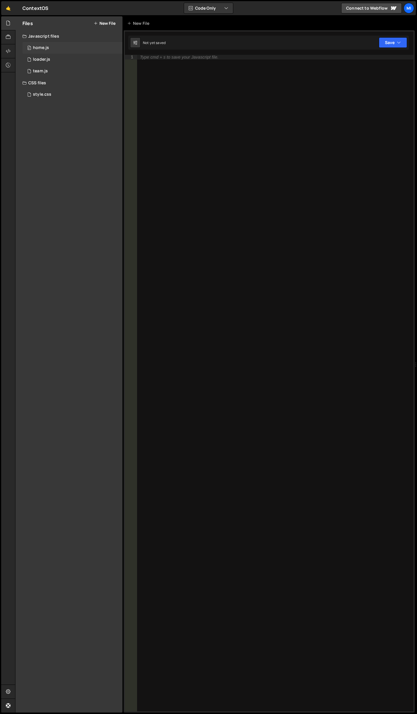
click at [41, 49] on div "home.js" at bounding box center [41, 47] width 16 height 5
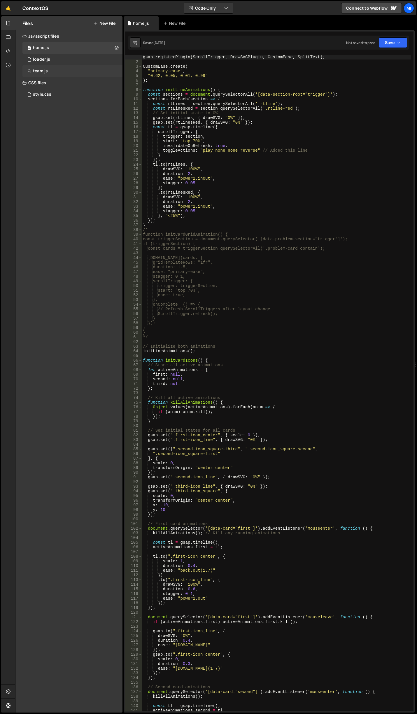
click at [75, 68] on div "0 team.js 0" at bounding box center [72, 71] width 100 height 12
click at [67, 60] on div "0 loader.js 0" at bounding box center [72, 60] width 100 height 12
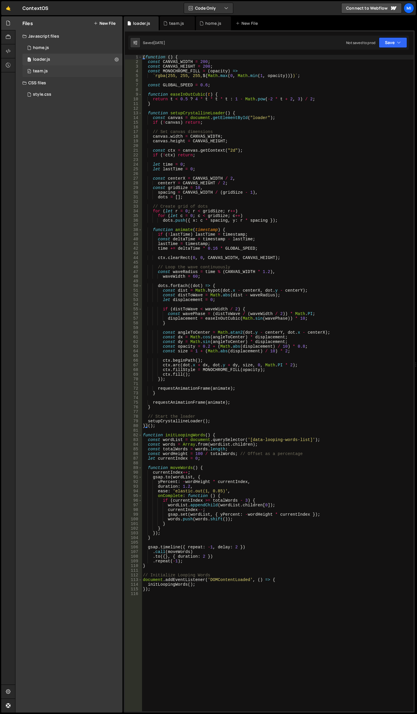
click at [31, 67] on div "0 team.js 0" at bounding box center [72, 71] width 100 height 12
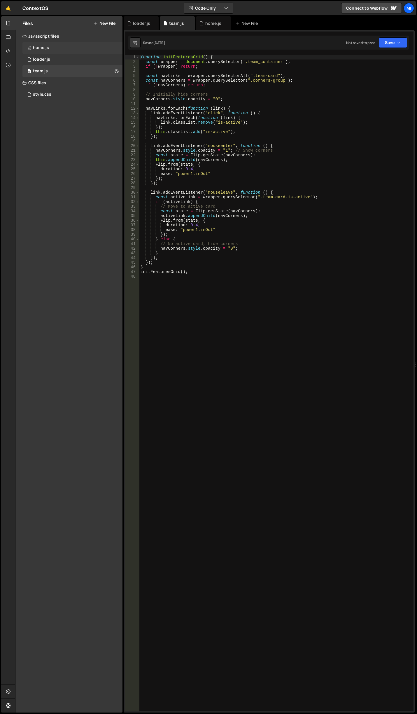
click at [44, 50] on div "home.js" at bounding box center [41, 47] width 16 height 5
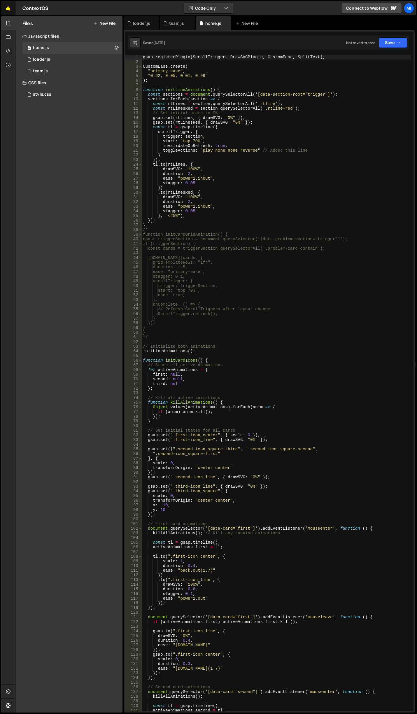
click at [5, 8] on link "🤙" at bounding box center [8, 8] width 14 height 14
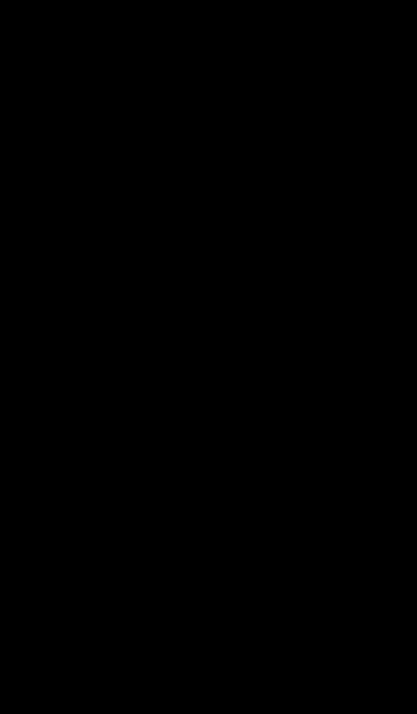
click at [5, 6] on div "Projects [GEOGRAPHIC_DATA] Blog Mi Projects Your Teams Invite team member Accou…" at bounding box center [208, 9] width 415 height 16
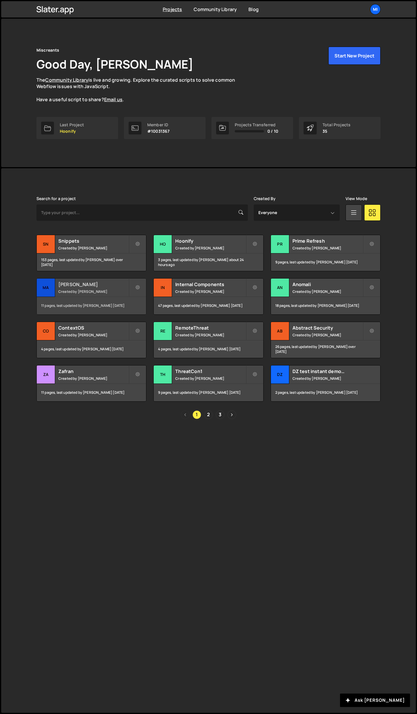
click at [94, 286] on h2 "[PERSON_NAME]" at bounding box center [93, 284] width 70 height 6
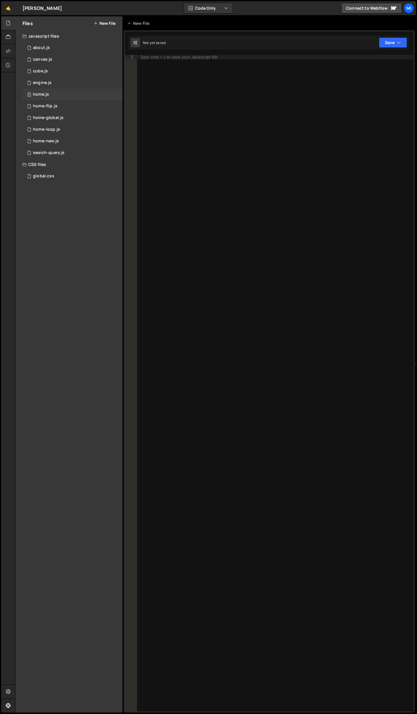
click at [58, 95] on div "0 home.js 0" at bounding box center [72, 95] width 100 height 12
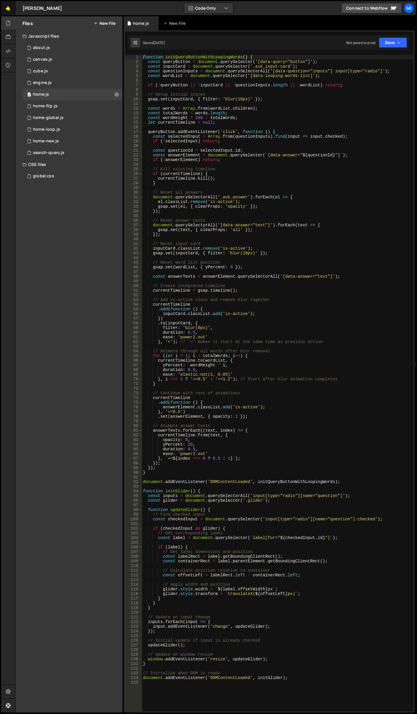
click at [8, 11] on link "🤙" at bounding box center [8, 8] width 14 height 14
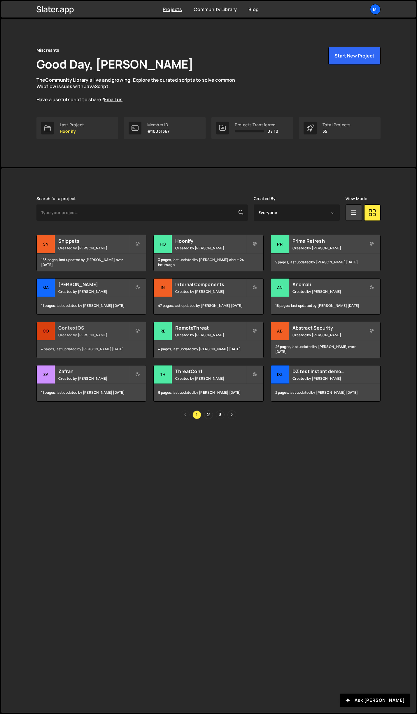
click at [100, 324] on div "ContextOS Created by Jarek Kowalczyk" at bounding box center [91, 331] width 109 height 18
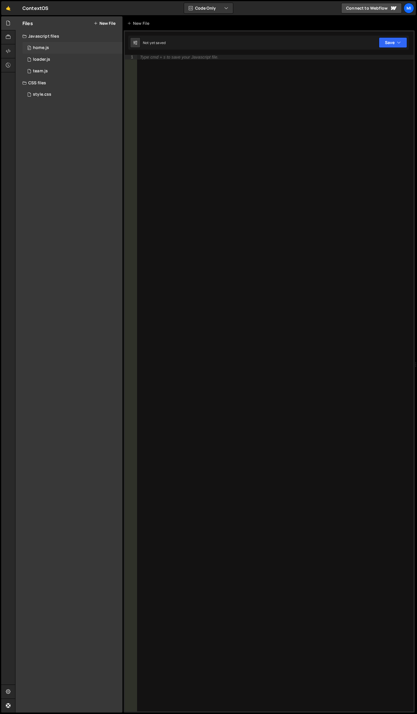
click at [57, 45] on div "0 home.js 0" at bounding box center [72, 48] width 100 height 12
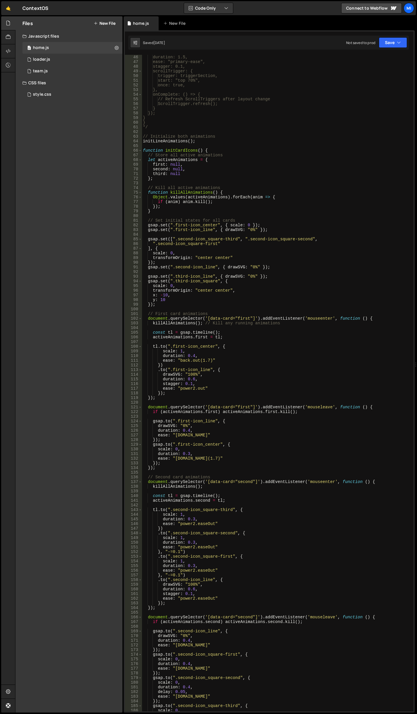
scroll to position [193, 0]
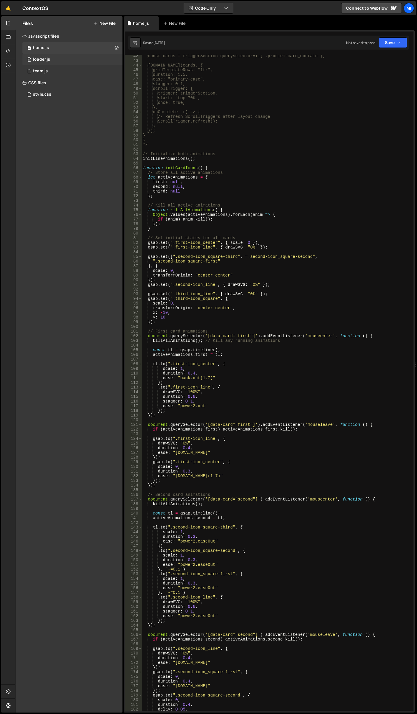
click at [49, 59] on div "loader.js" at bounding box center [41, 59] width 17 height 5
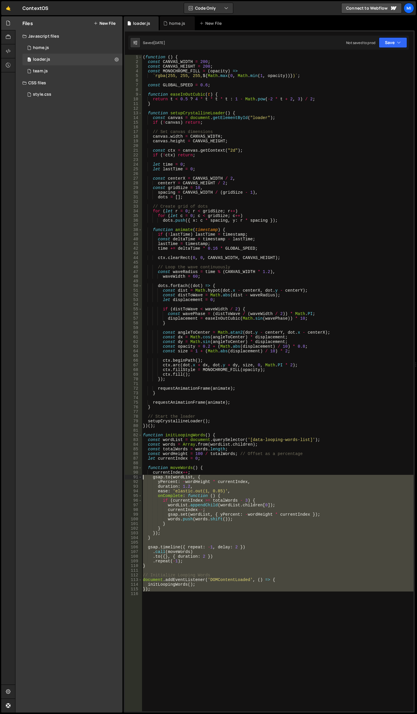
drag, startPoint x: 157, startPoint y: 588, endPoint x: 130, endPoint y: 433, distance: 157.1
click at [130, 444] on div "1 2 3 4 5 6 7 8 9 10 11 12 13 14 15 16 17 18 19 20 21 22 23 24 25 26 27 28 29 3…" at bounding box center [269, 383] width 289 height 657
type textarea "const words = Array.from(wordList.children); const totalWords = words.length;"
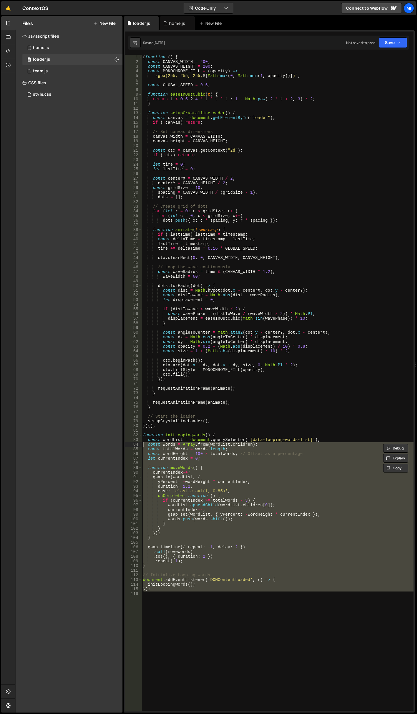
click at [183, 617] on div "( function ( ) { const CANVAS_WIDTH = 200 ; const CANVAS_HEIGHT = 200 ; const M…" at bounding box center [278, 383] width 272 height 657
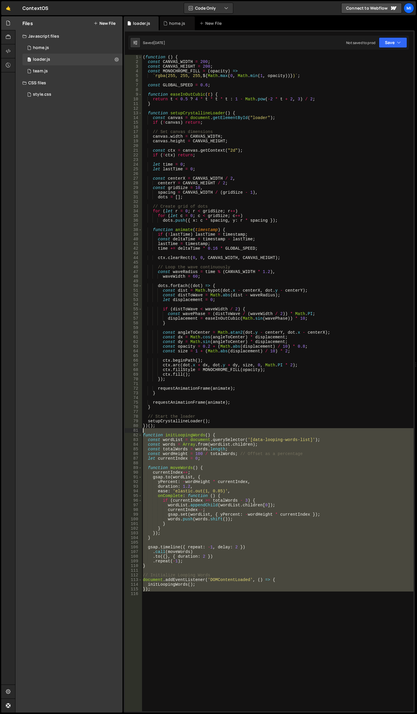
drag, startPoint x: 165, startPoint y: 596, endPoint x: 116, endPoint y: 432, distance: 170.6
click at [116, 432] on div "Files New File Javascript files 0 home.js 0 0 loader.js 0 0 team.js 0" at bounding box center [216, 364] width 402 height 697
type textarea "function initLoopingWords() {"
